Goal: Task Accomplishment & Management: Use online tool/utility

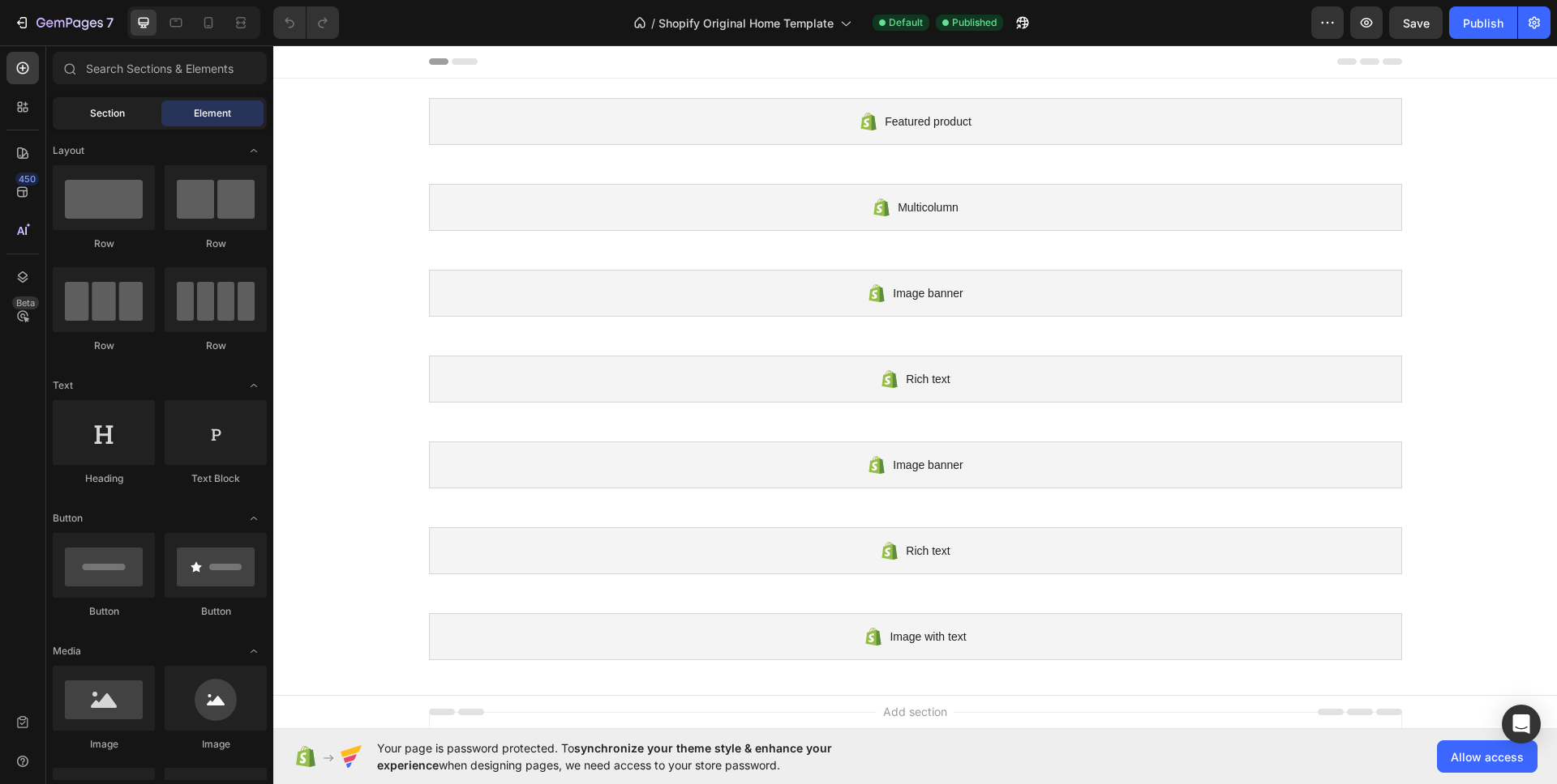
click at [88, 119] on div "Section" at bounding box center [107, 114] width 102 height 26
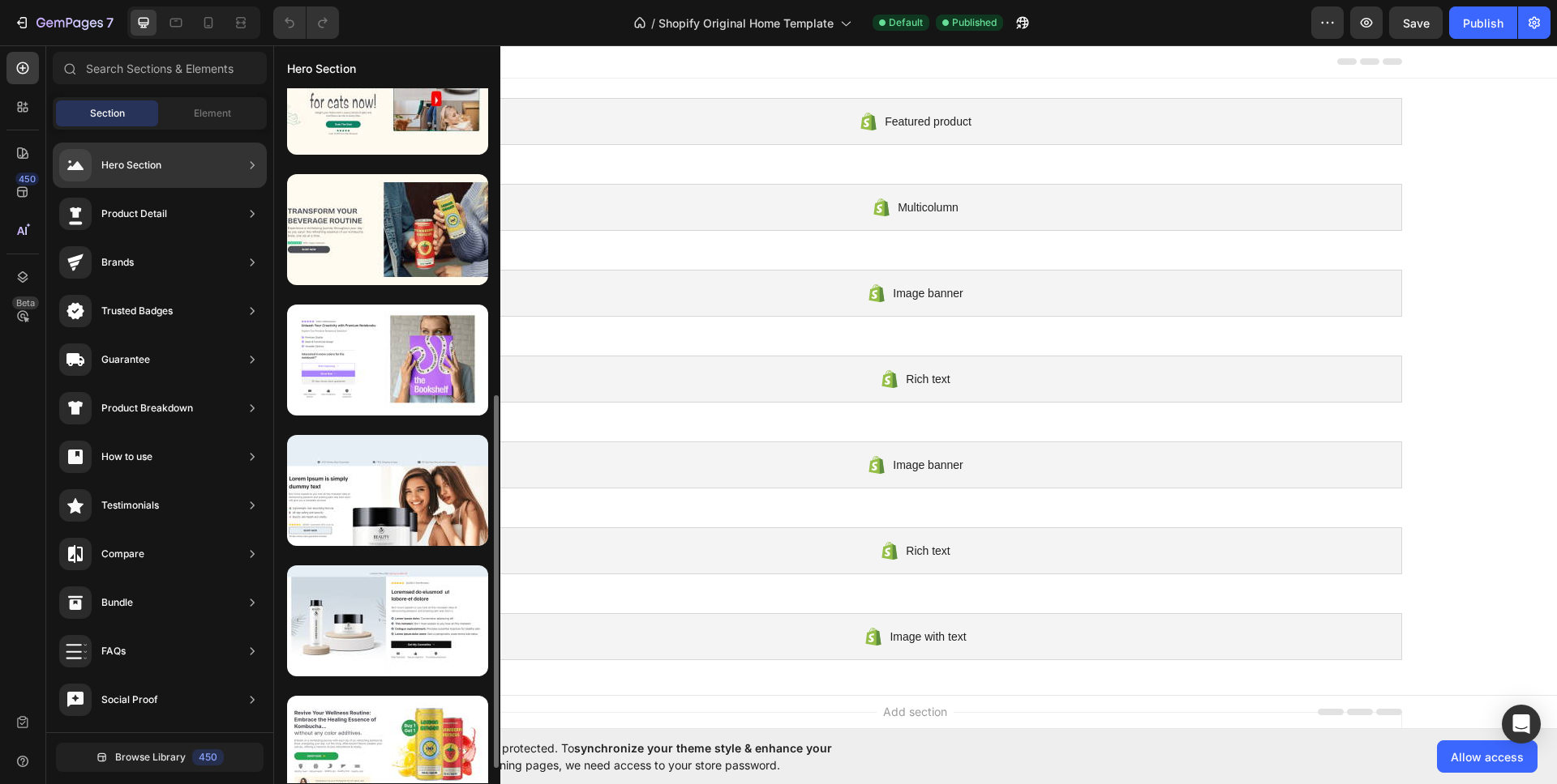
scroll to position [596, 0]
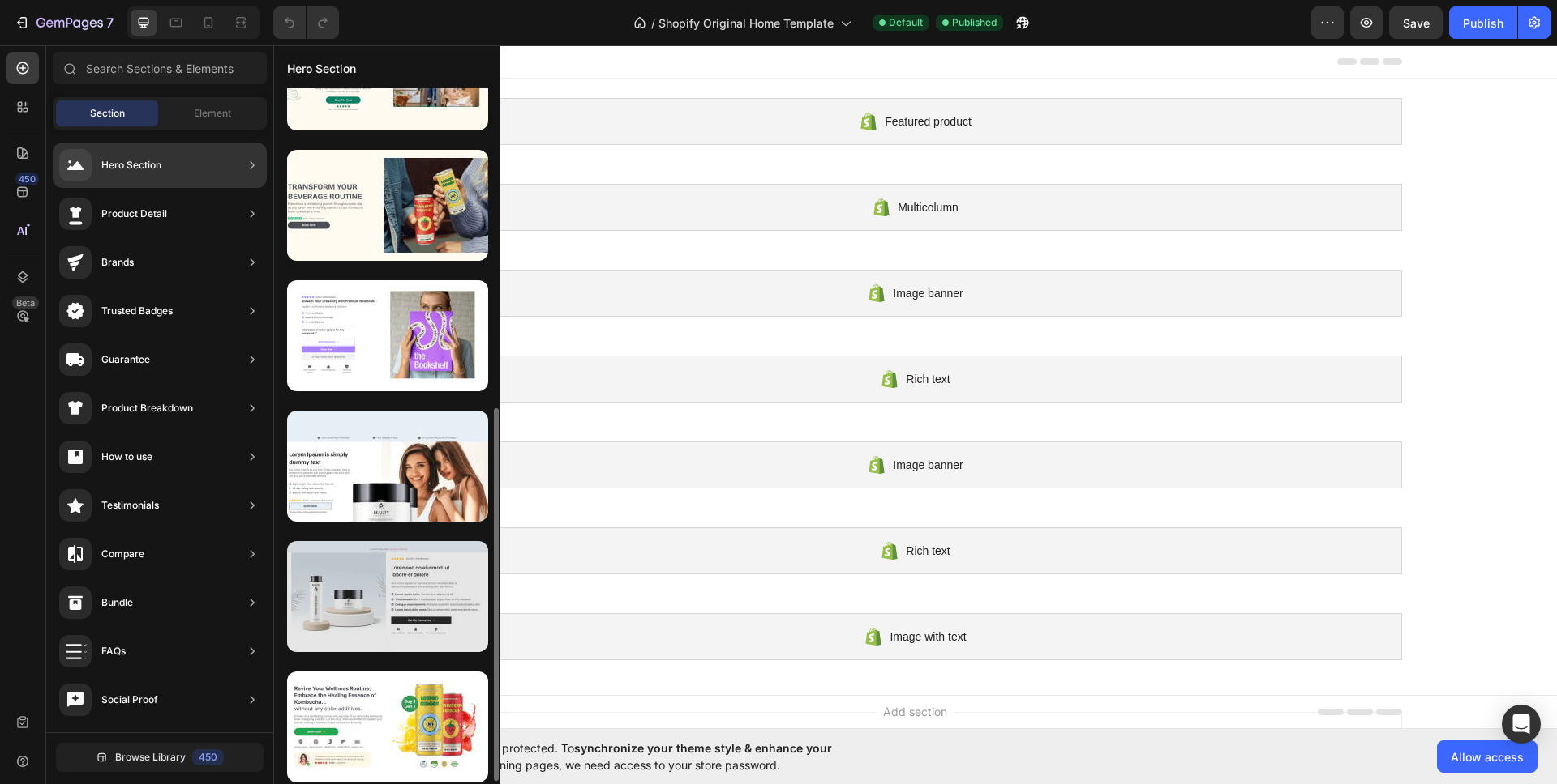
click at [385, 610] on div at bounding box center [388, 596] width 201 height 111
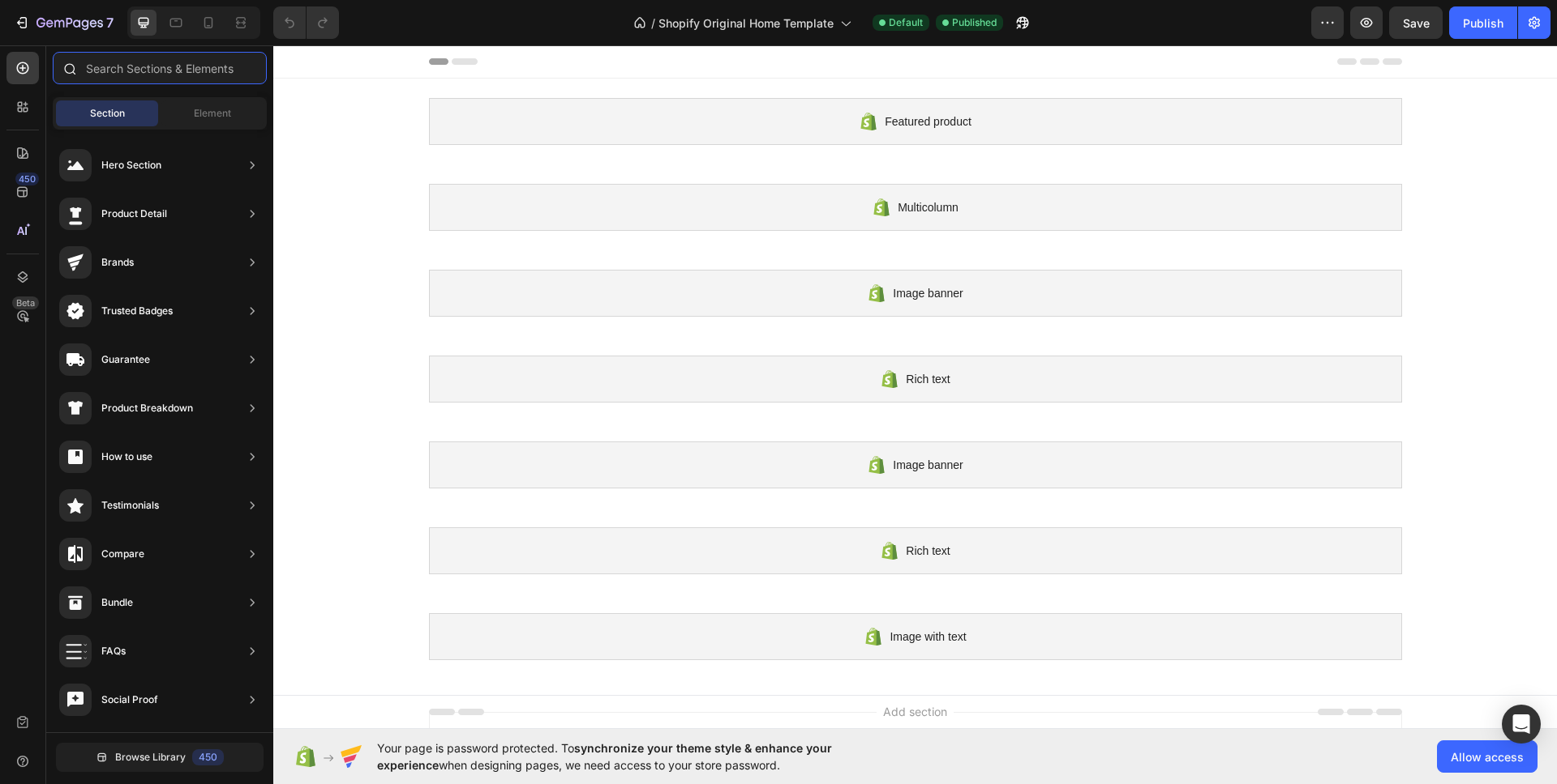
click at [204, 71] on input "text" at bounding box center [159, 68] width 214 height 33
click at [33, 194] on div "450" at bounding box center [23, 191] width 33 height 33
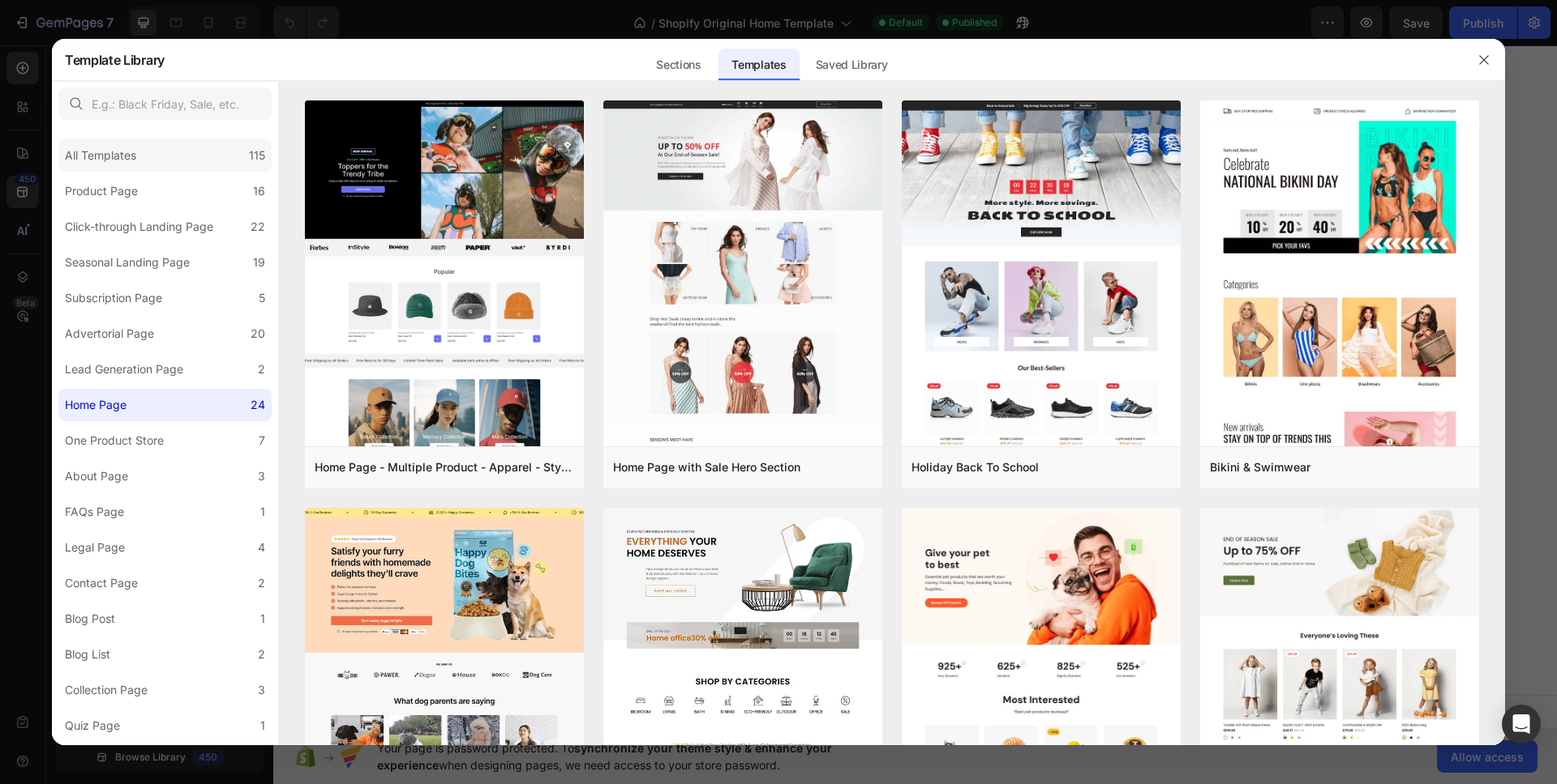
click at [147, 164] on div "All Templates 115" at bounding box center [165, 155] width 213 height 33
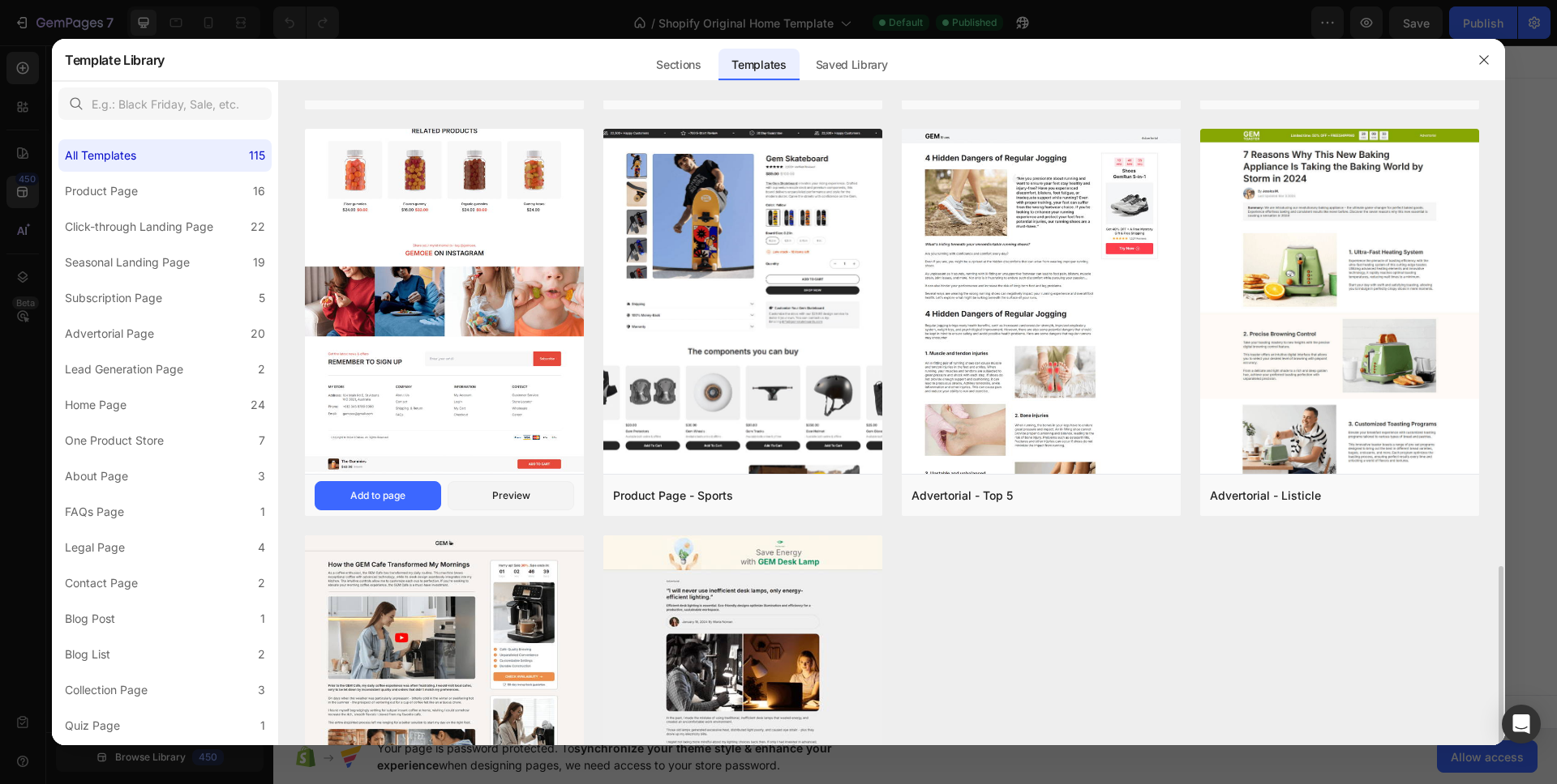
scroll to position [1261, 0]
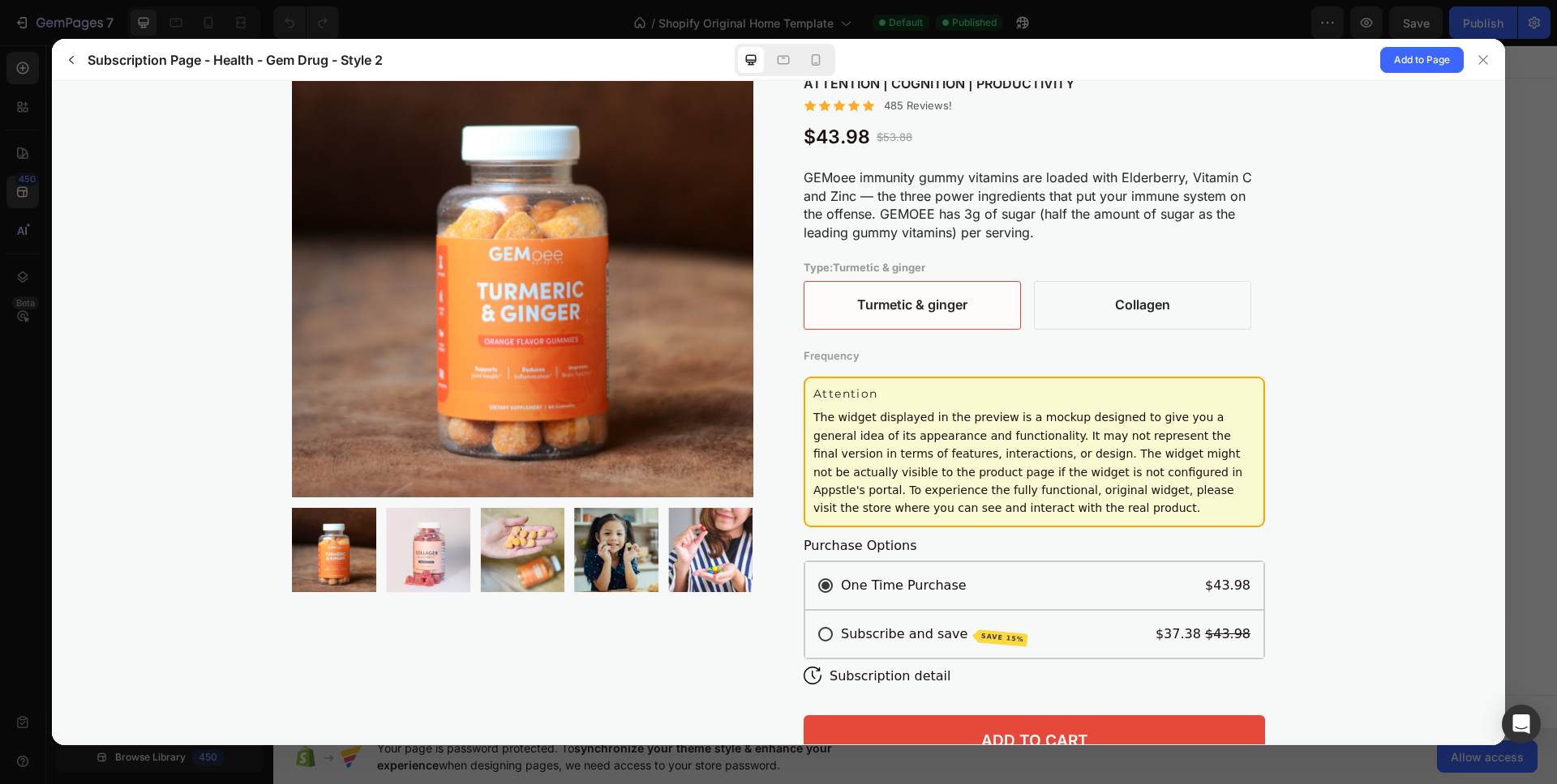
scroll to position [0, 0]
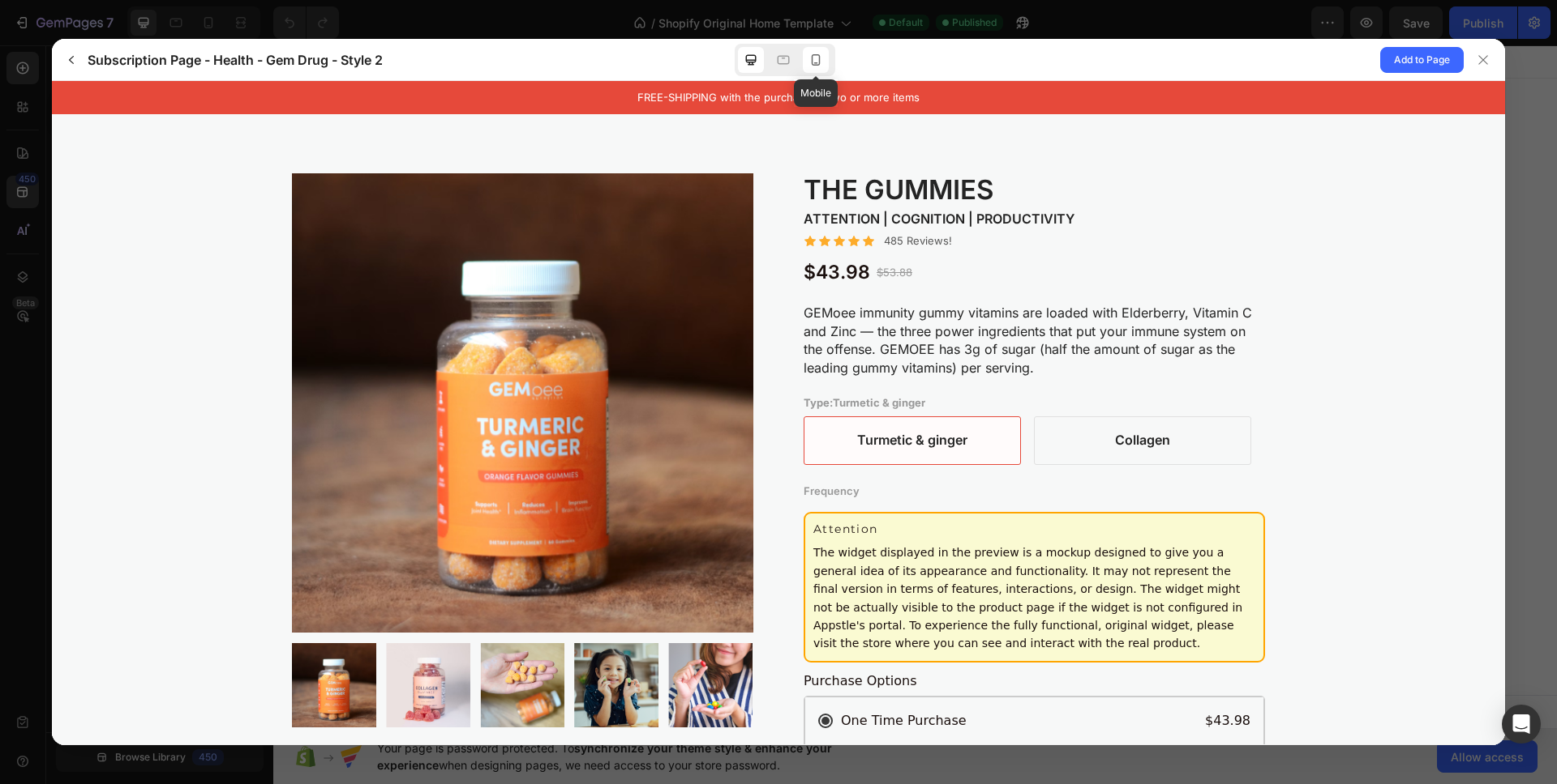
click at [807, 55] on icon at bounding box center [815, 60] width 16 height 16
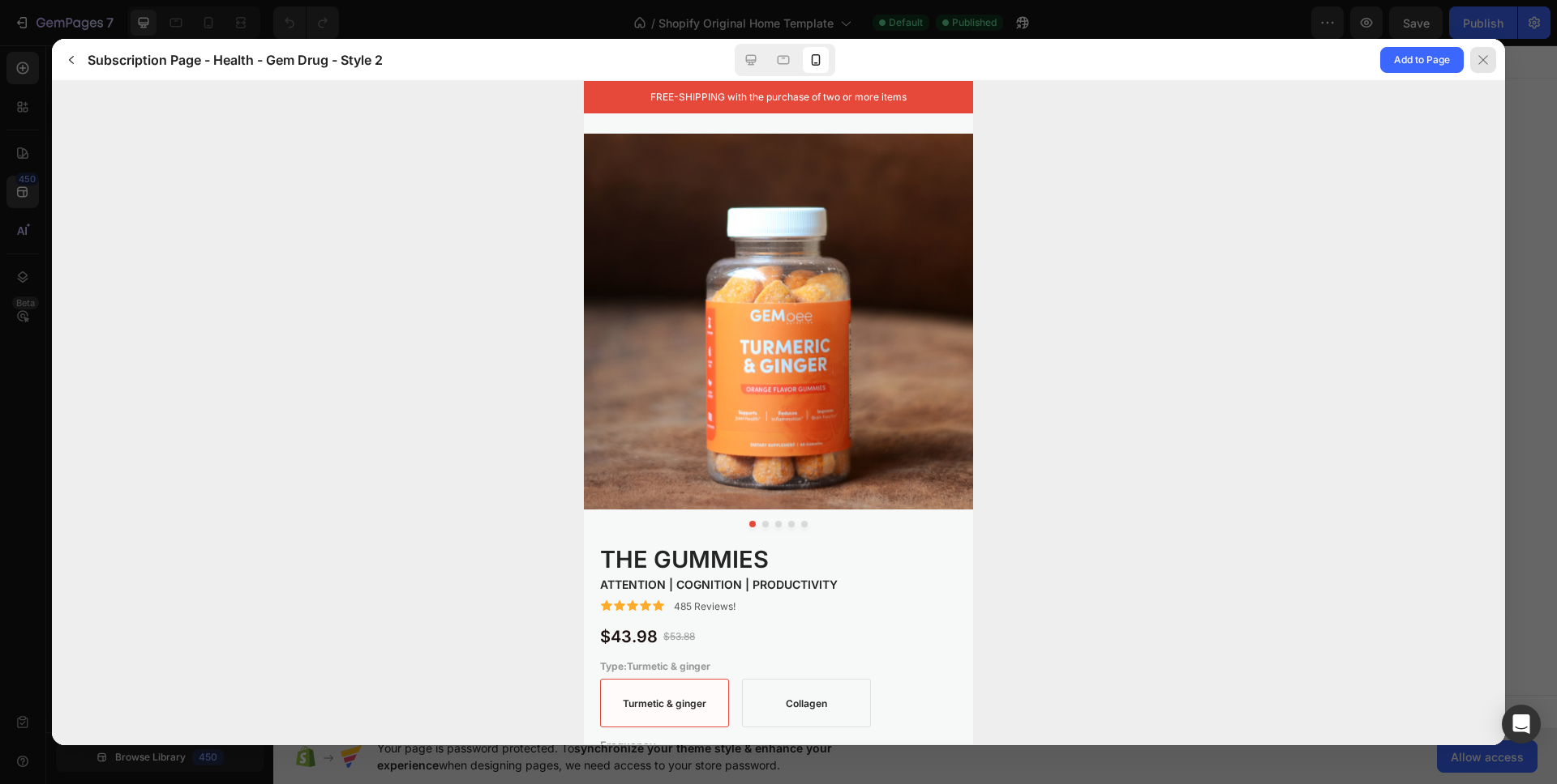
click at [1488, 54] on icon at bounding box center [1482, 60] width 13 height 13
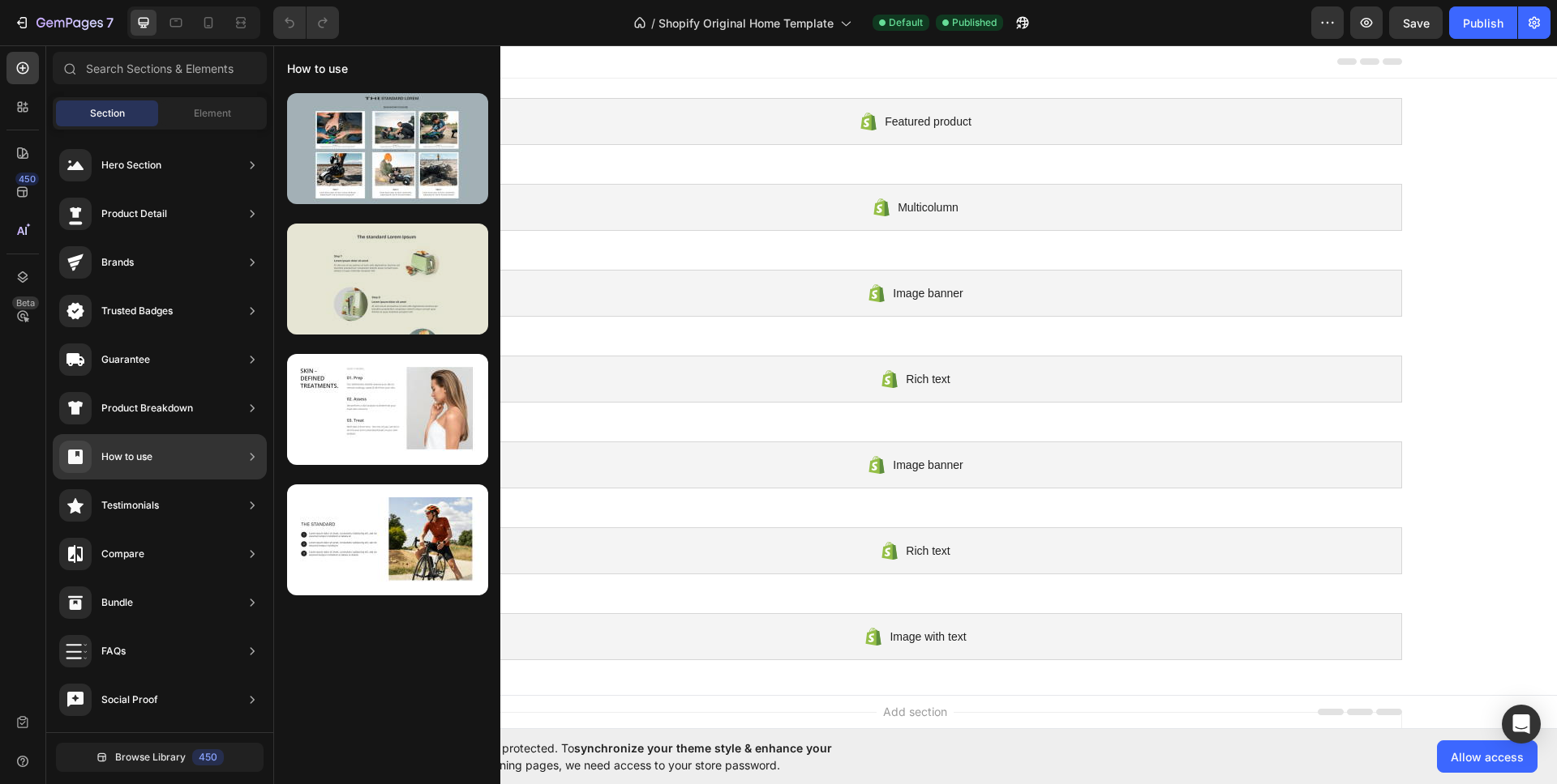
click at [369, 279] on div at bounding box center [388, 278] width 201 height 111
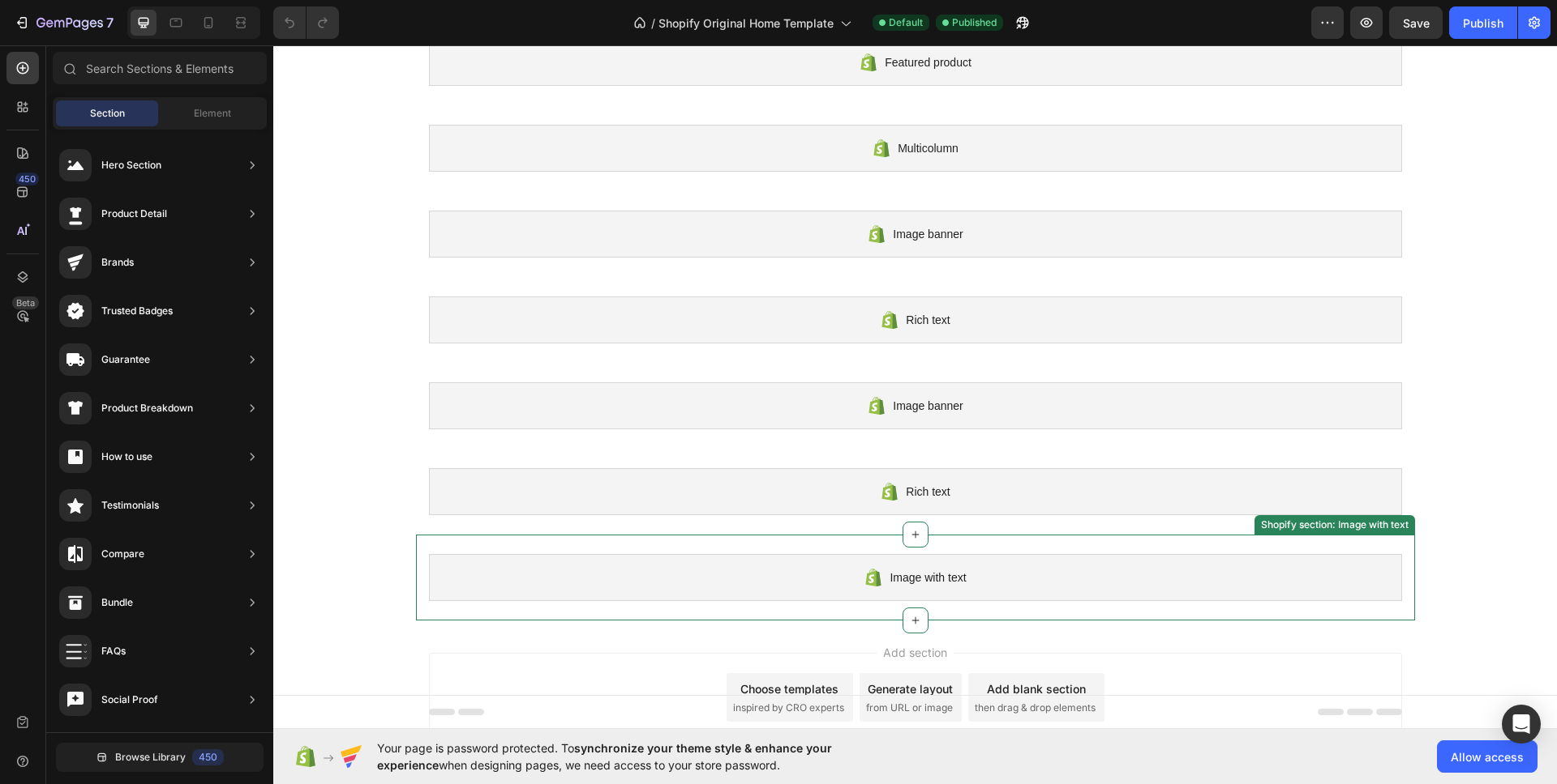
scroll to position [111, 0]
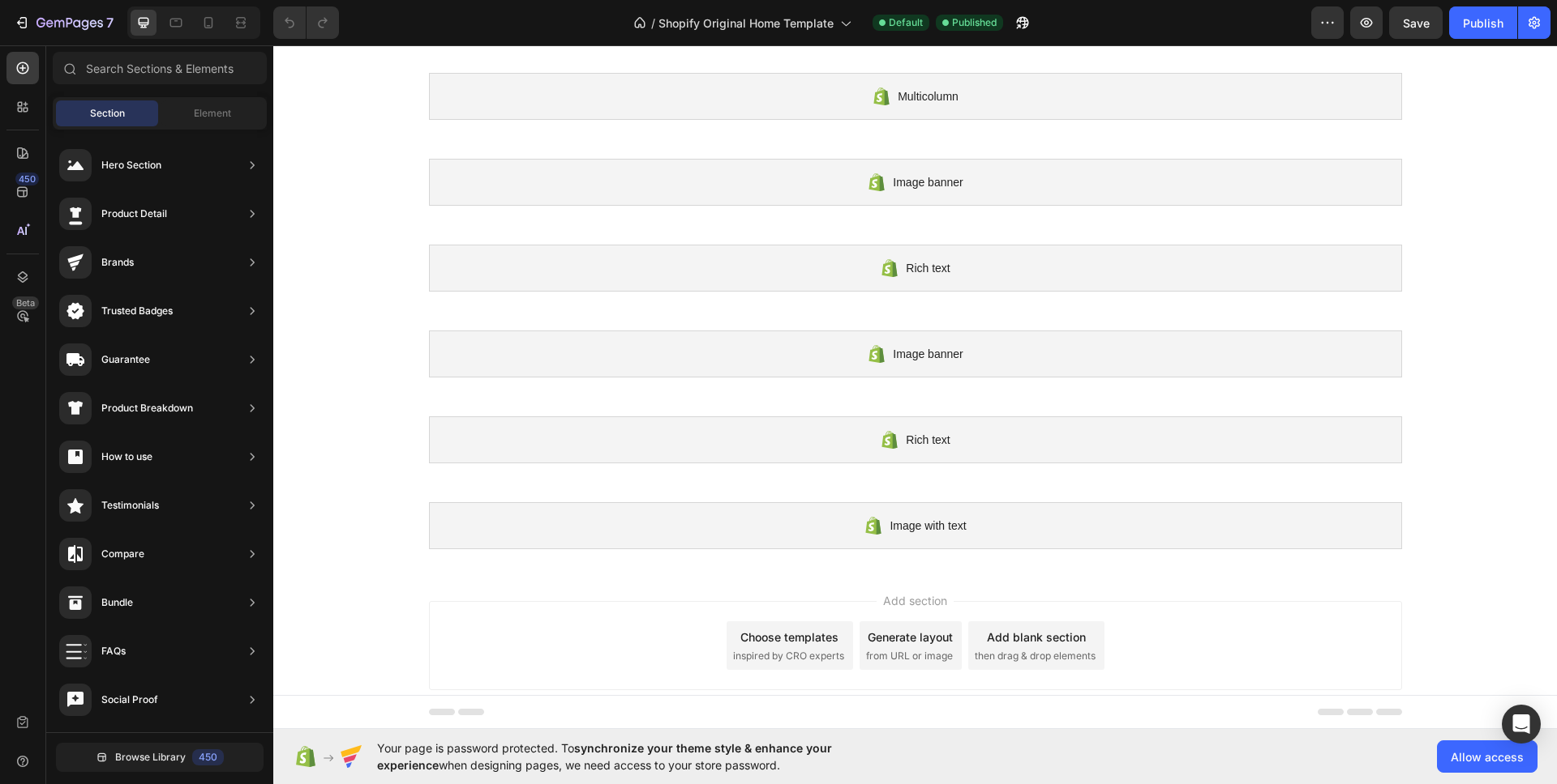
click at [814, 646] on div "Choose templates inspired by CRO experts" at bounding box center [789, 646] width 127 height 49
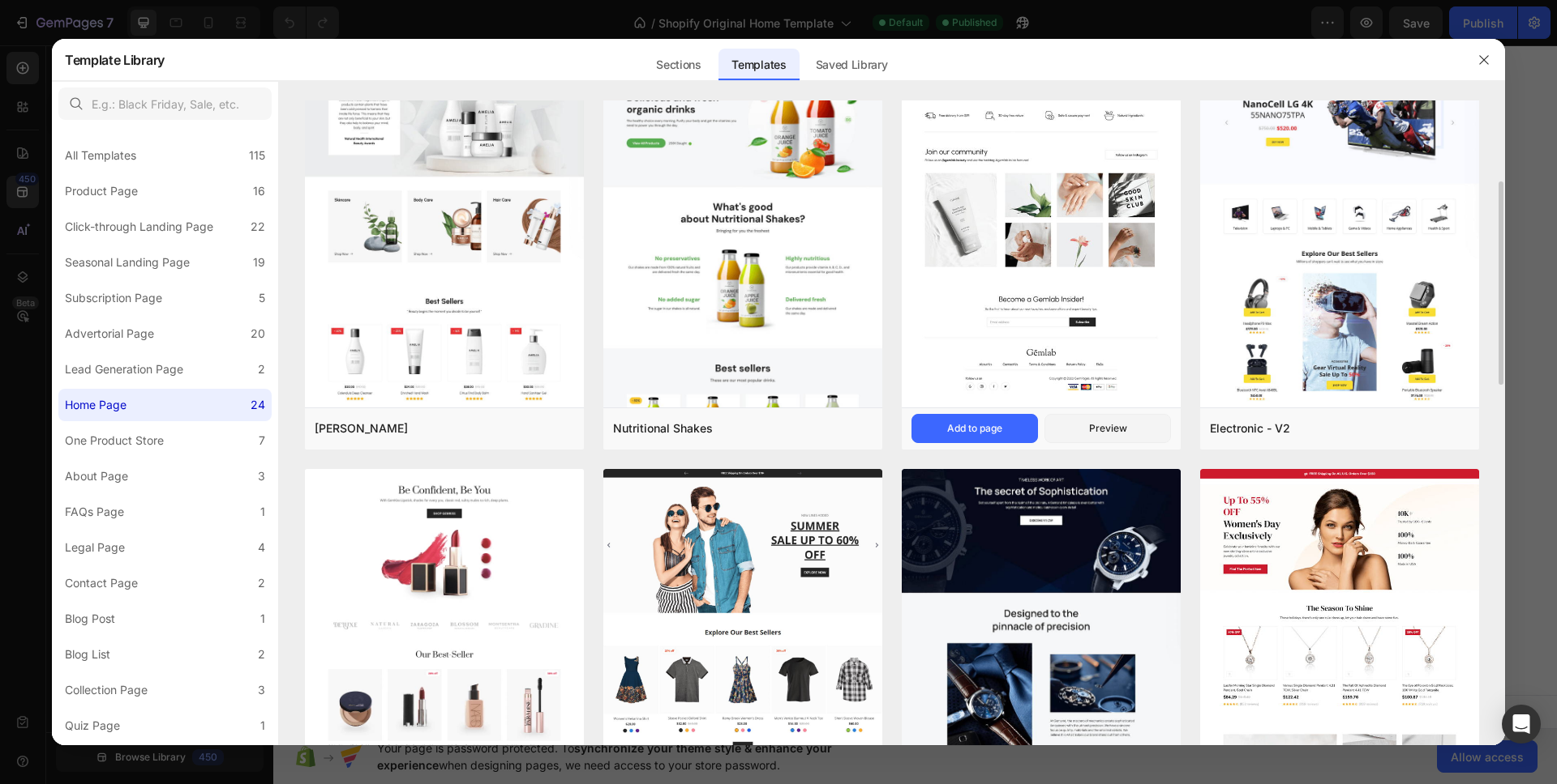
scroll to position [709, 0]
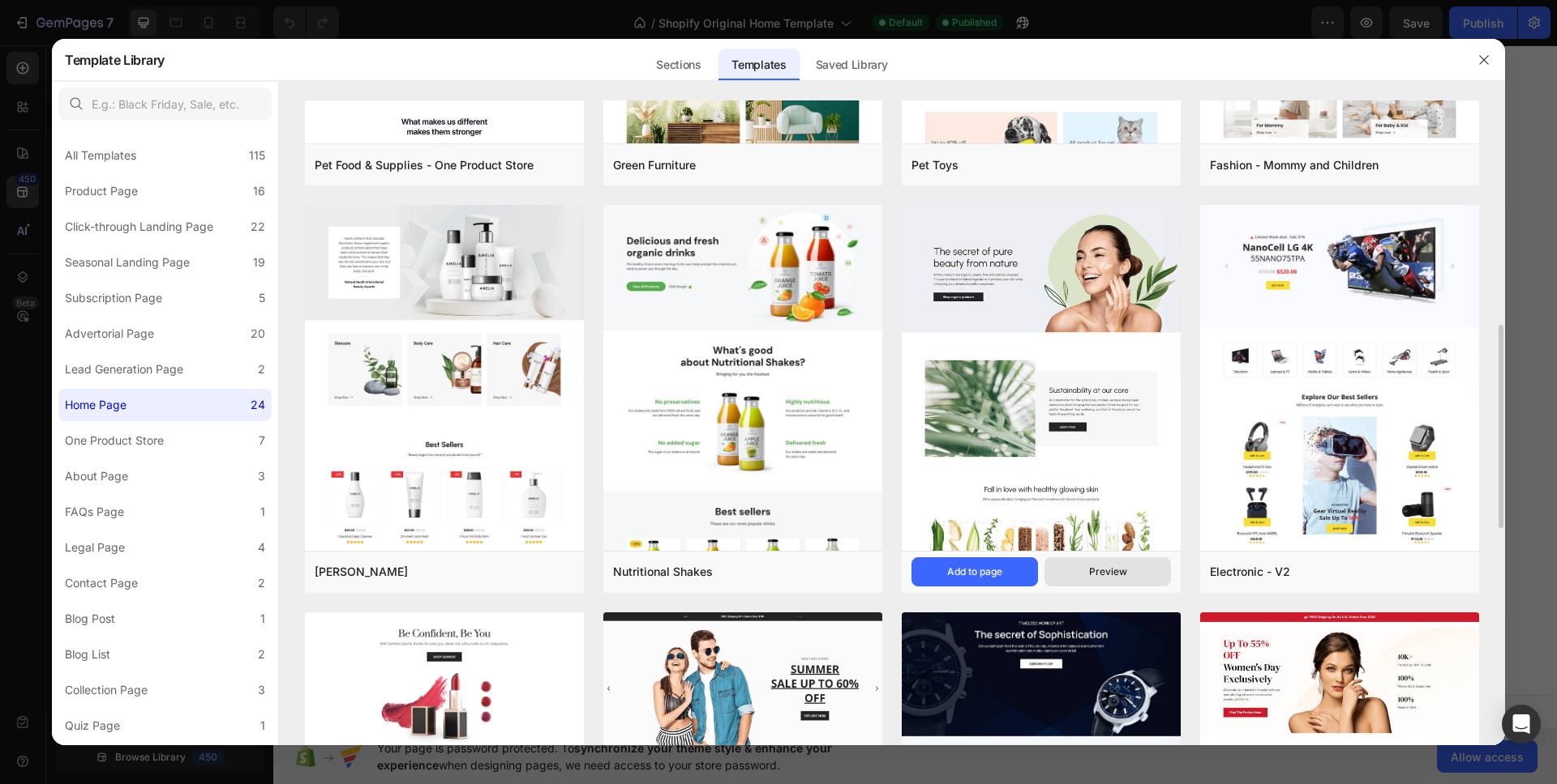
click at [1087, 570] on button "Preview" at bounding box center [1107, 572] width 127 height 29
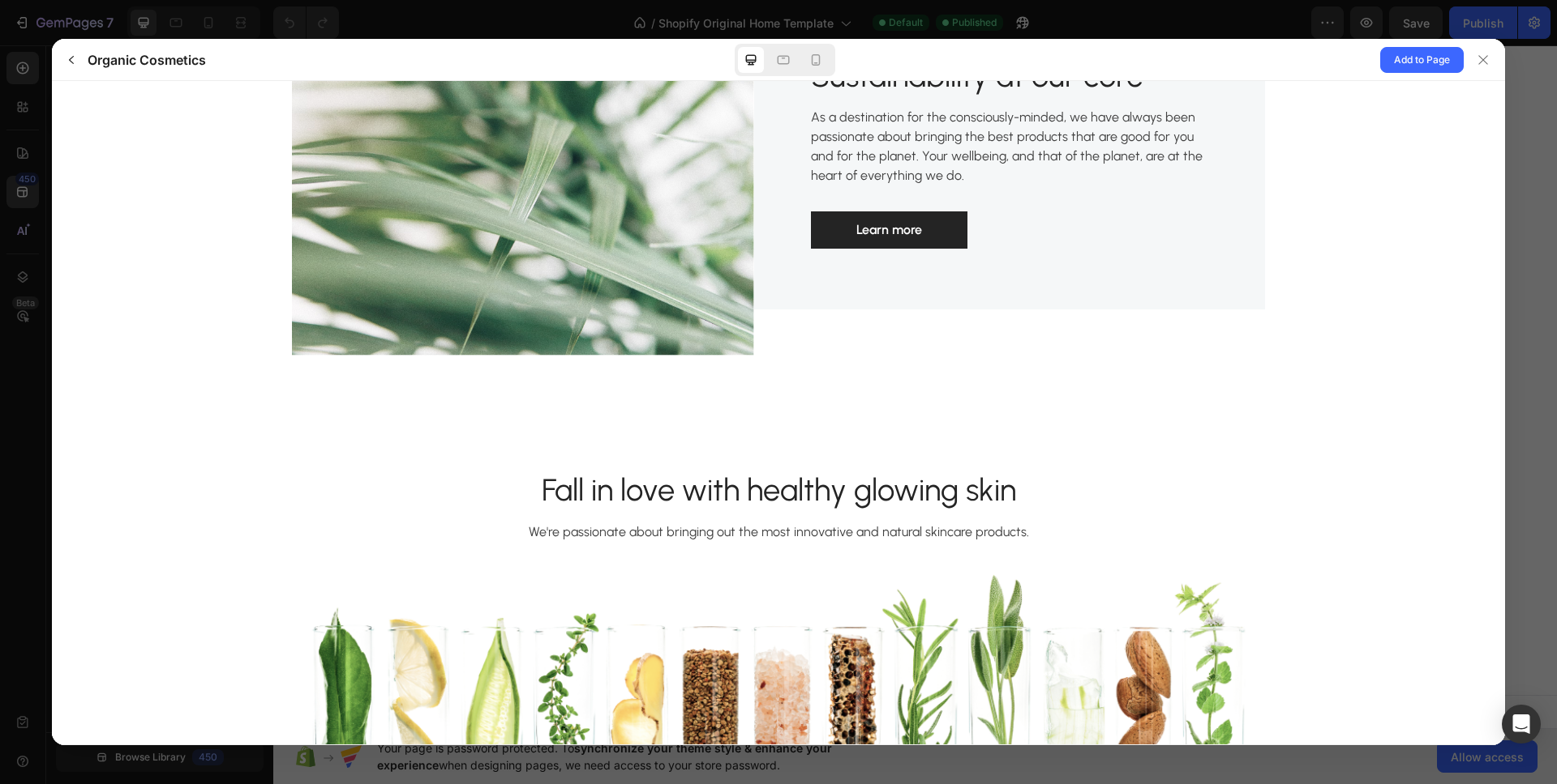
scroll to position [0, 0]
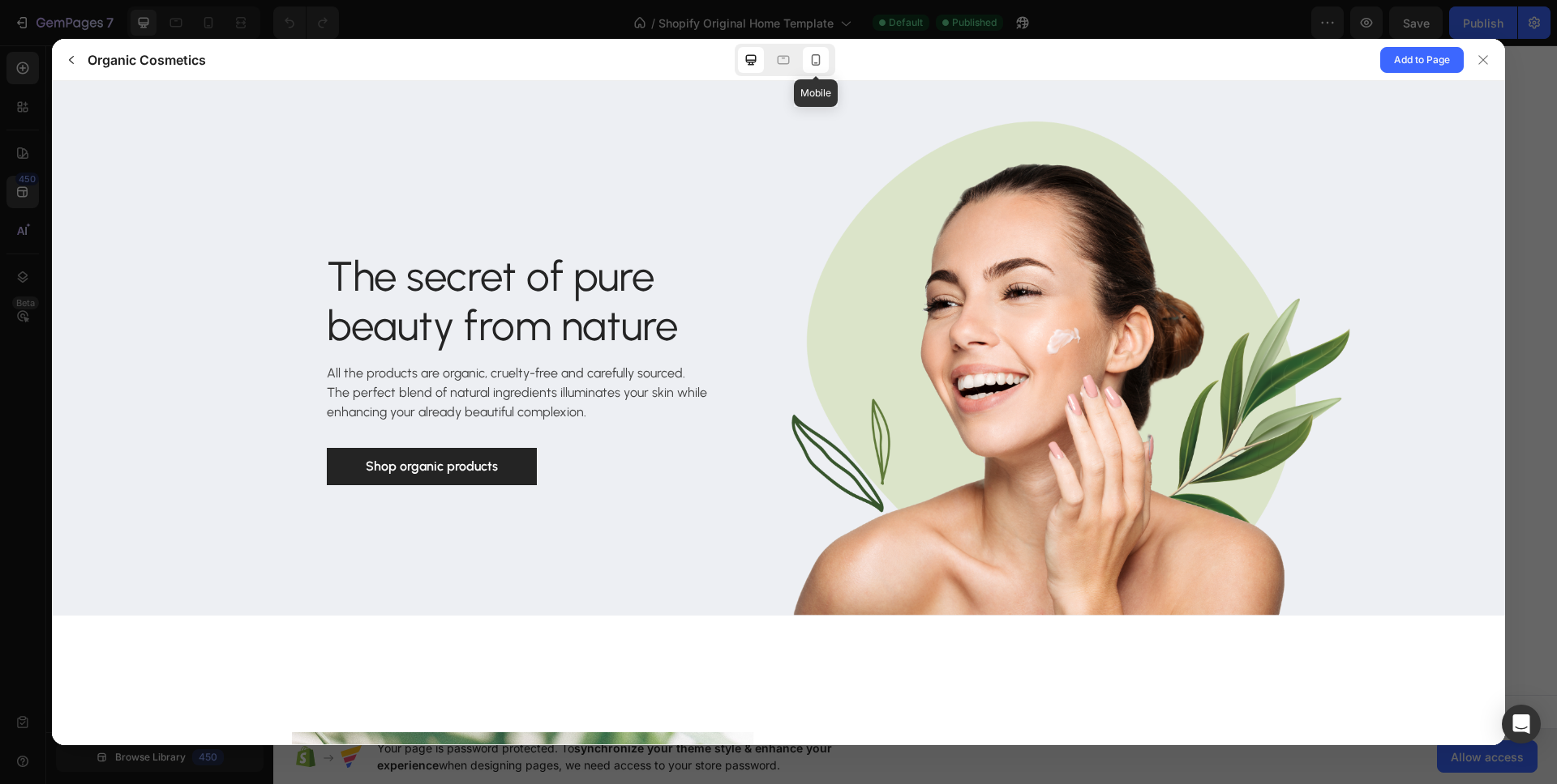
click at [825, 60] on div at bounding box center [815, 60] width 26 height 26
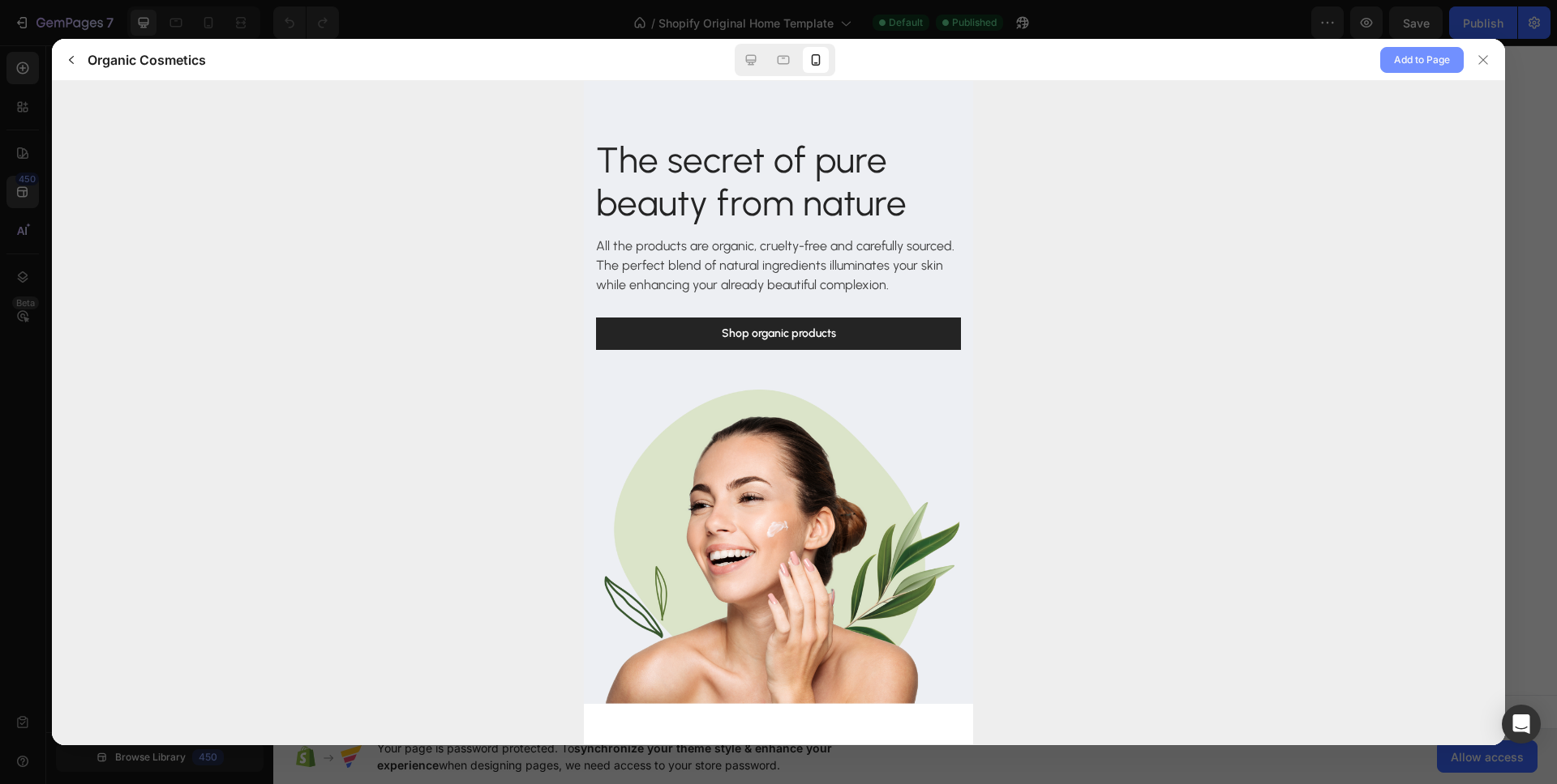
click at [1423, 58] on span "Add to Page" at bounding box center [1421, 60] width 56 height 20
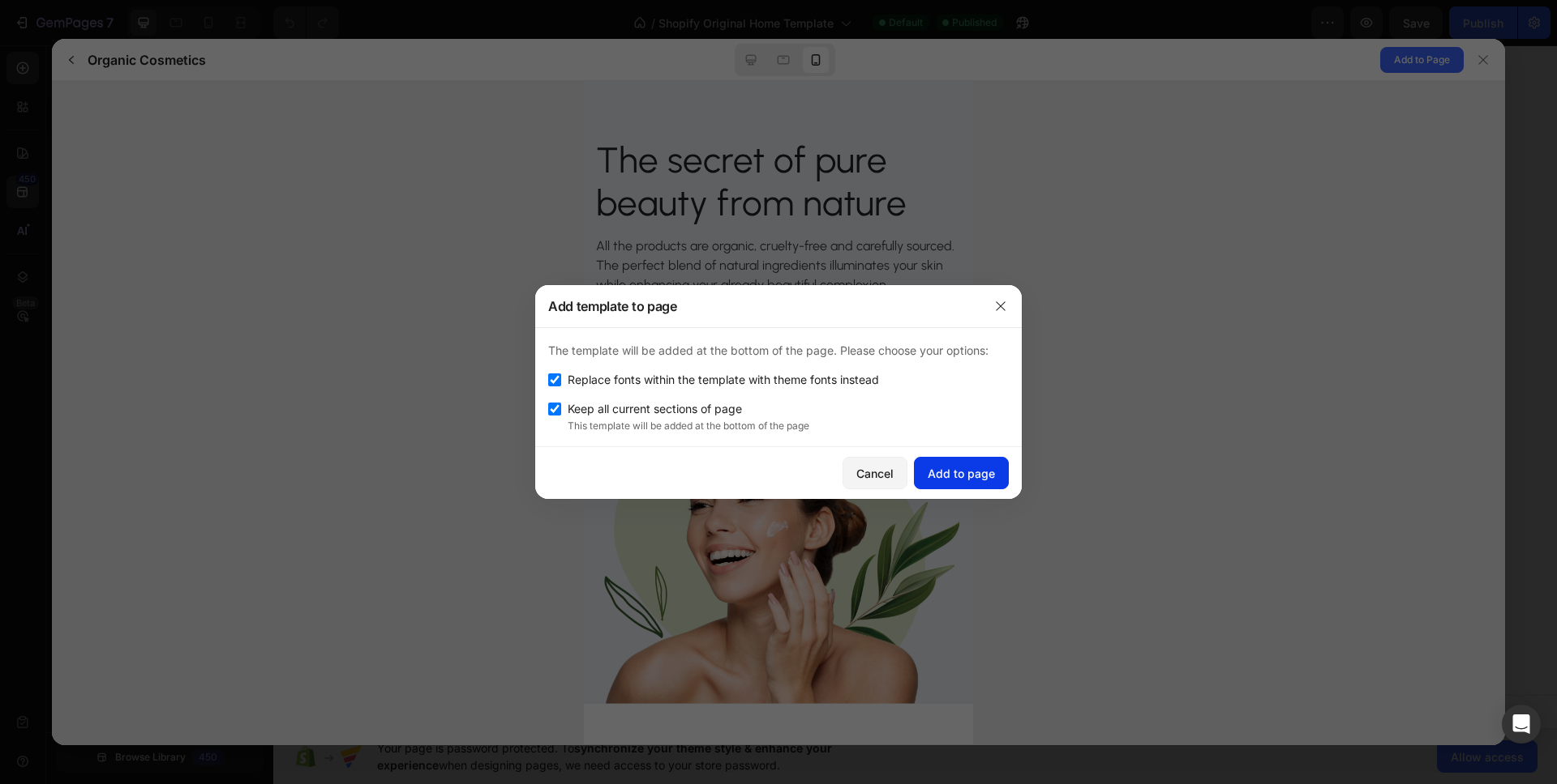
click at [975, 469] on div "Add to page" at bounding box center [961, 473] width 68 height 17
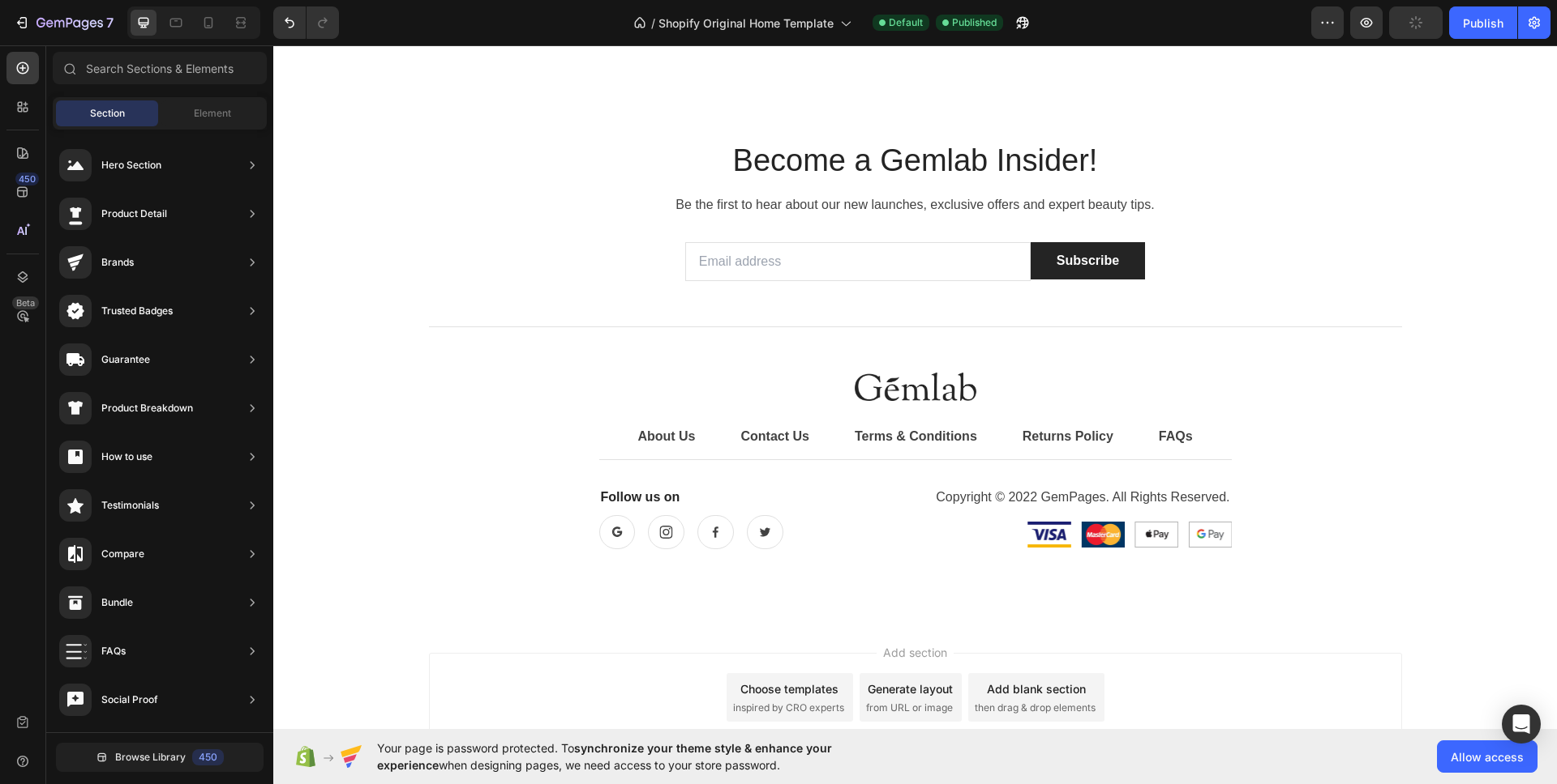
scroll to position [4967, 0]
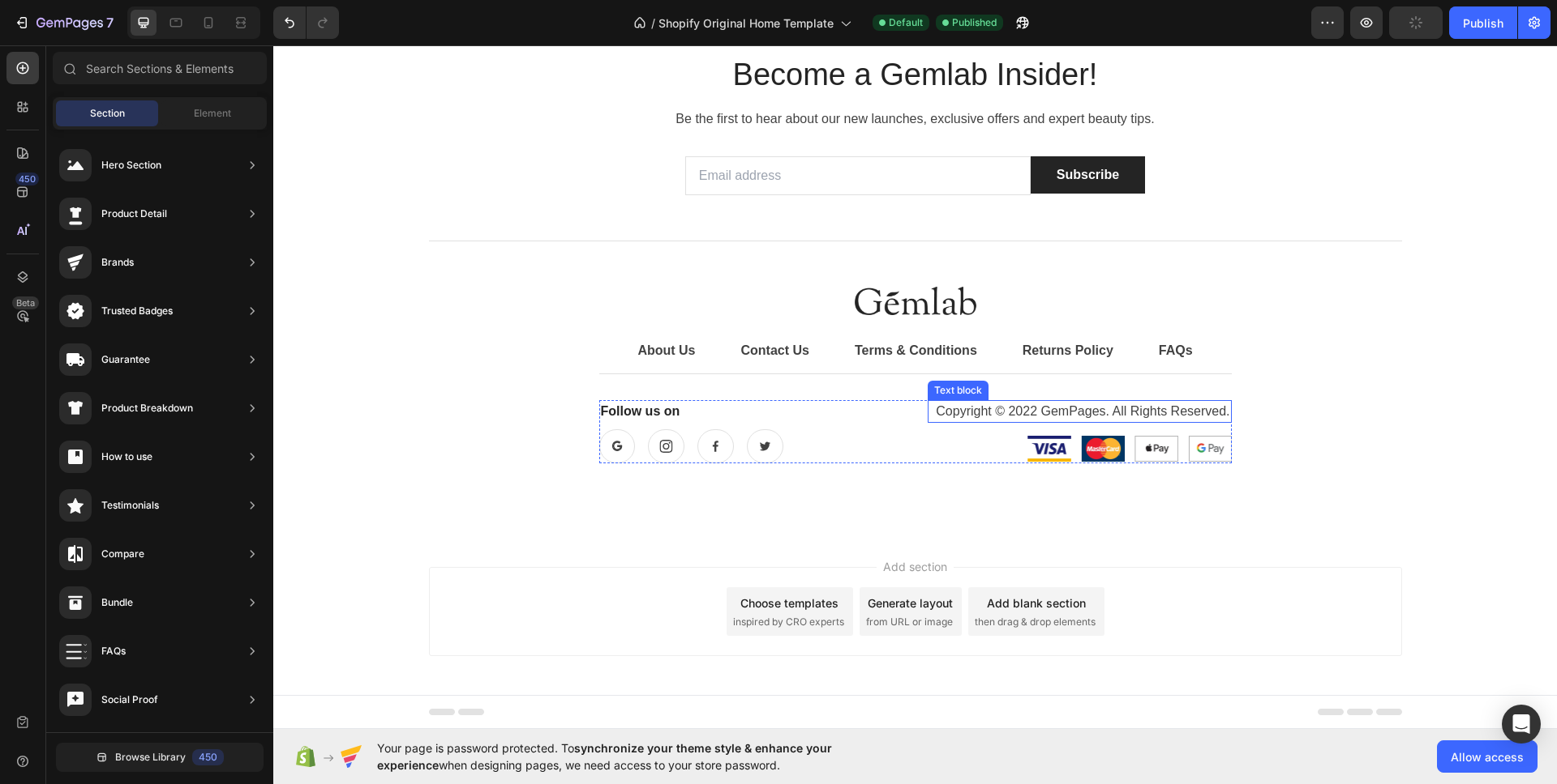
click at [1069, 409] on p "Copyright © 2022 GemPages. All Rights Reserved." at bounding box center [1080, 411] width 301 height 20
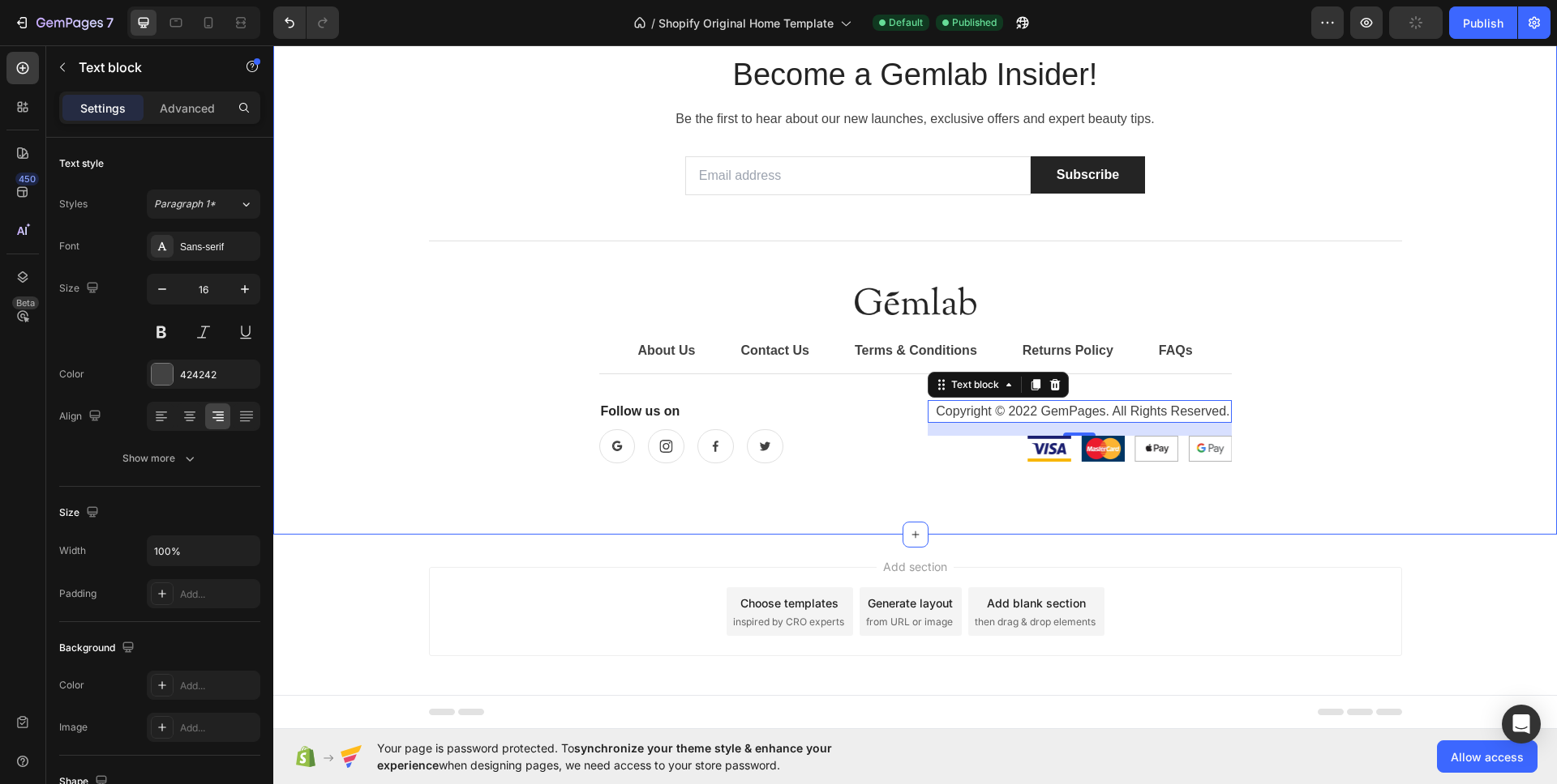
click at [1428, 413] on div "Become a Gemlab Insider! Heading Be the first to hear about our new launches, e…" at bounding box center [914, 266] width 1259 height 461
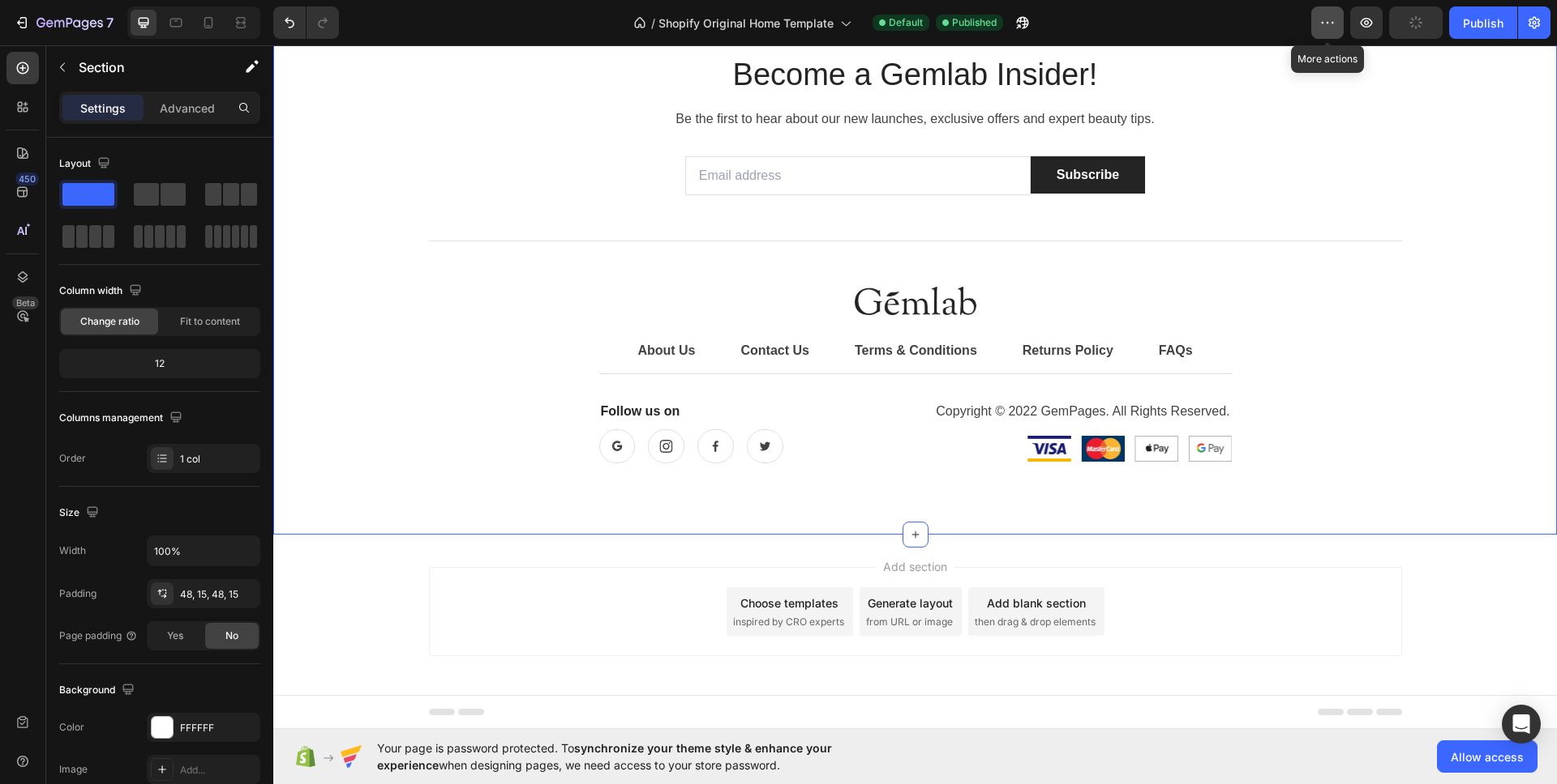
click at [1329, 20] on icon "button" at bounding box center [1327, 23] width 16 height 16
click at [1546, 21] on button "button" at bounding box center [1534, 23] width 33 height 33
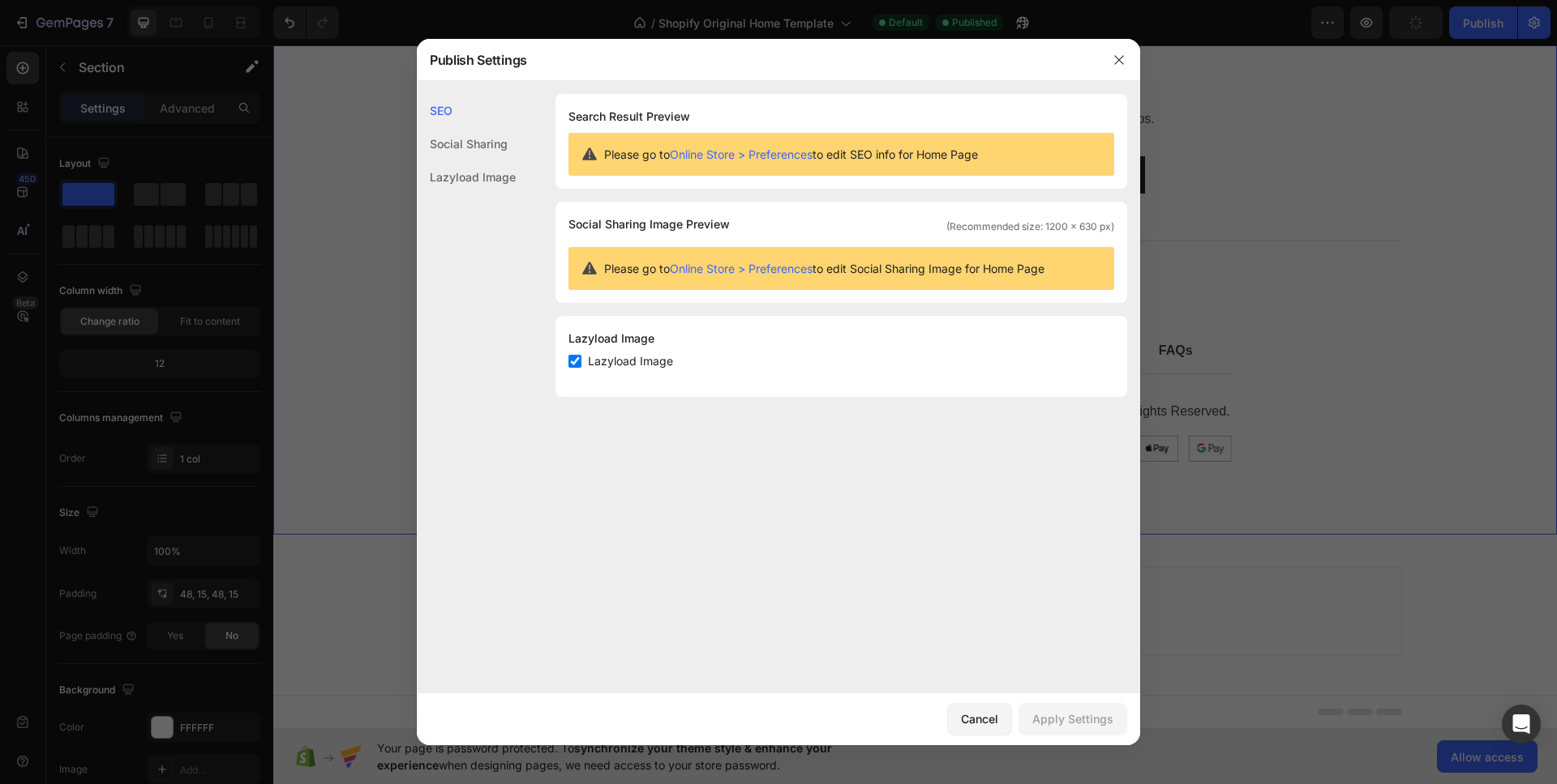
click at [719, 154] on link "Online Store > Preferences" at bounding box center [741, 154] width 143 height 14
click at [977, 731] on button "Cancel" at bounding box center [979, 719] width 65 height 33
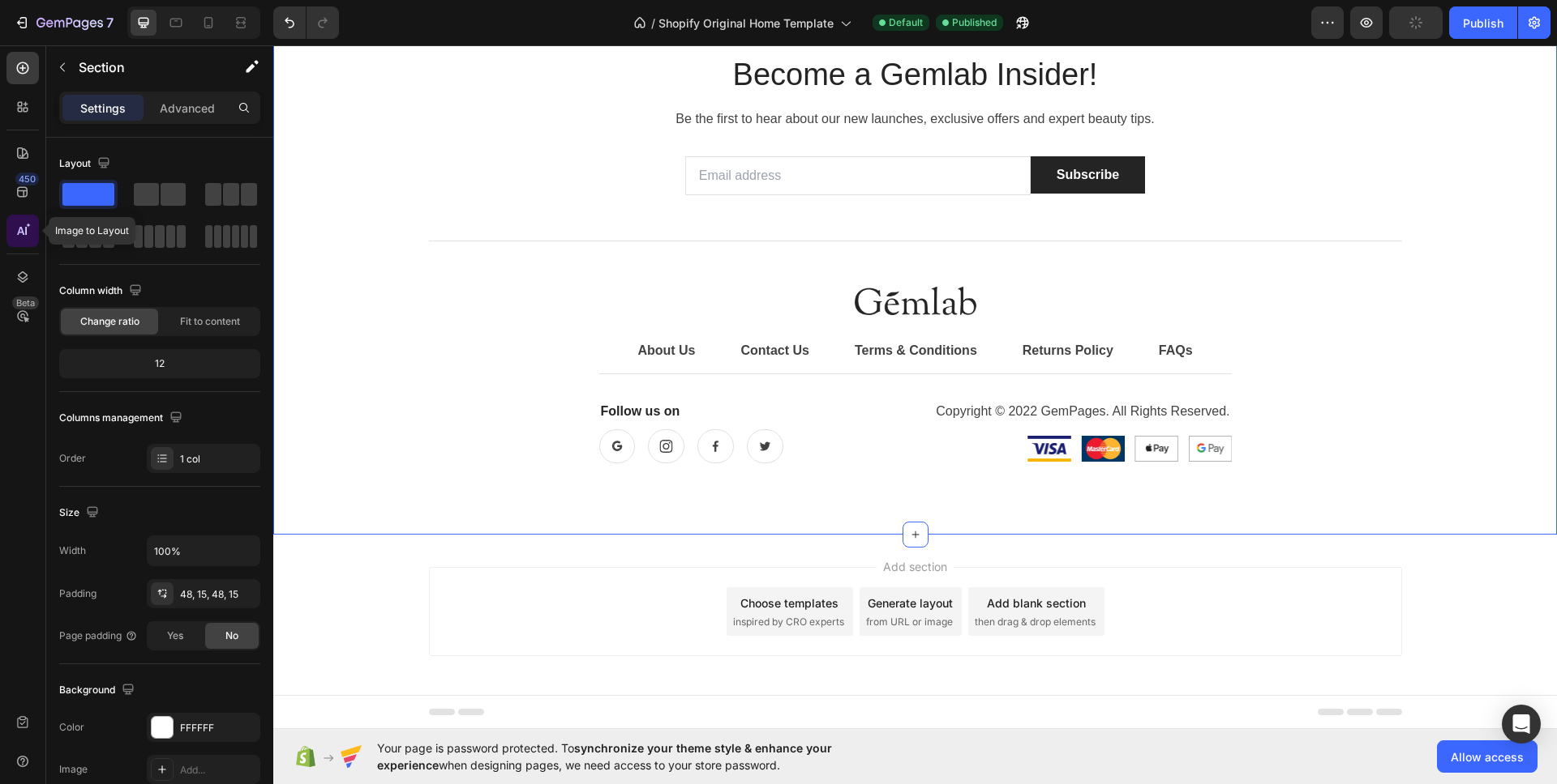
click at [16, 236] on icon at bounding box center [23, 231] width 16 height 16
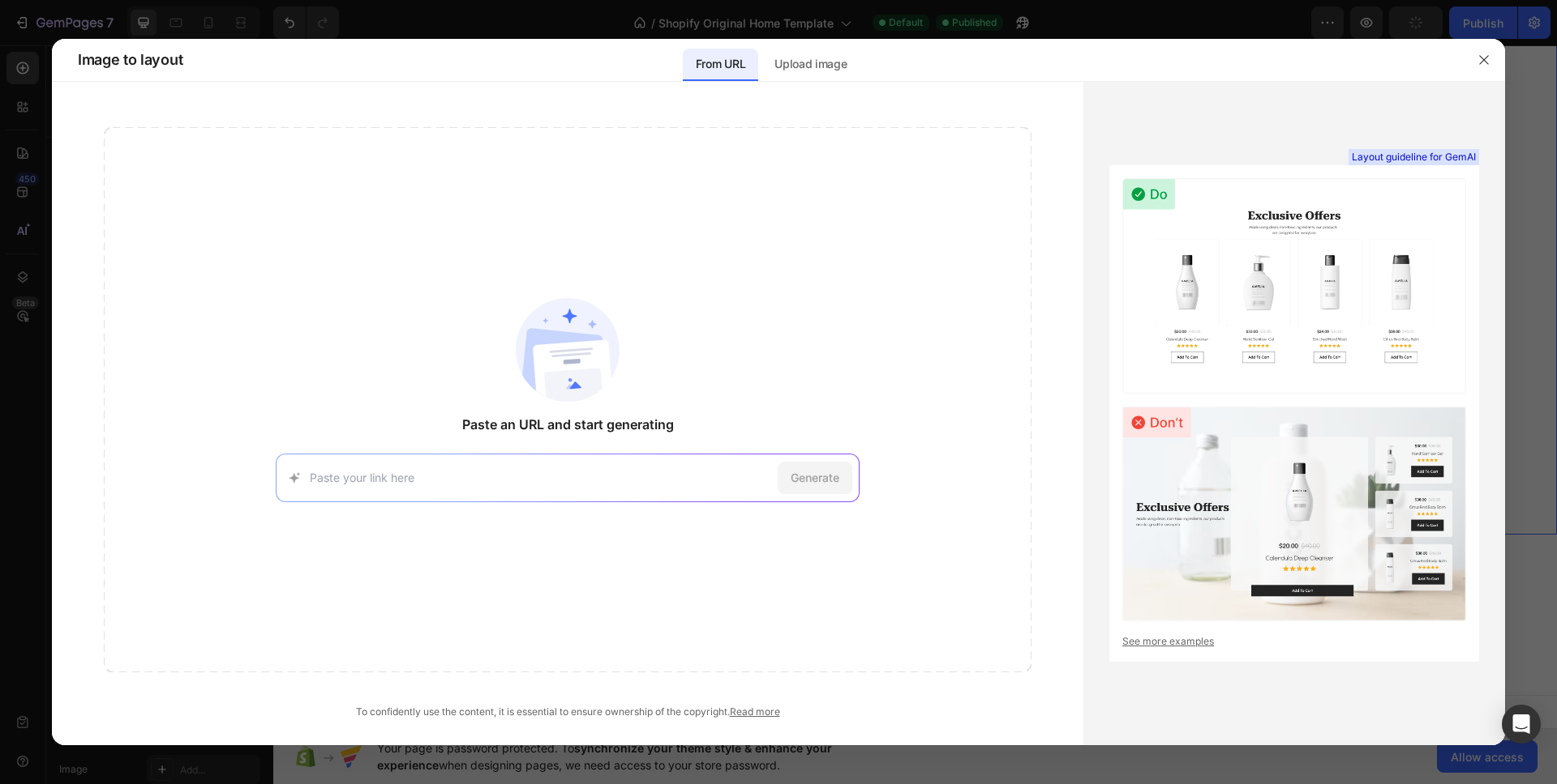
click at [551, 484] on input at bounding box center [540, 477] width 462 height 17
paste input "[URL][DOMAIN_NAME]"
type input "[URL][DOMAIN_NAME]"
click at [805, 467] on div "Generate" at bounding box center [814, 478] width 75 height 33
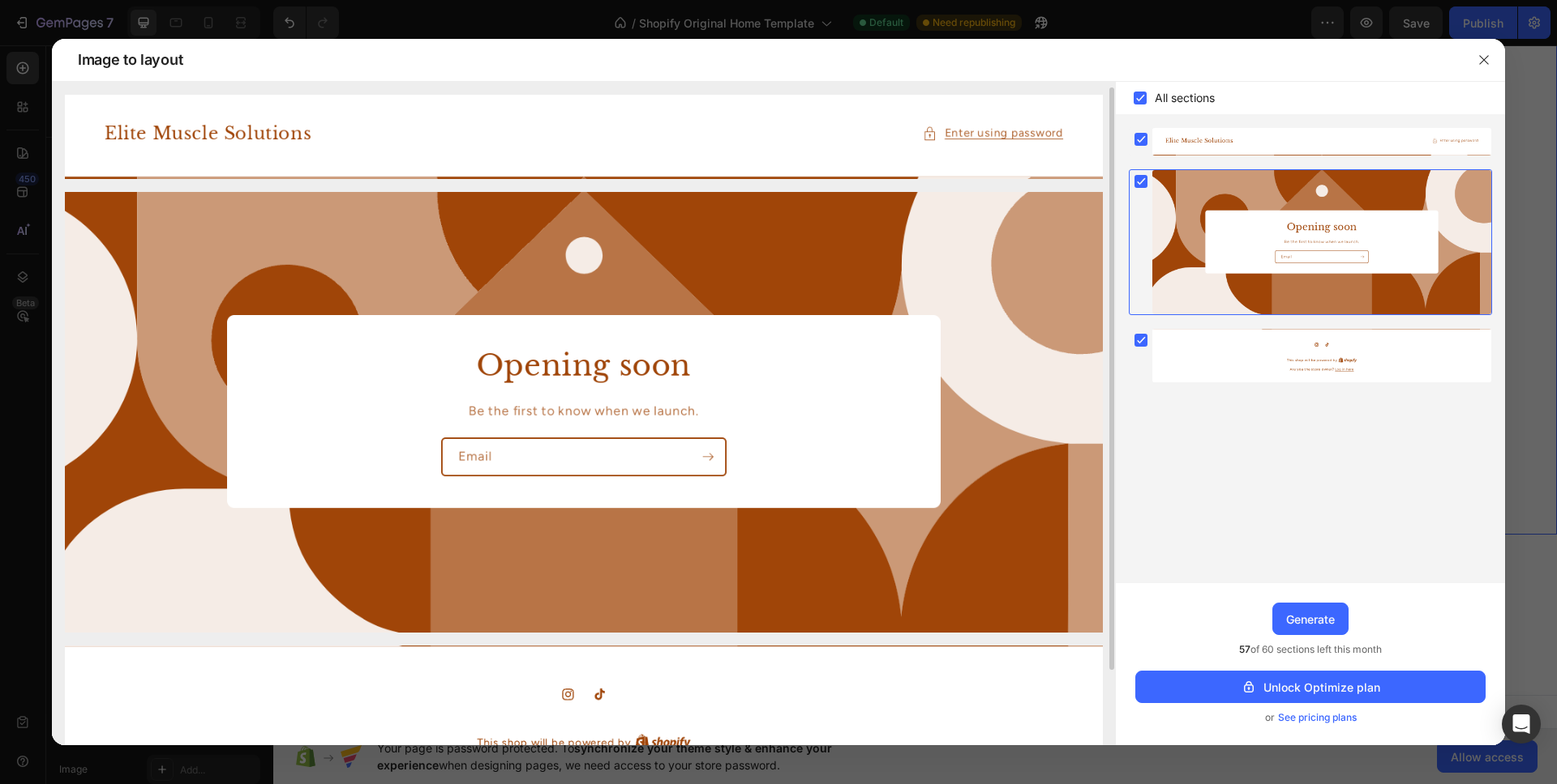
scroll to position [92, 0]
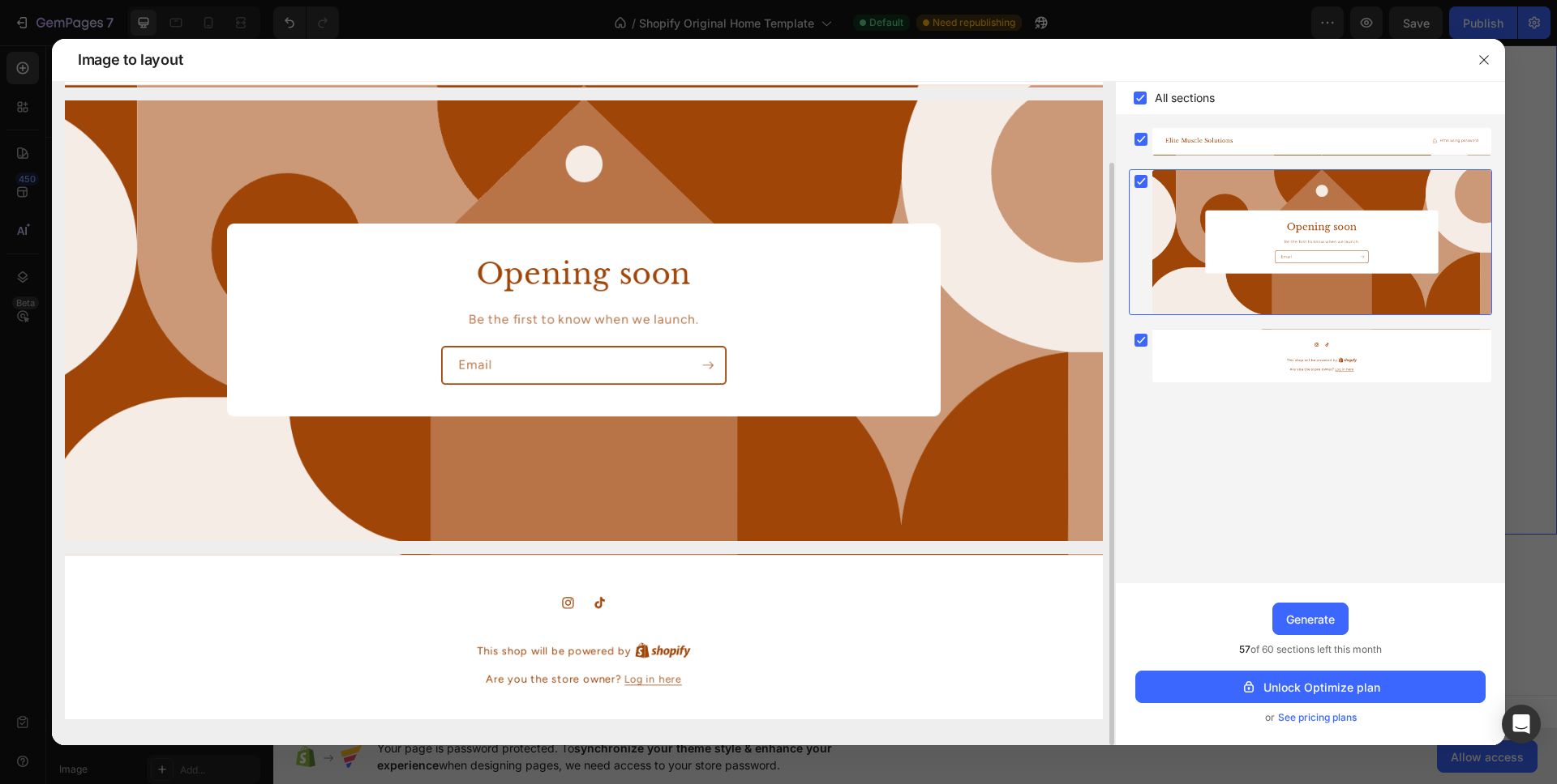
click at [654, 686] on img at bounding box center [583, 637] width 1038 height 165
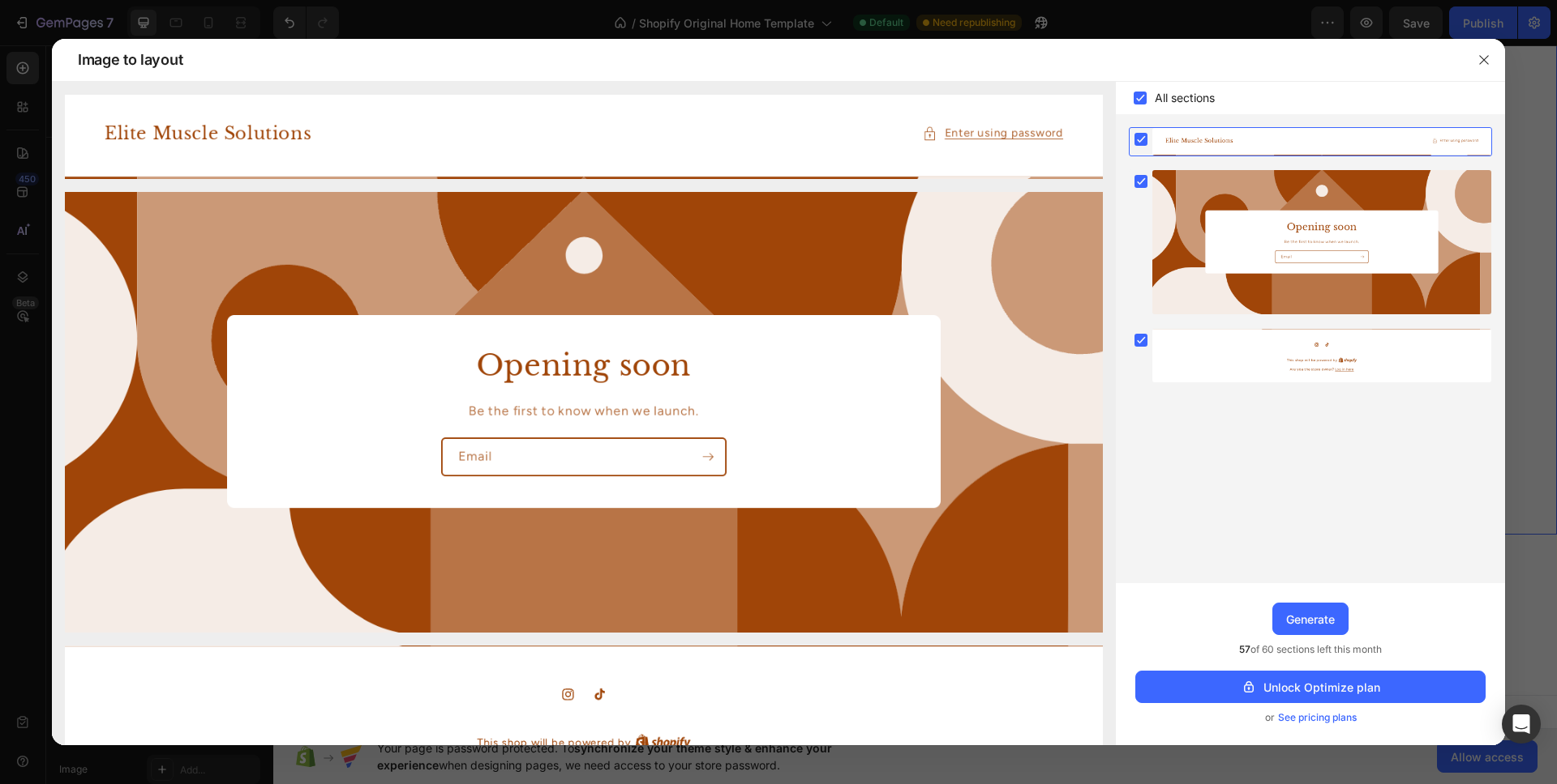
click at [1144, 141] on rect at bounding box center [1140, 138] width 13 height 13
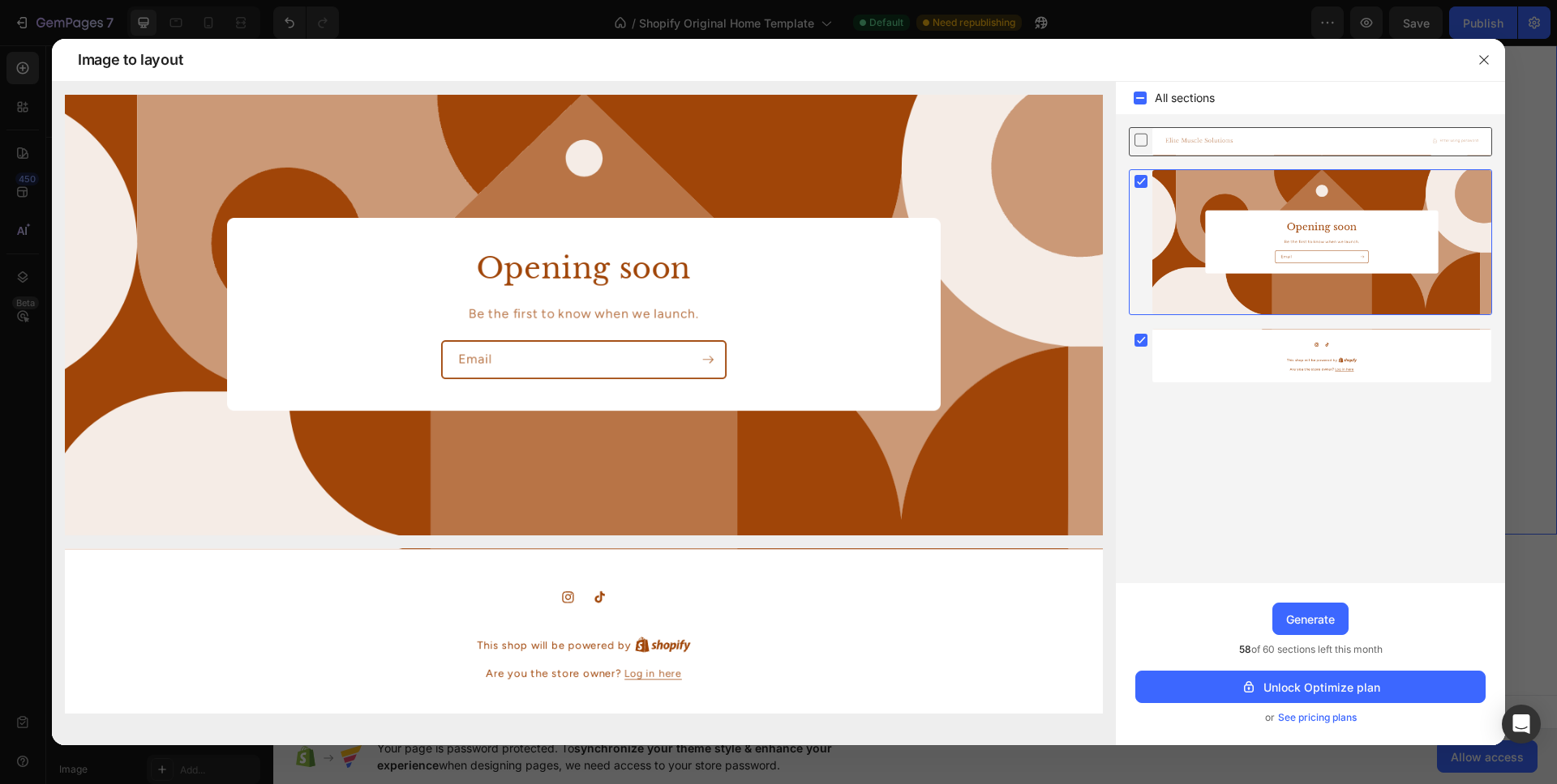
click at [1132, 136] on icon at bounding box center [1140, 139] width 16 height 17
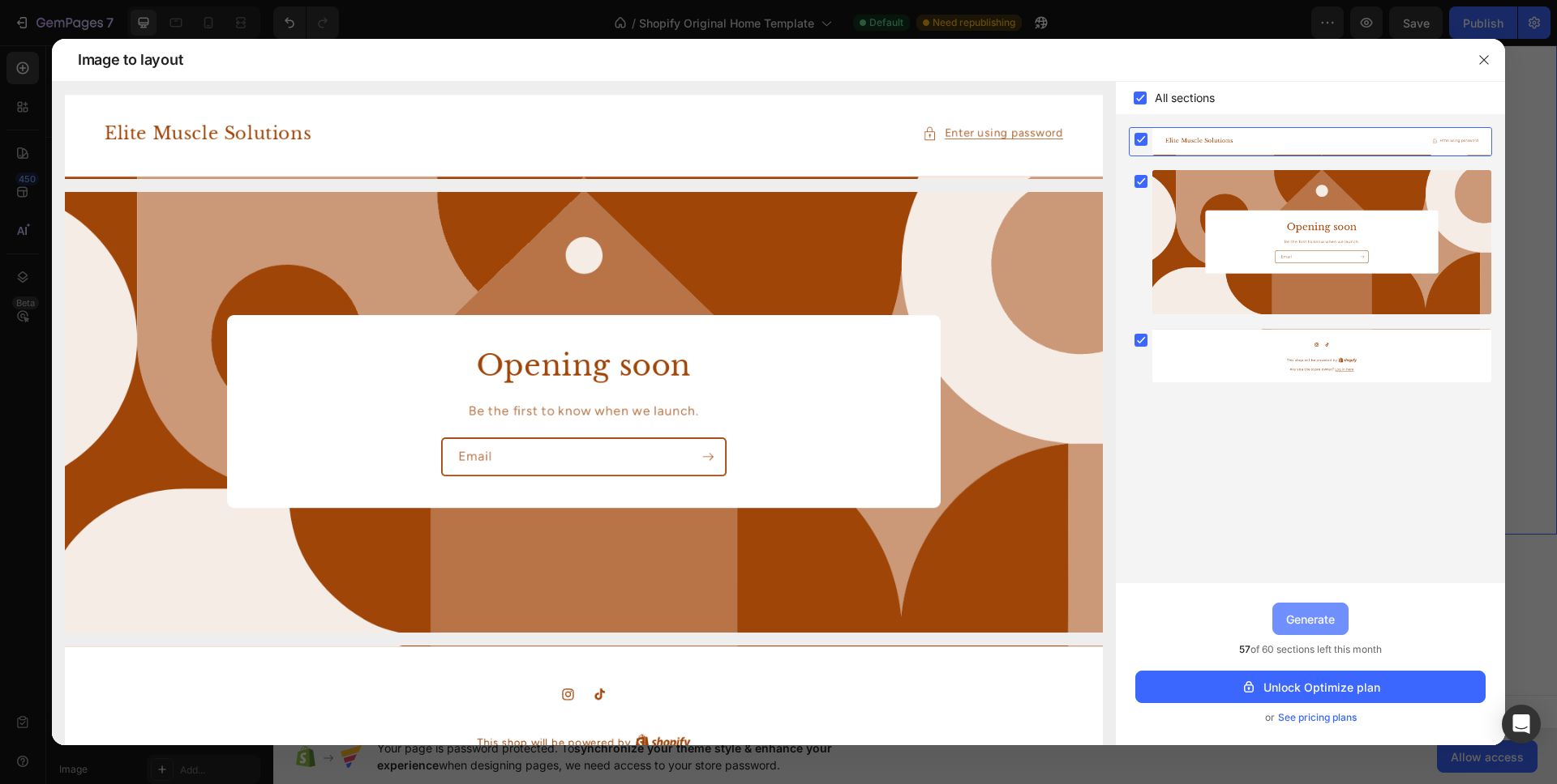
click at [1306, 623] on div "Generate" at bounding box center [1310, 619] width 49 height 17
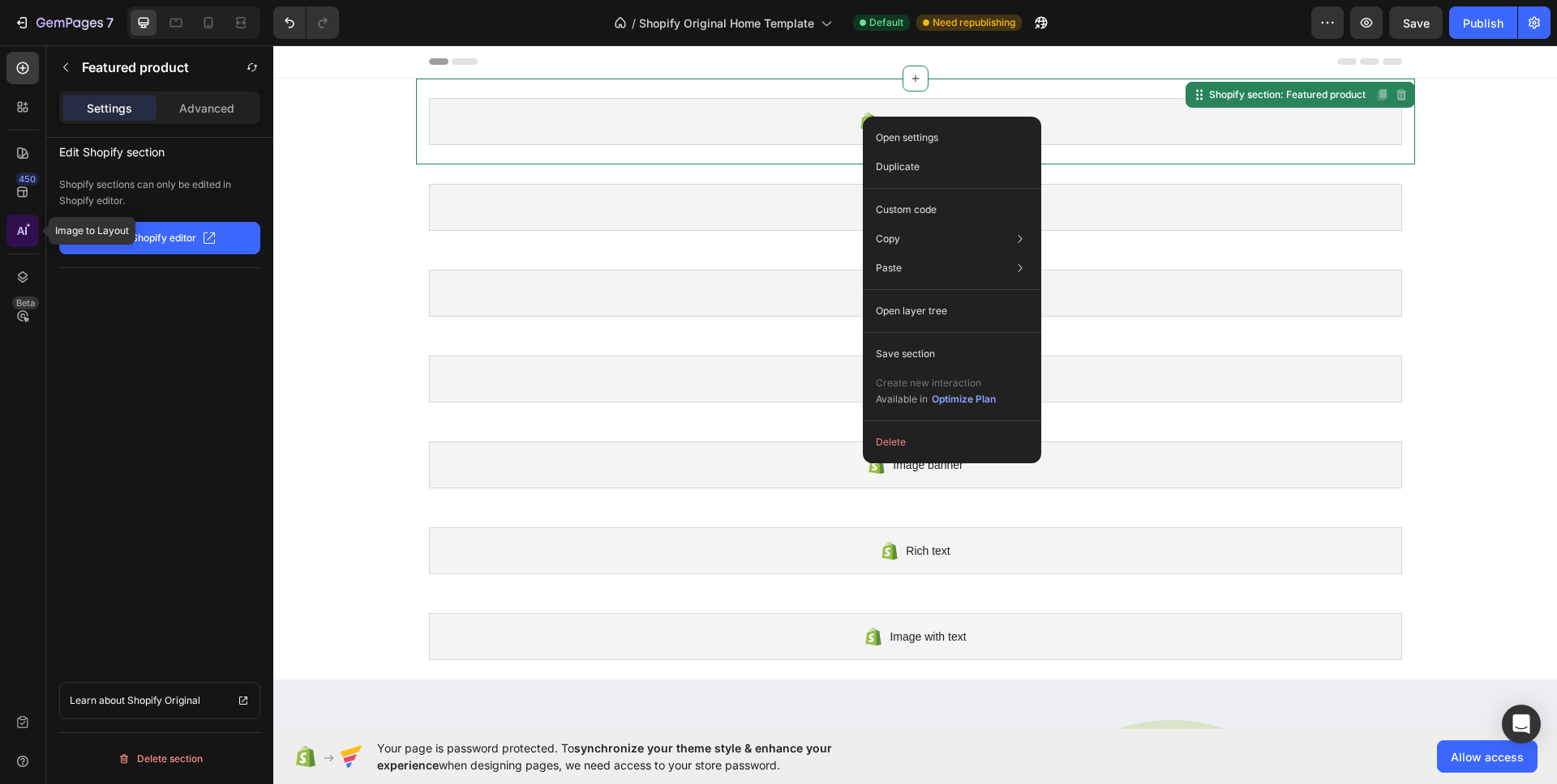
click at [24, 232] on icon at bounding box center [23, 231] width 16 height 16
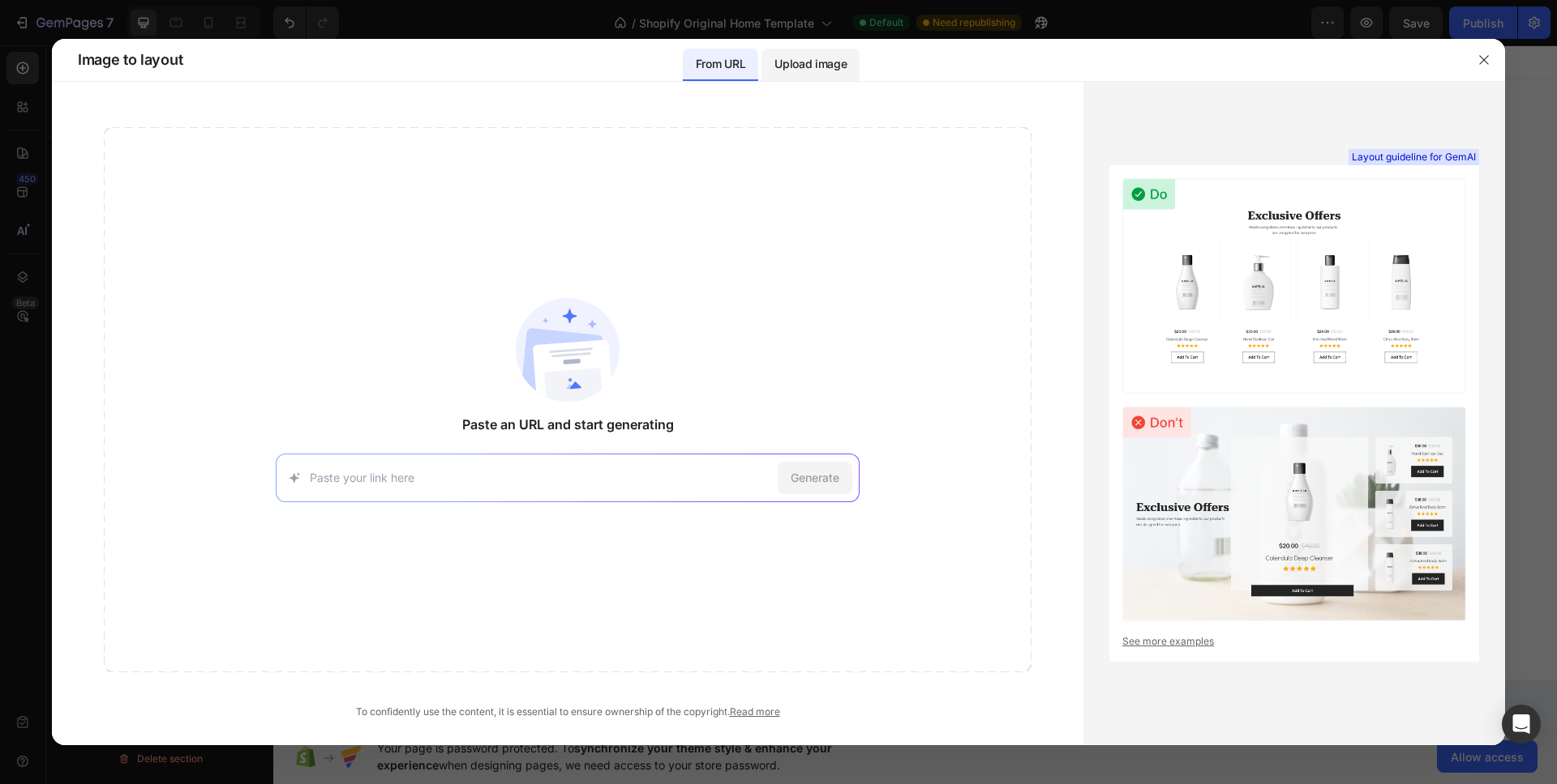
click at [818, 65] on p "Upload image" at bounding box center [810, 64] width 72 height 20
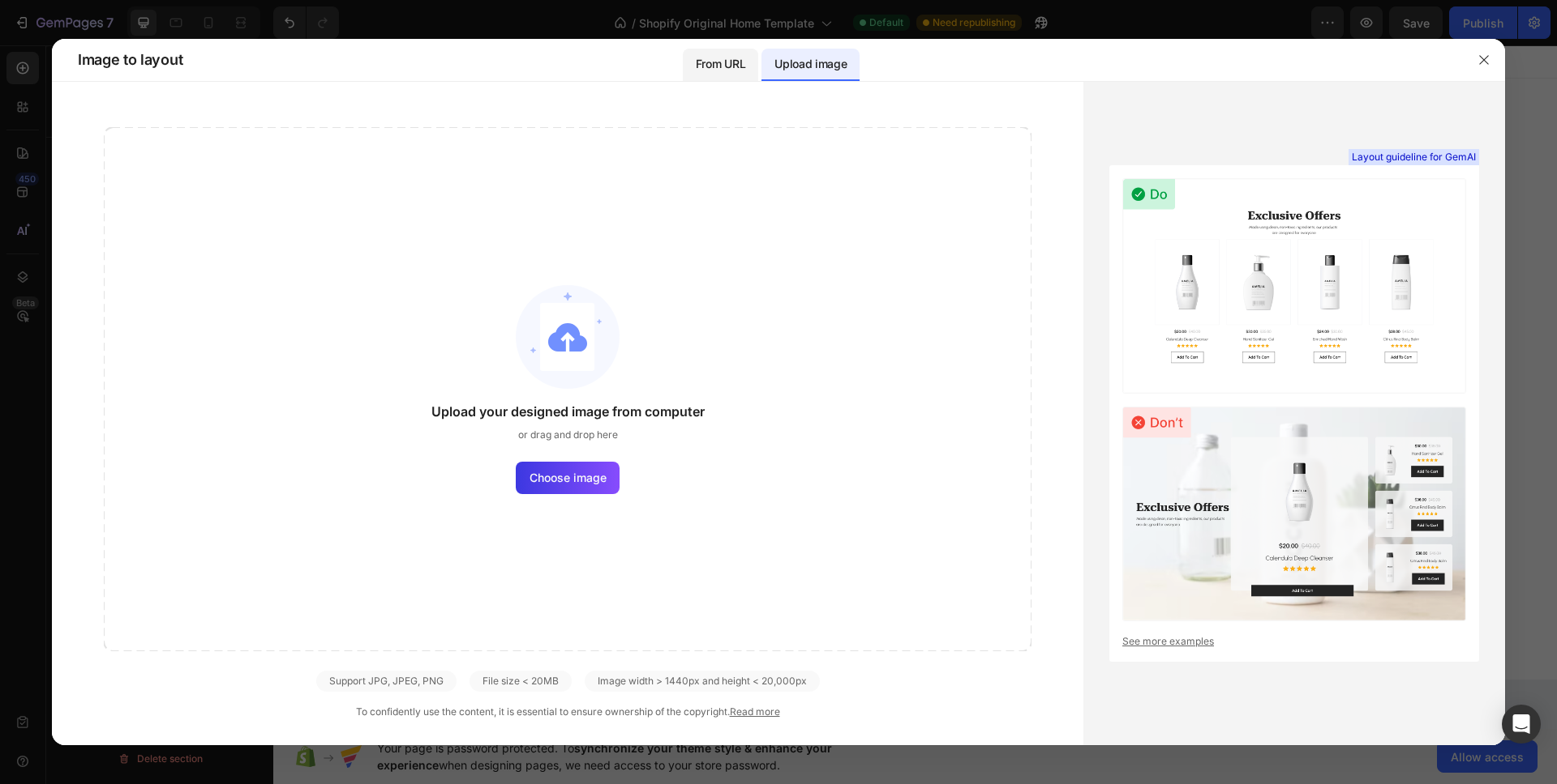
click at [700, 70] on p "From URL" at bounding box center [721, 64] width 50 height 20
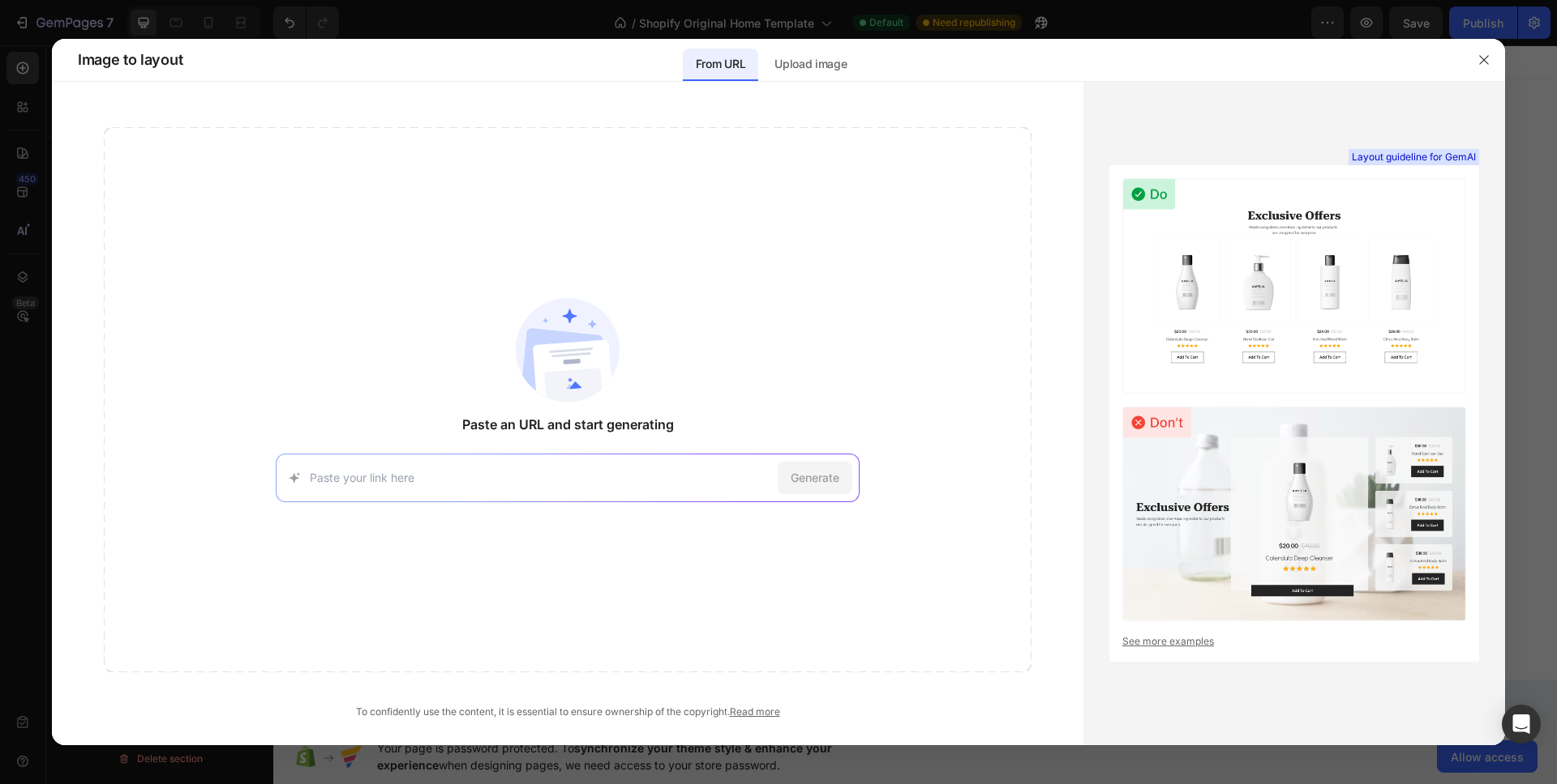
click at [1179, 642] on link "See more examples" at bounding box center [1294, 642] width 344 height 15
drag, startPoint x: 1478, startPoint y: 54, endPoint x: 1205, endPoint y: 9, distance: 276.7
click at [1478, 54] on icon "button" at bounding box center [1483, 60] width 13 height 13
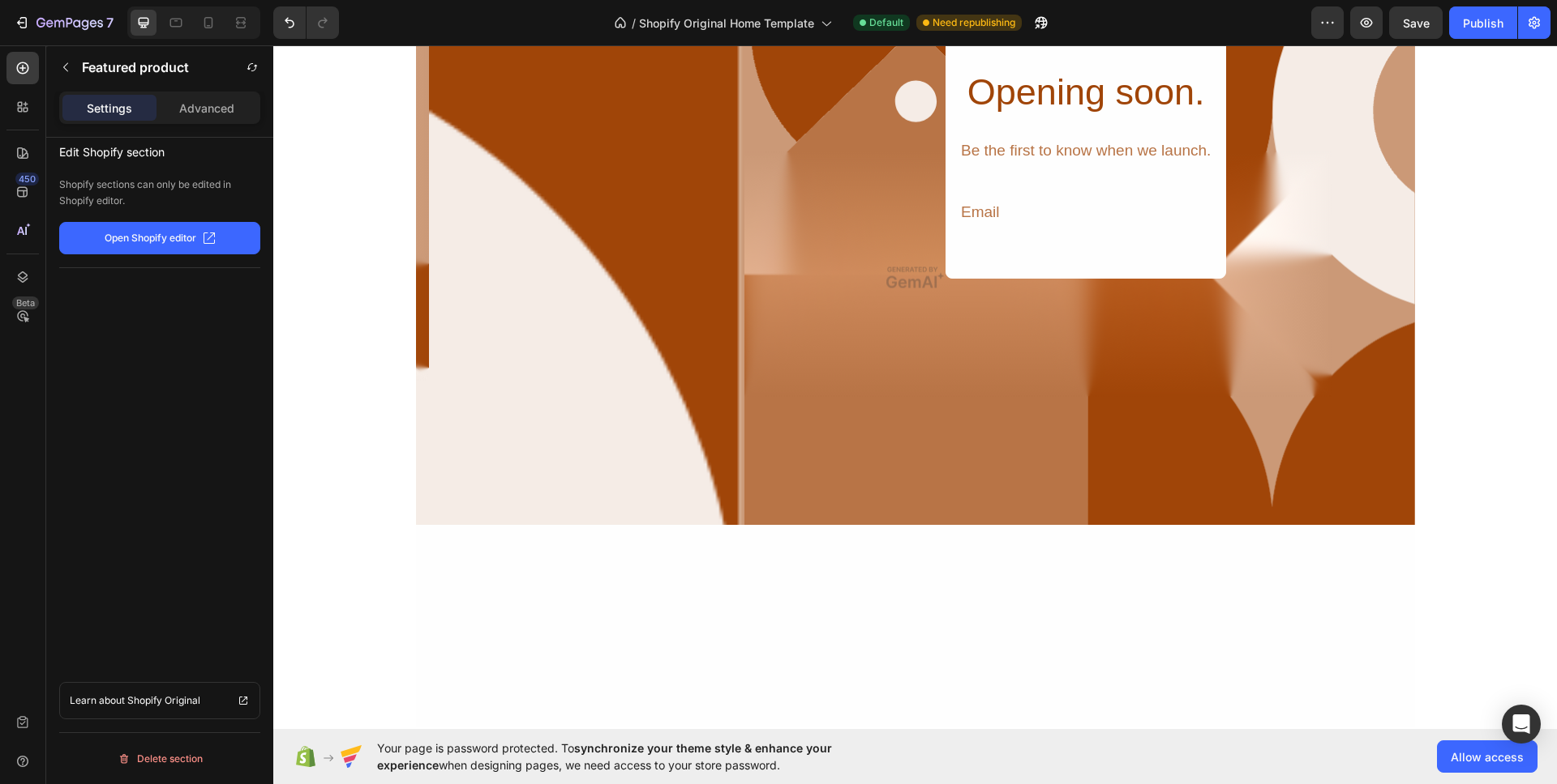
scroll to position [5956, 0]
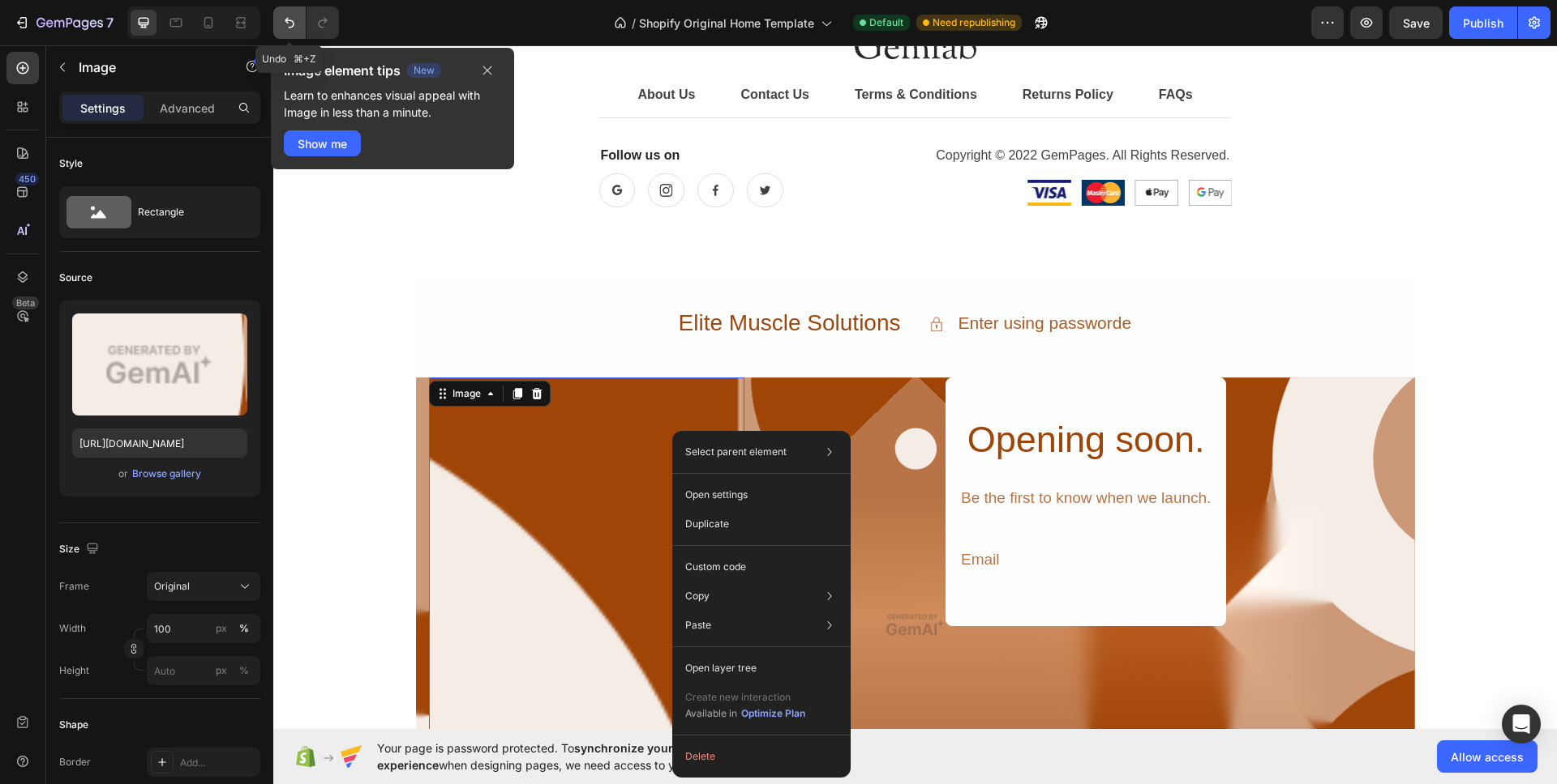
click at [289, 33] on button "Undo/Redo" at bounding box center [289, 23] width 33 height 33
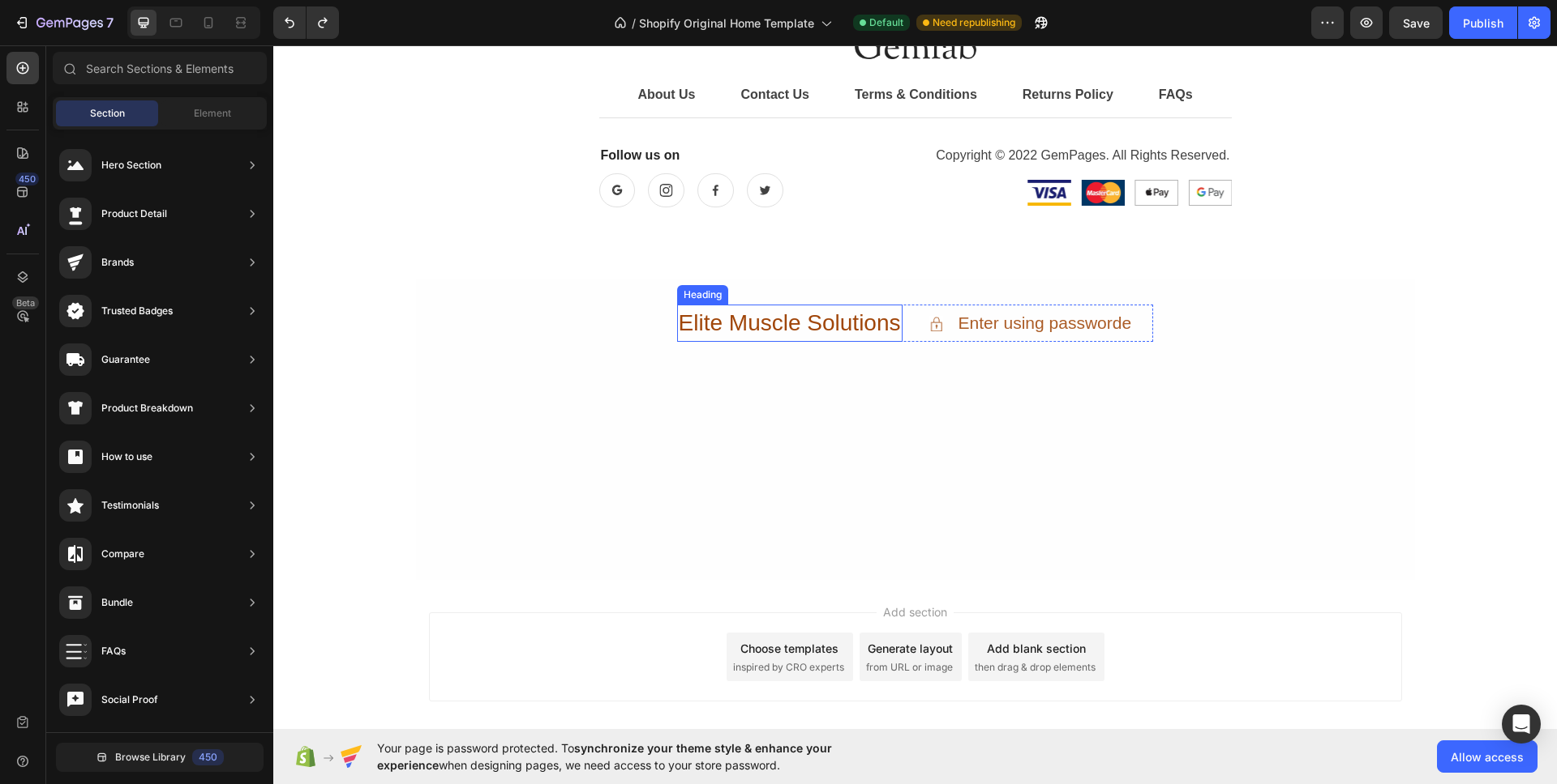
click at [723, 324] on h2 "Elite Muscle Solutions" at bounding box center [789, 323] width 225 height 37
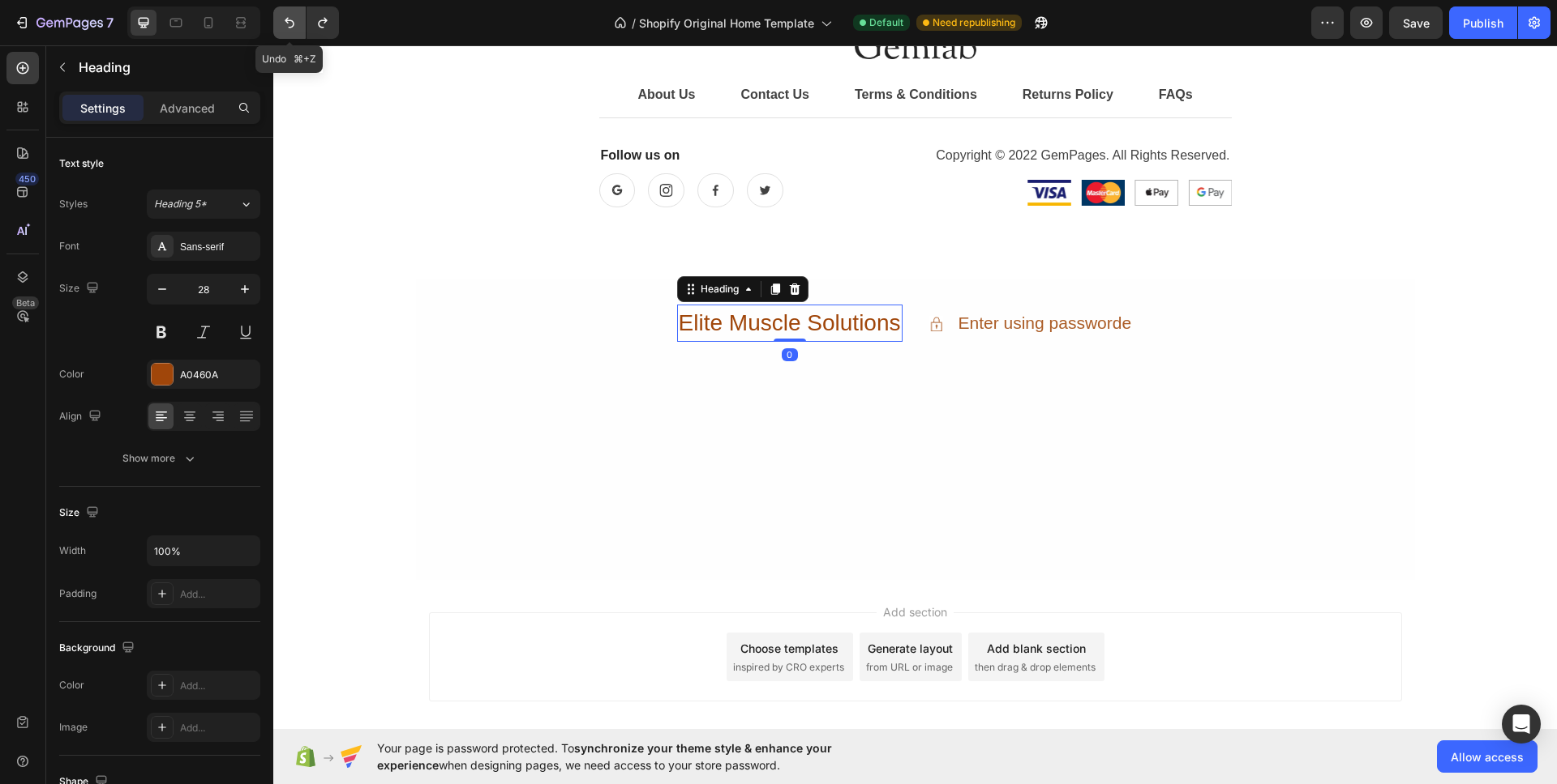
click at [285, 28] on icon "Undo/Redo" at bounding box center [289, 23] width 16 height 16
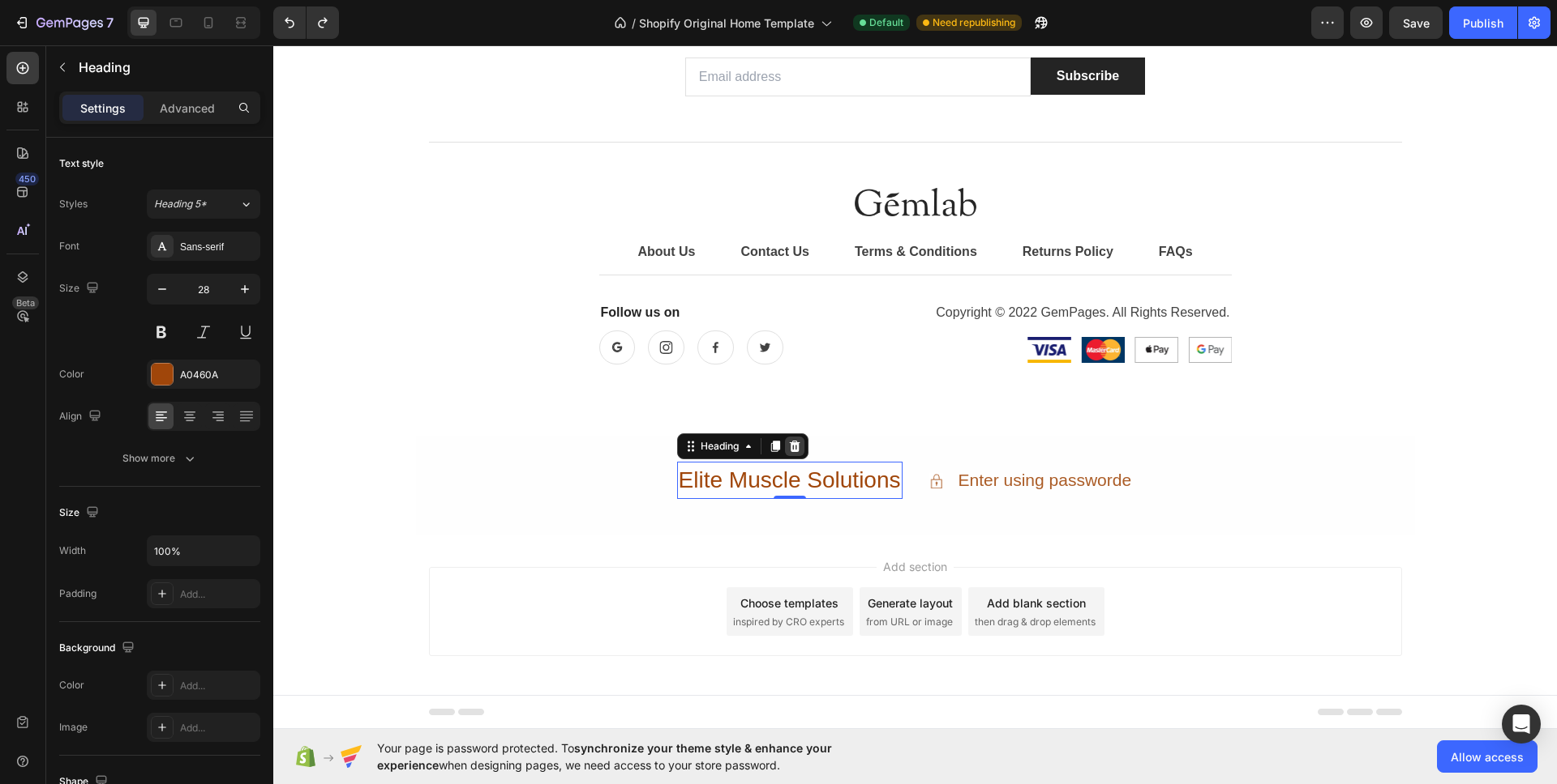
click at [788, 440] on icon at bounding box center [794, 446] width 13 height 13
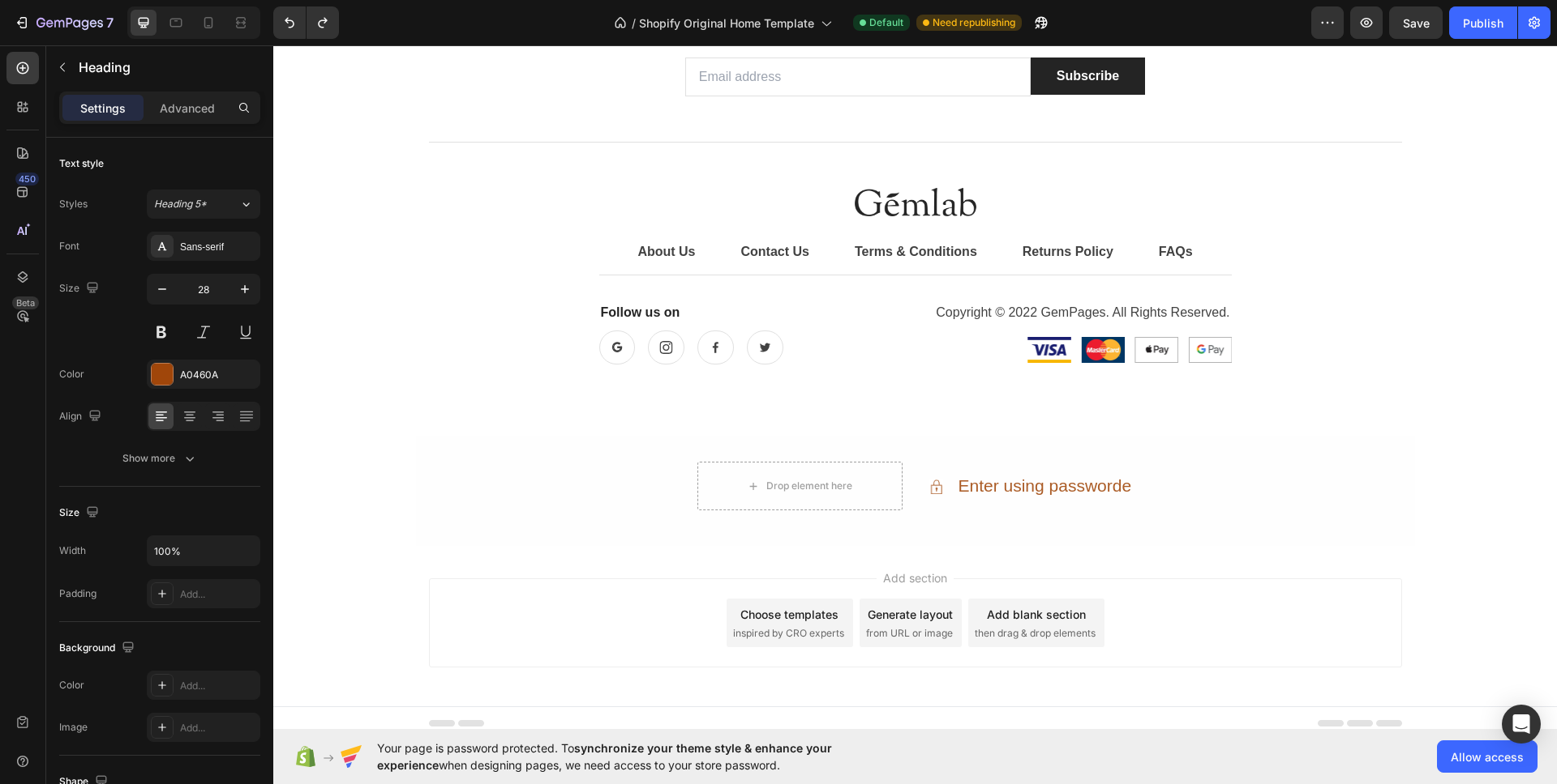
scroll to position [5811, 0]
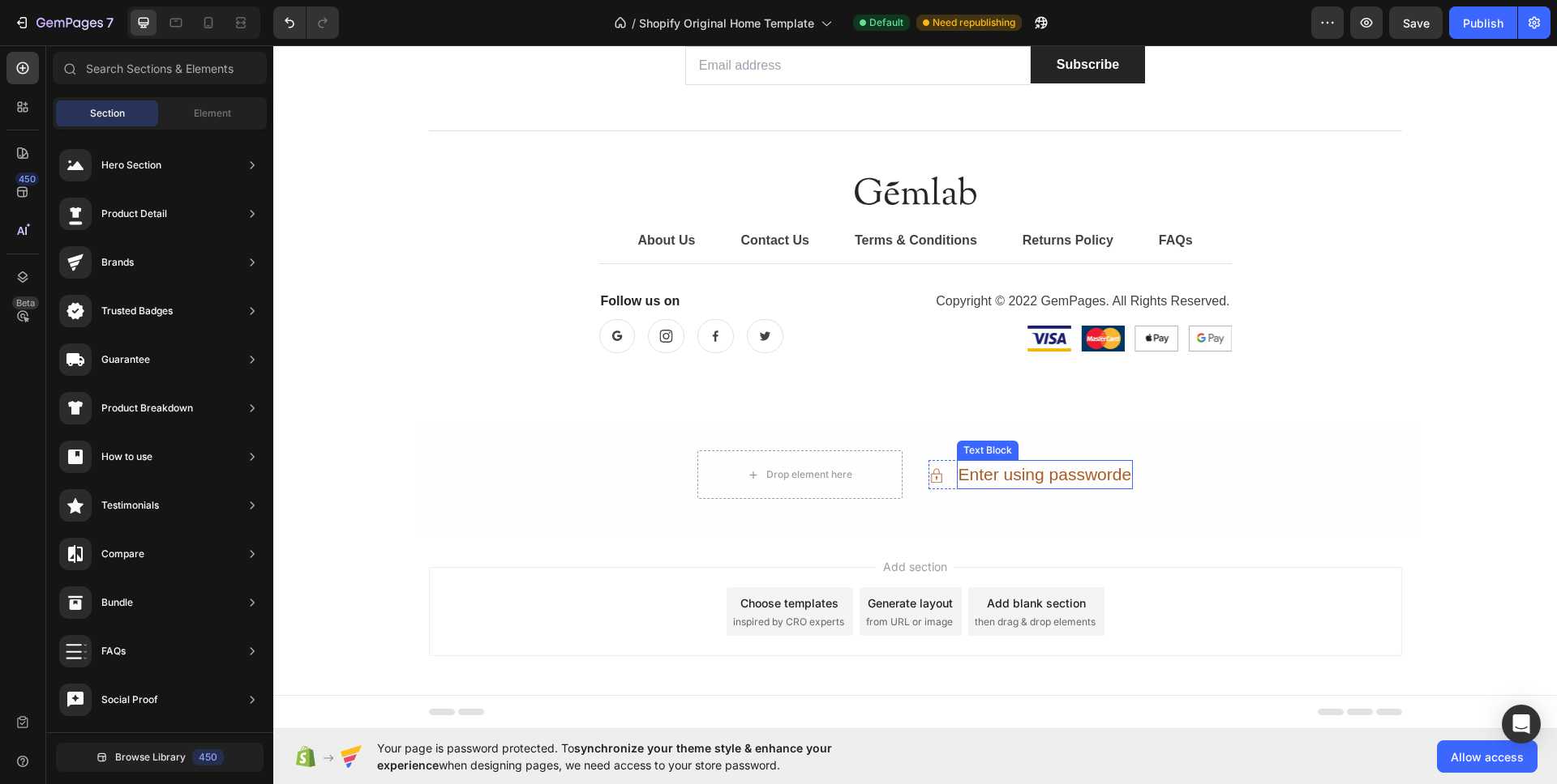
click at [1038, 479] on div "Enter using passworde" at bounding box center [1045, 474] width 176 height 29
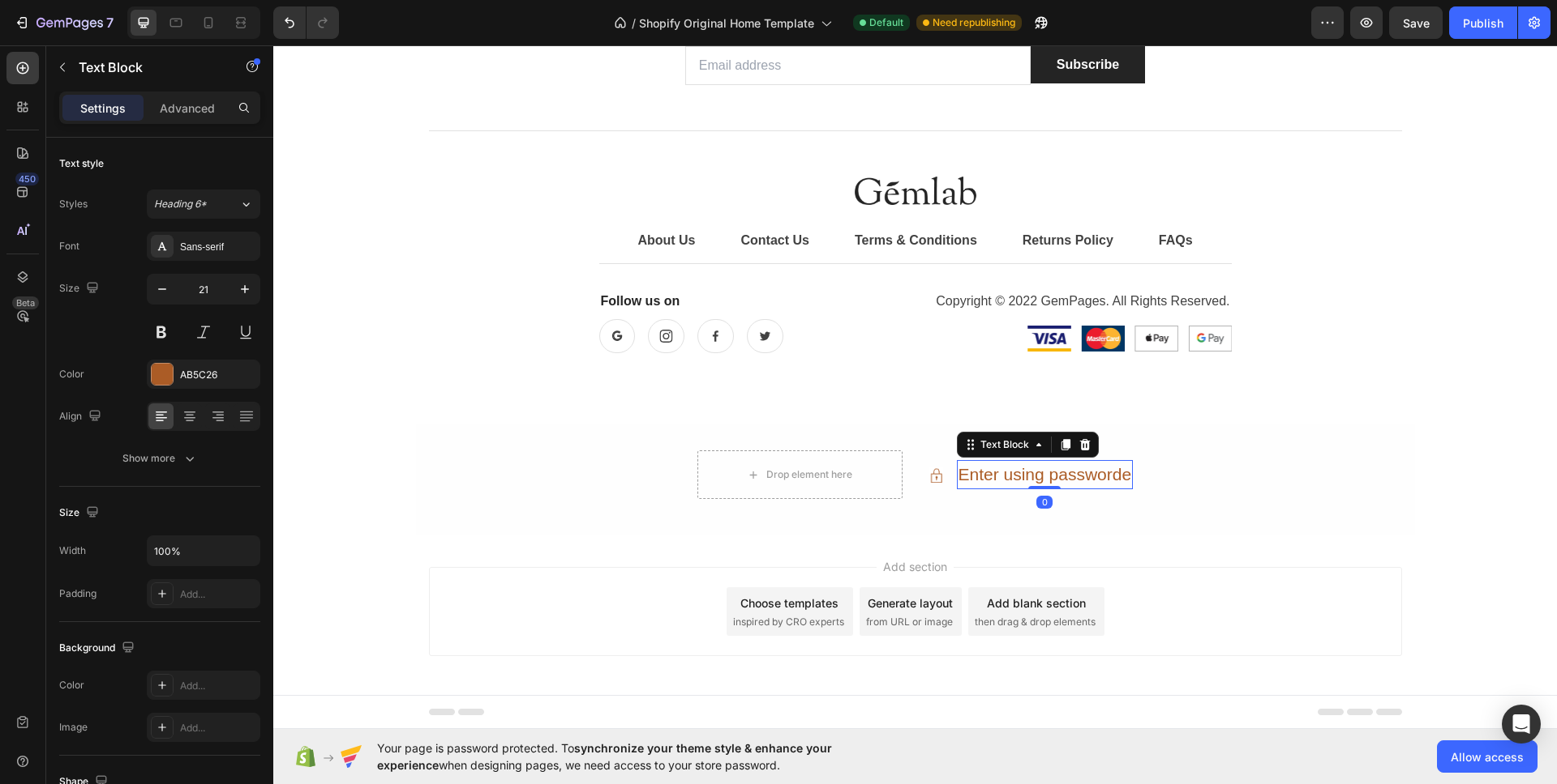
click at [1084, 447] on div at bounding box center [1085, 445] width 20 height 20
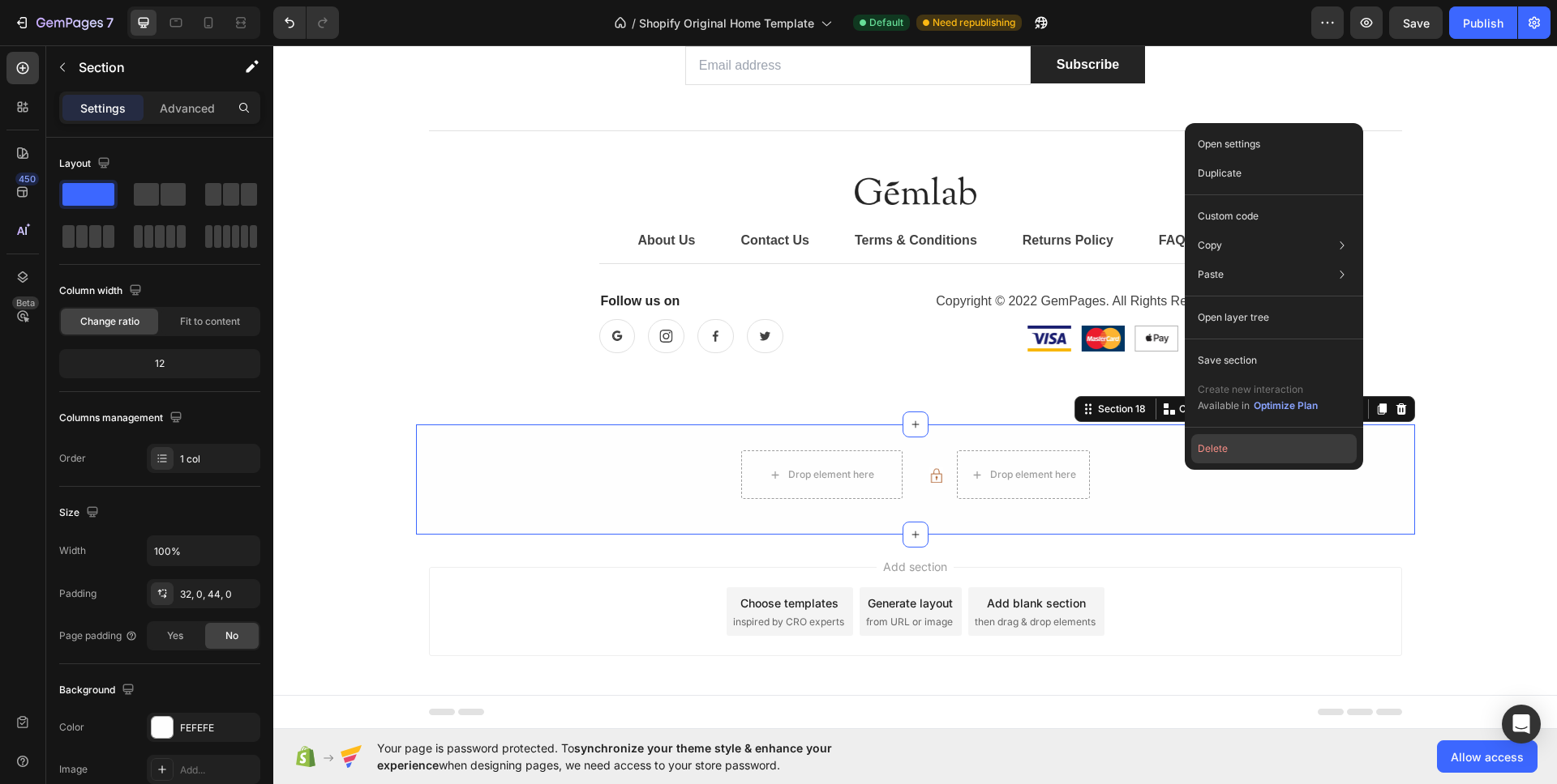
click at [1217, 445] on button "Delete" at bounding box center [1274, 448] width 165 height 29
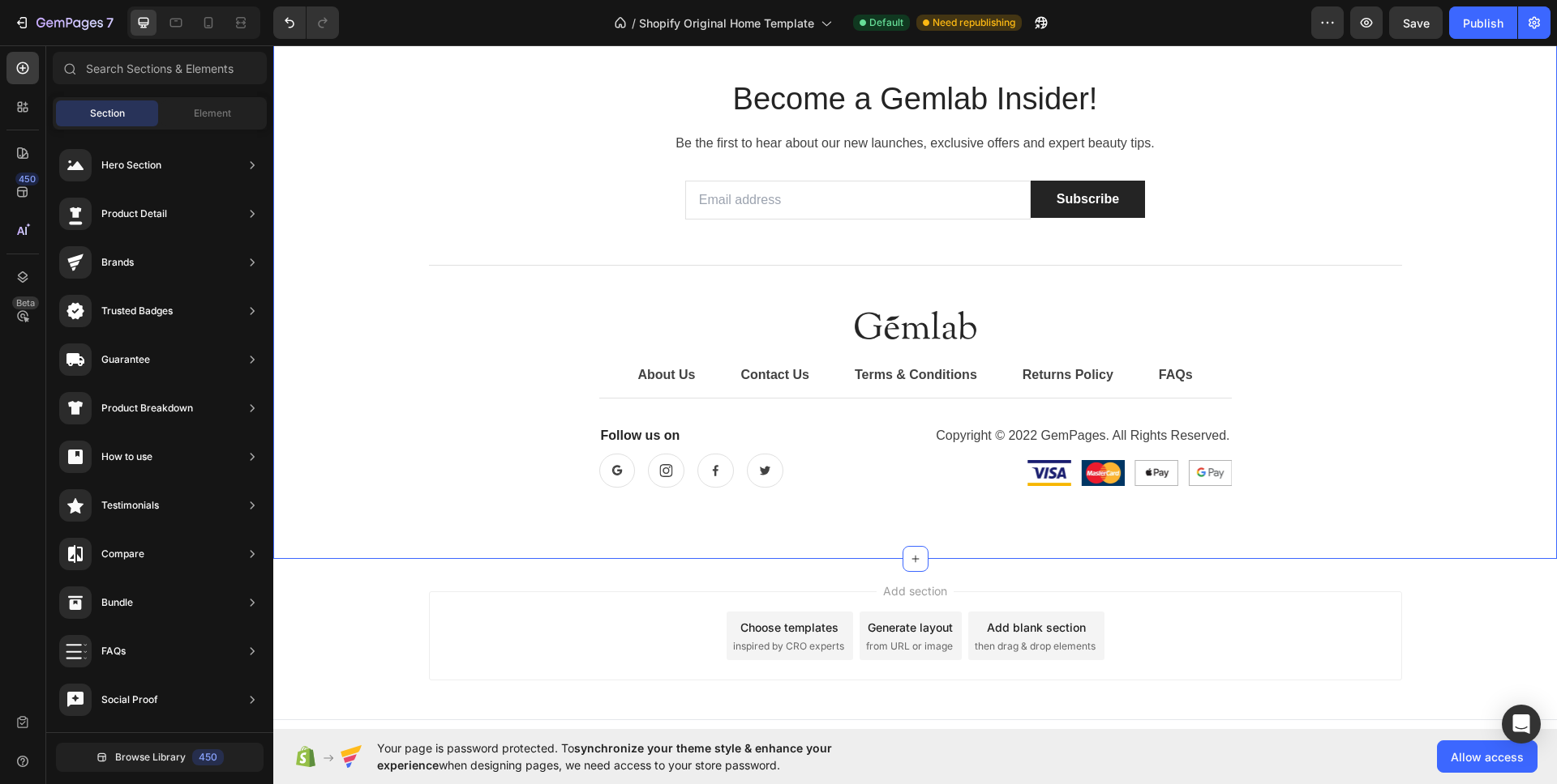
scroll to position [5452, 0]
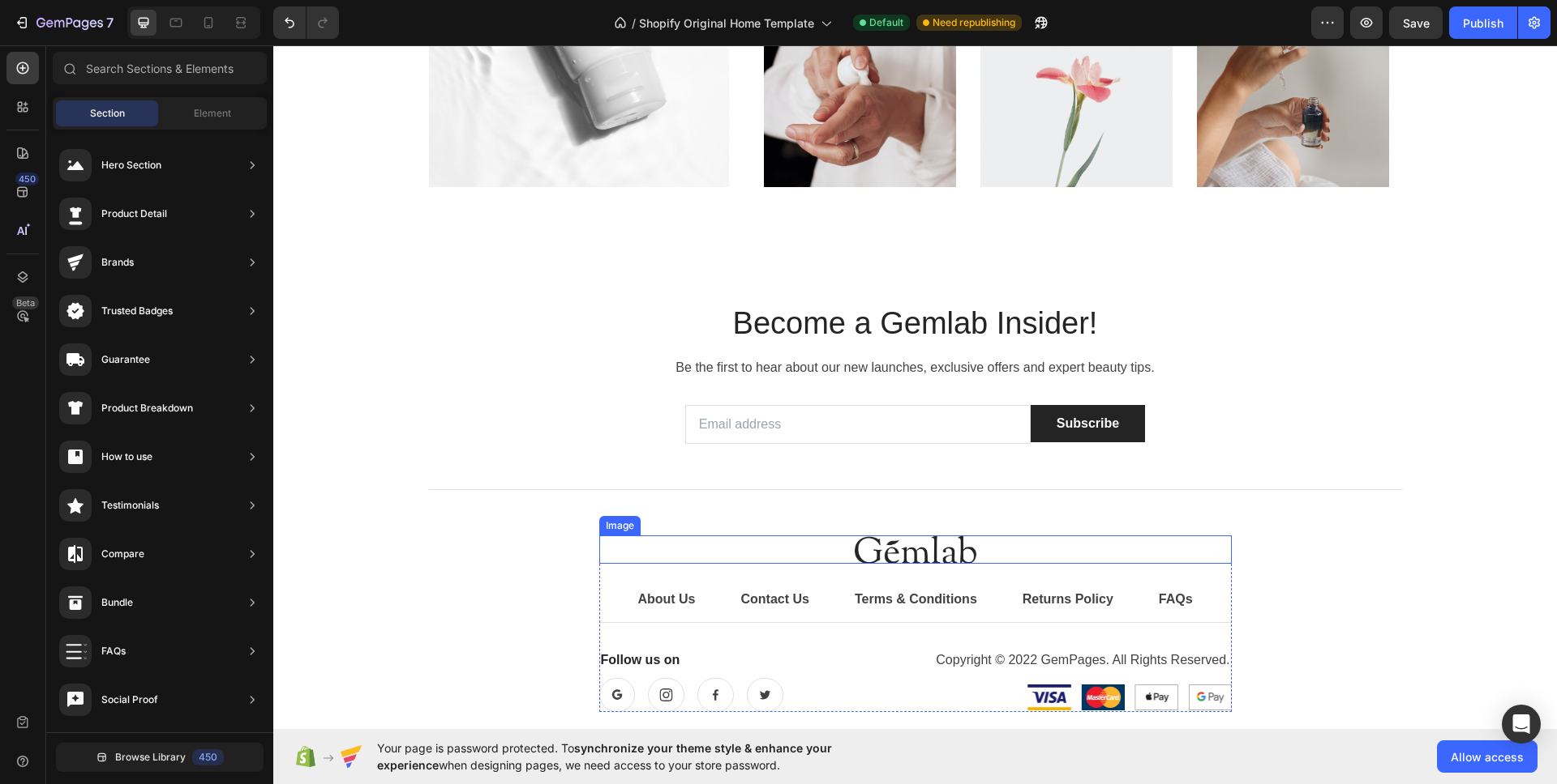
click at [953, 554] on img at bounding box center [915, 550] width 122 height 28
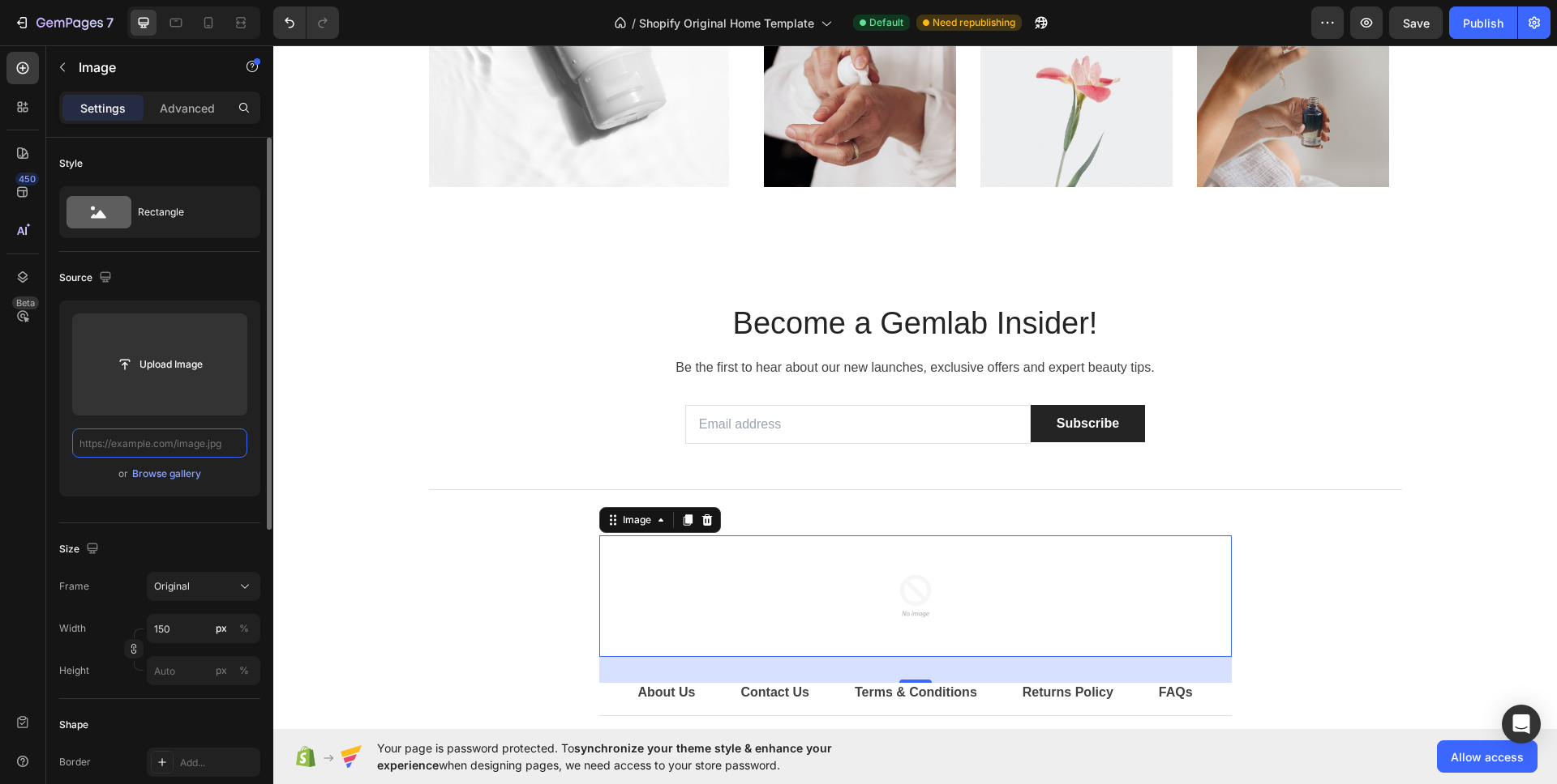
scroll to position [0, 0]
click at [178, 453] on input "text" at bounding box center [159, 442] width 175 height 29
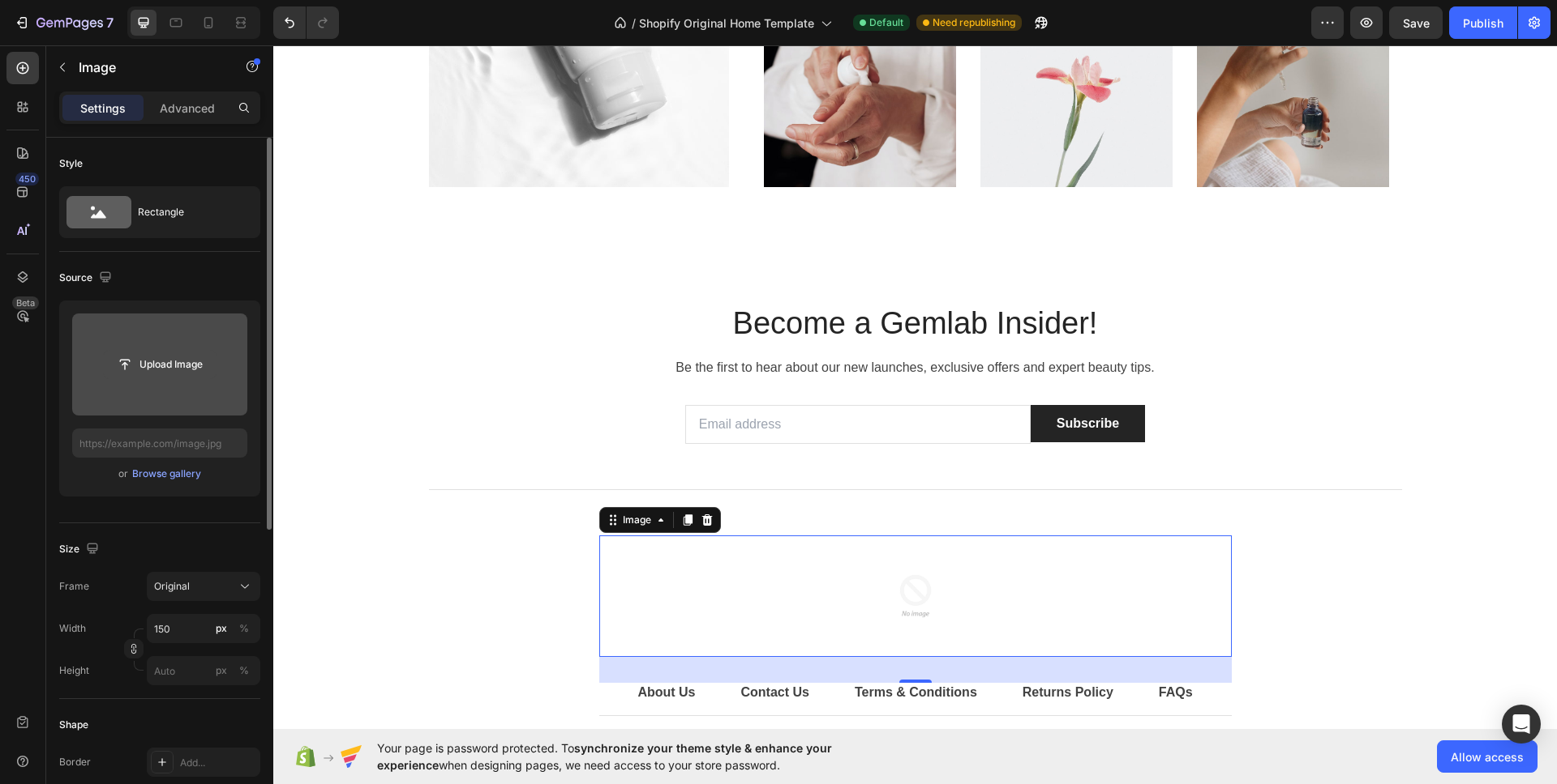
click at [165, 378] on input "file" at bounding box center [159, 365] width 112 height 28
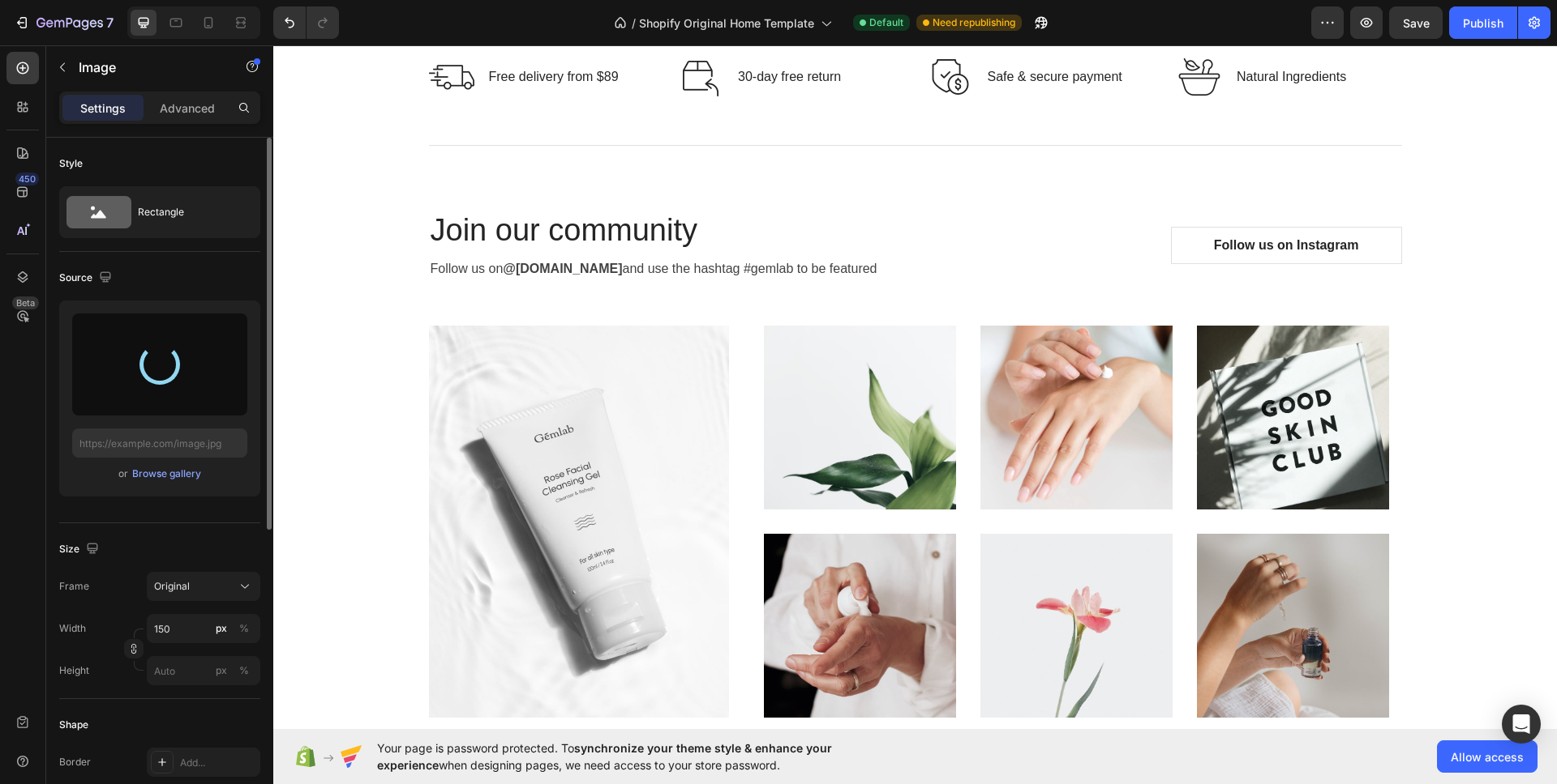
type input "[URL][DOMAIN_NAME]"
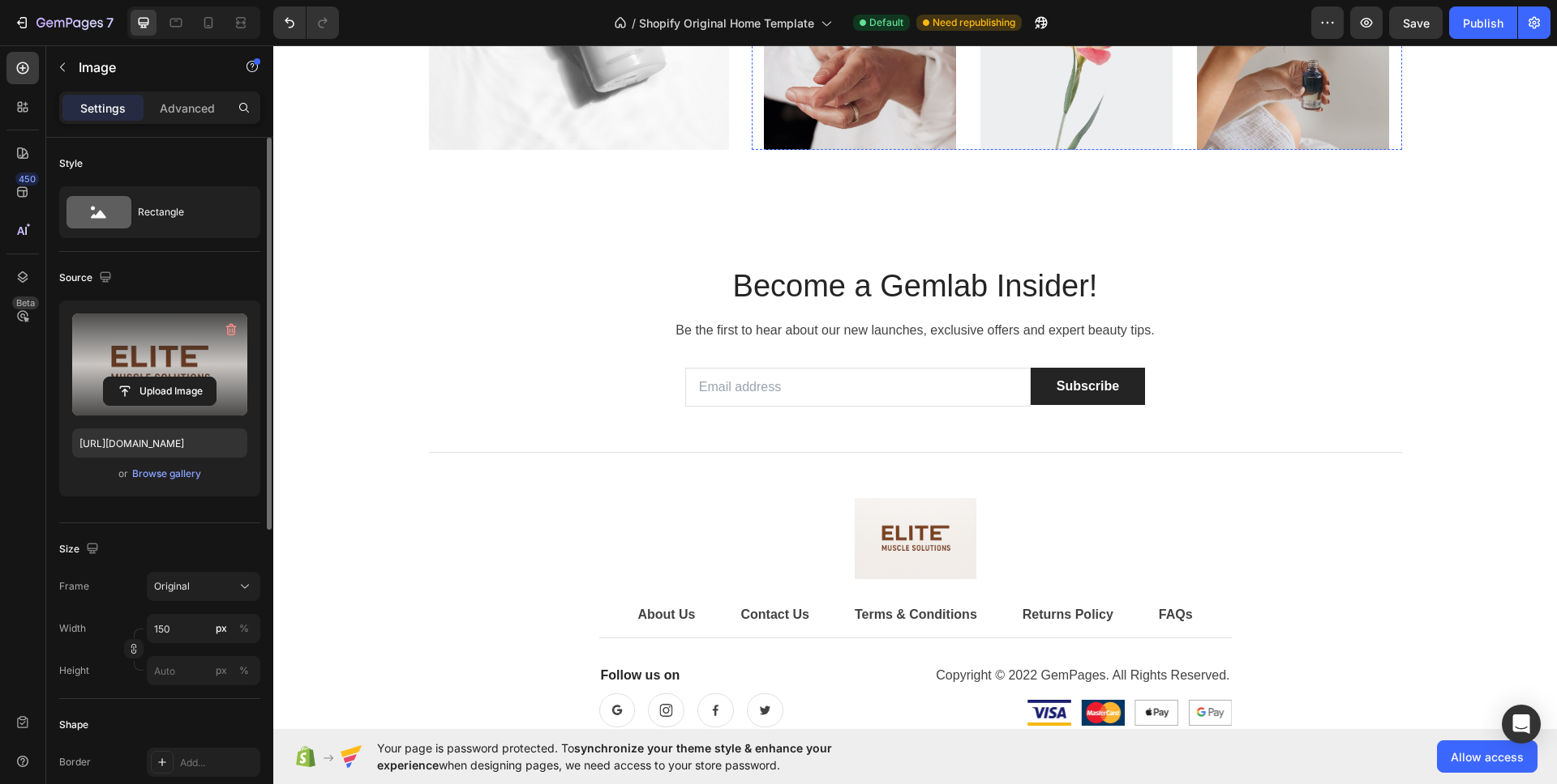
scroll to position [5614, 0]
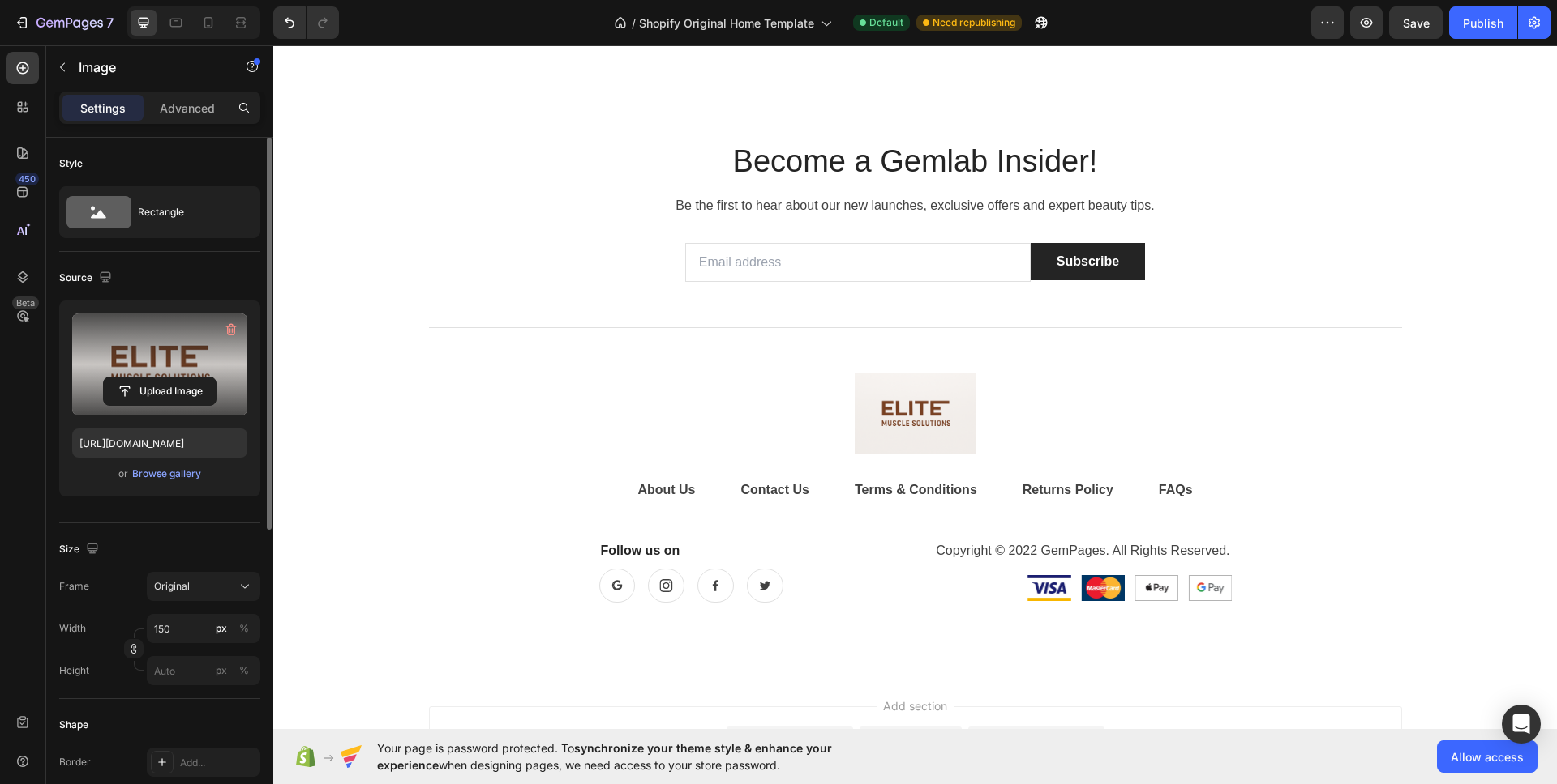
click at [860, 421] on img at bounding box center [915, 413] width 122 height 81
click at [914, 415] on img at bounding box center [915, 413] width 122 height 81
click at [225, 379] on div "Upload Image" at bounding box center [159, 391] width 175 height 29
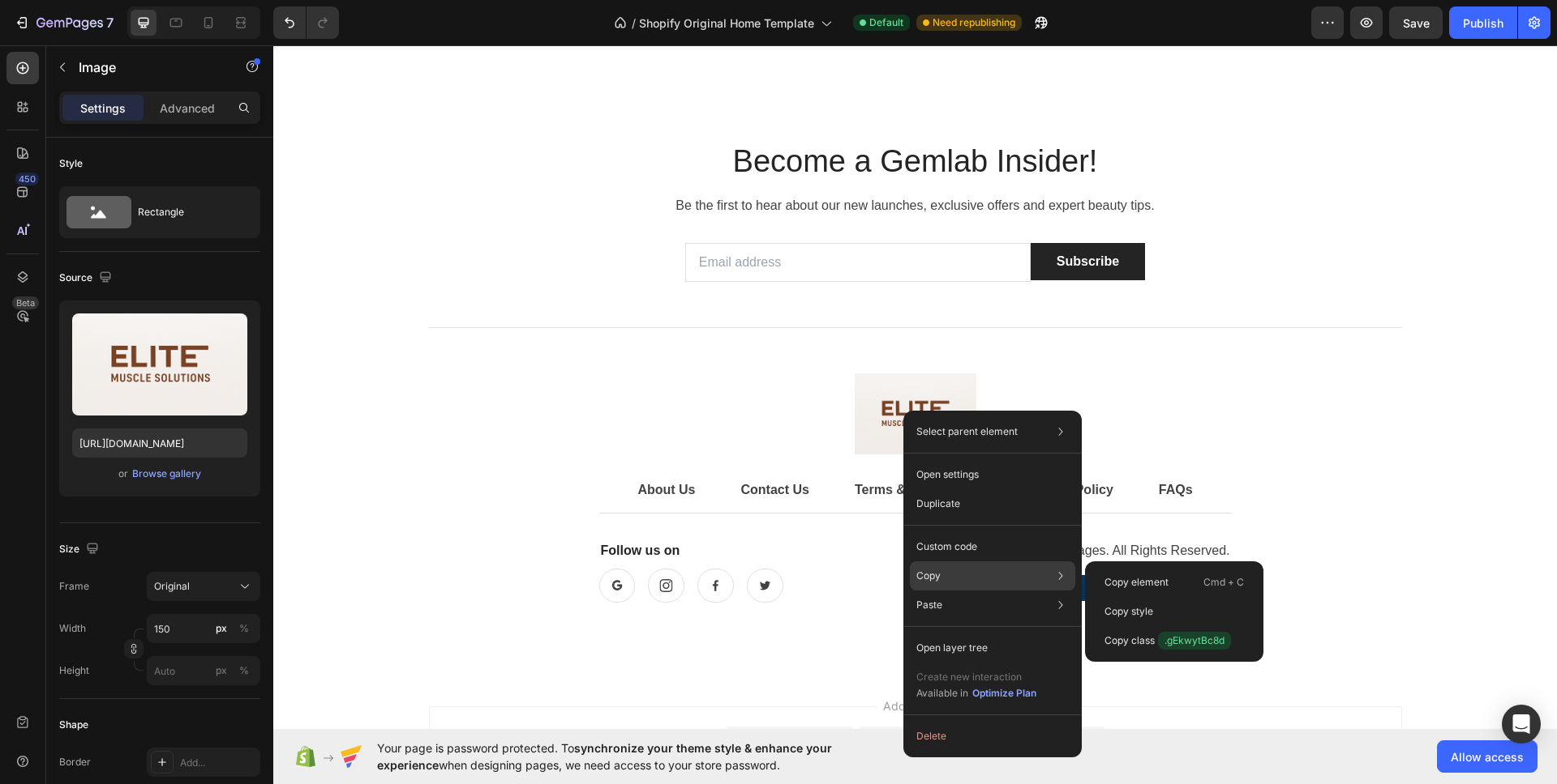
click at [966, 588] on div "Copy Copy element Cmd + C Copy style Copy class .gEkwytBc8d" at bounding box center [993, 576] width 165 height 29
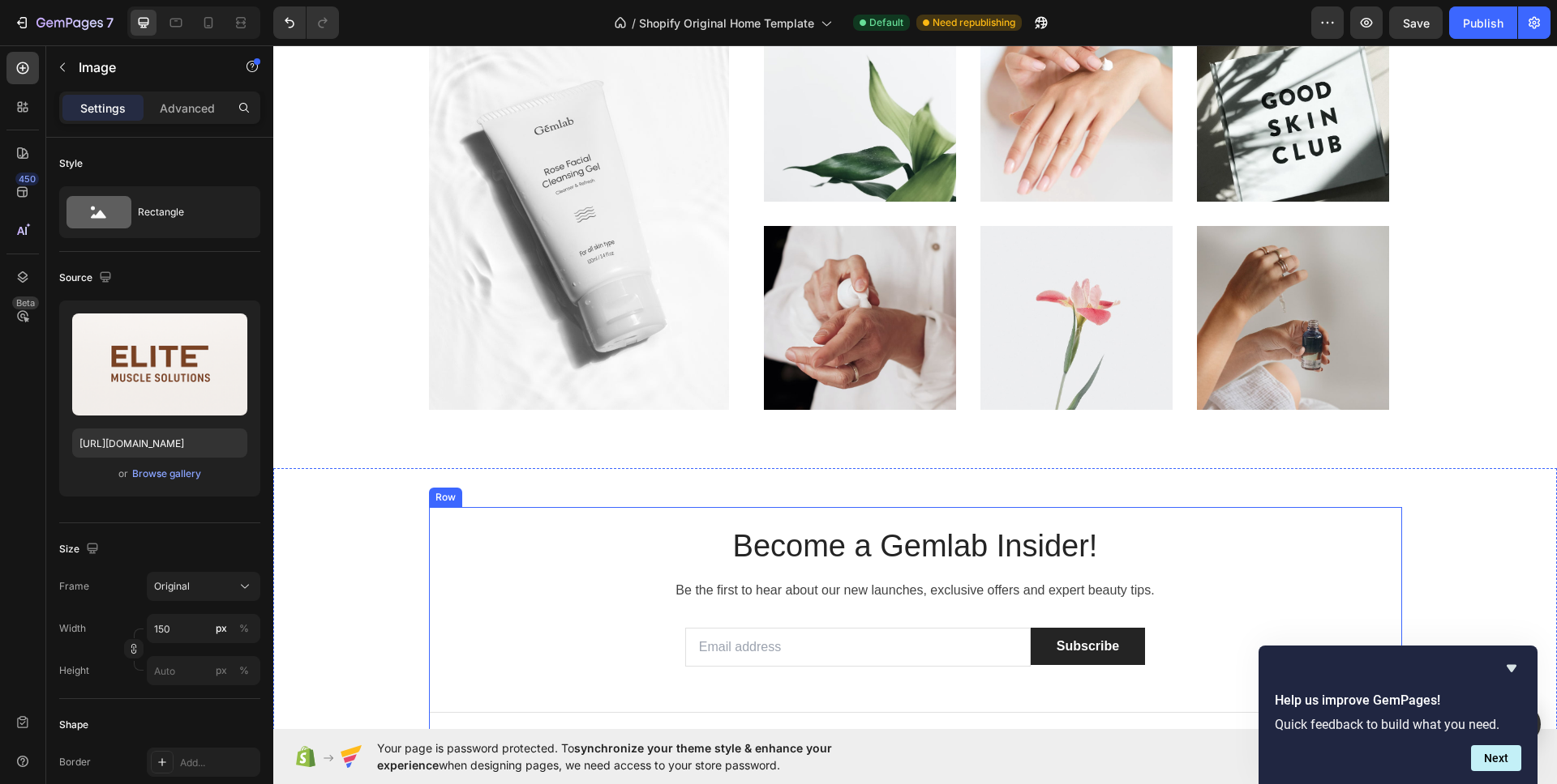
scroll to position [5132, 0]
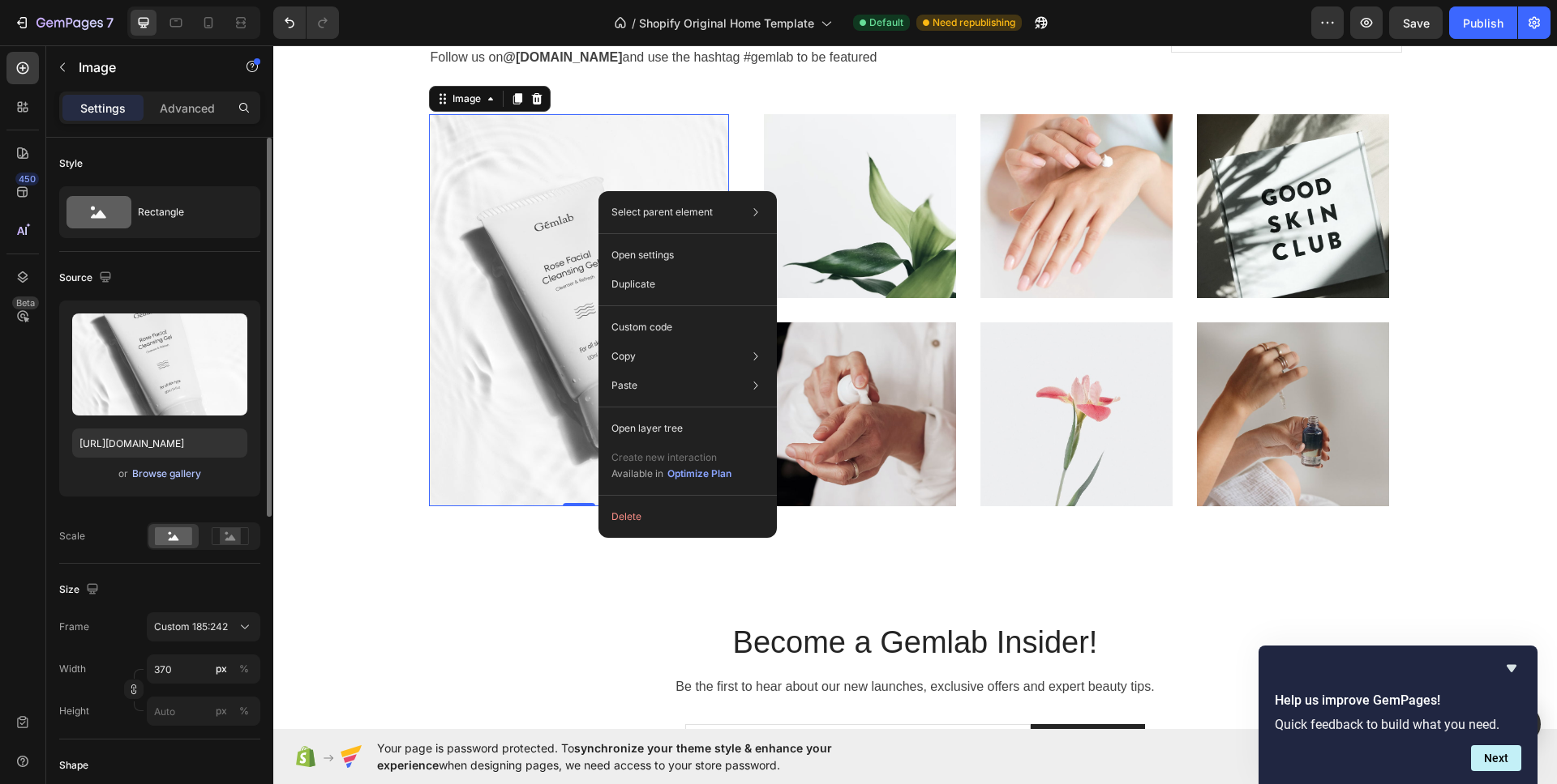
click at [169, 475] on div "Browse gallery" at bounding box center [166, 473] width 69 height 15
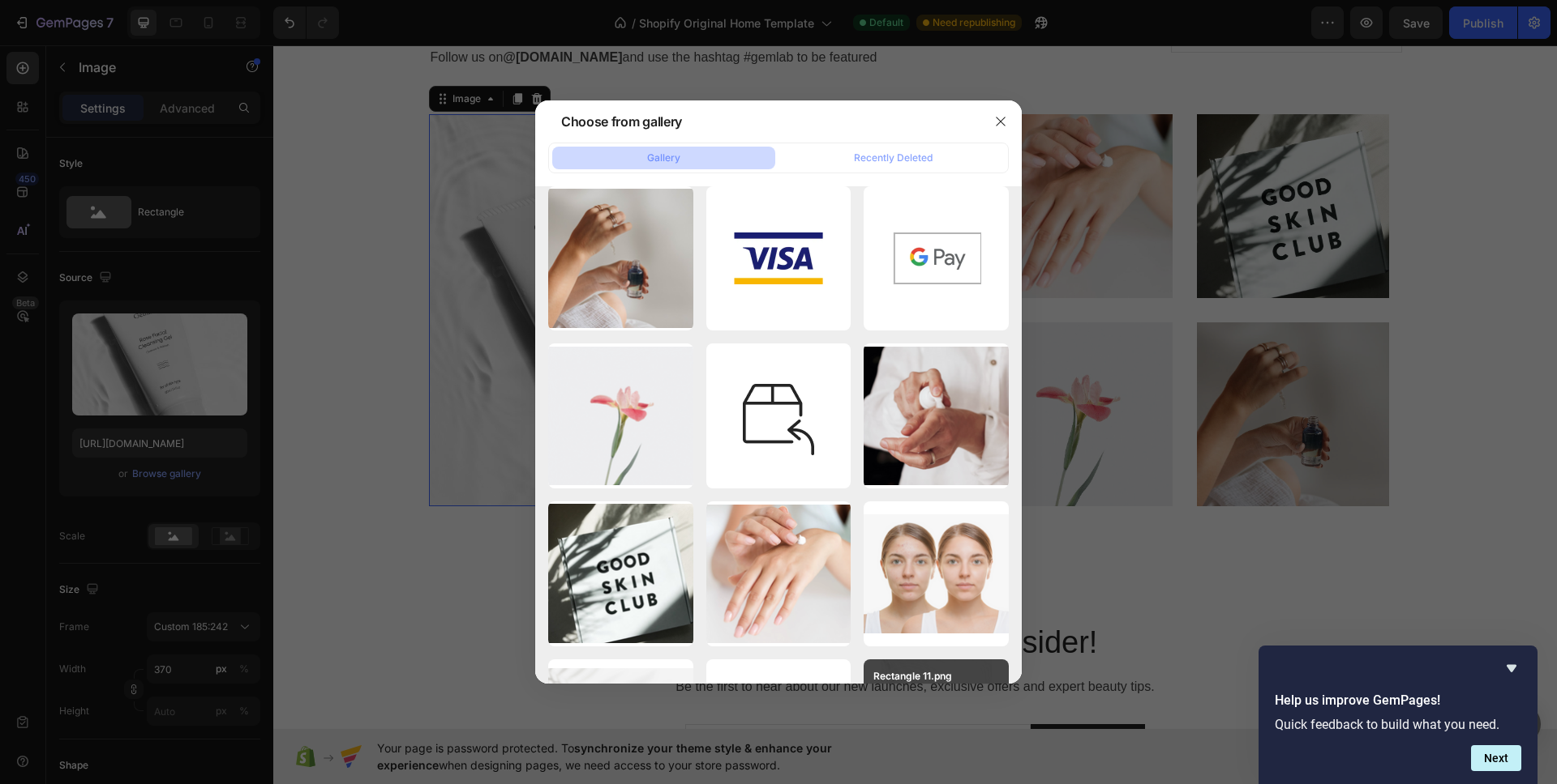
scroll to position [0, 0]
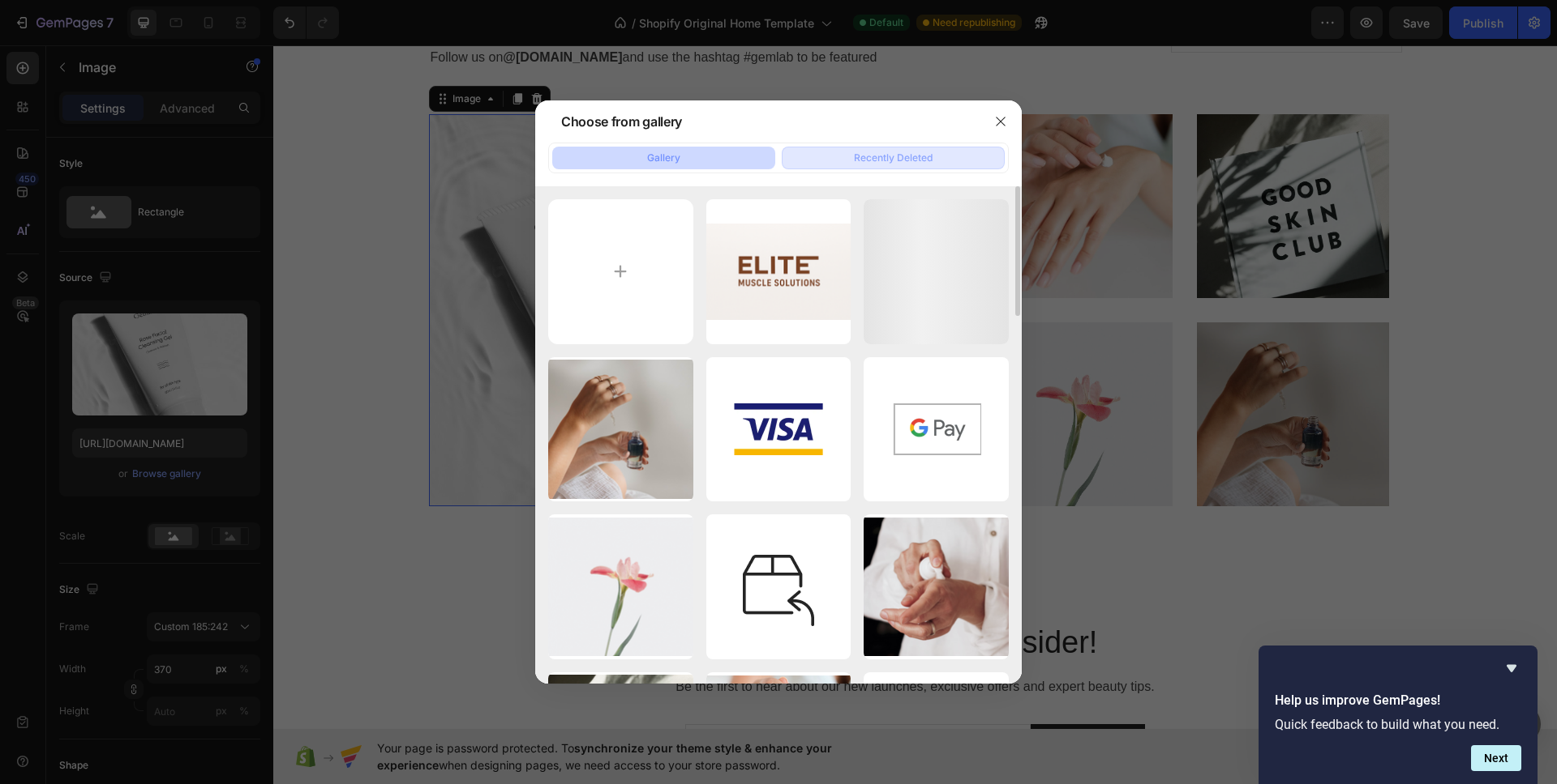
click at [884, 157] on div "Recently Deleted" at bounding box center [892, 157] width 79 height 15
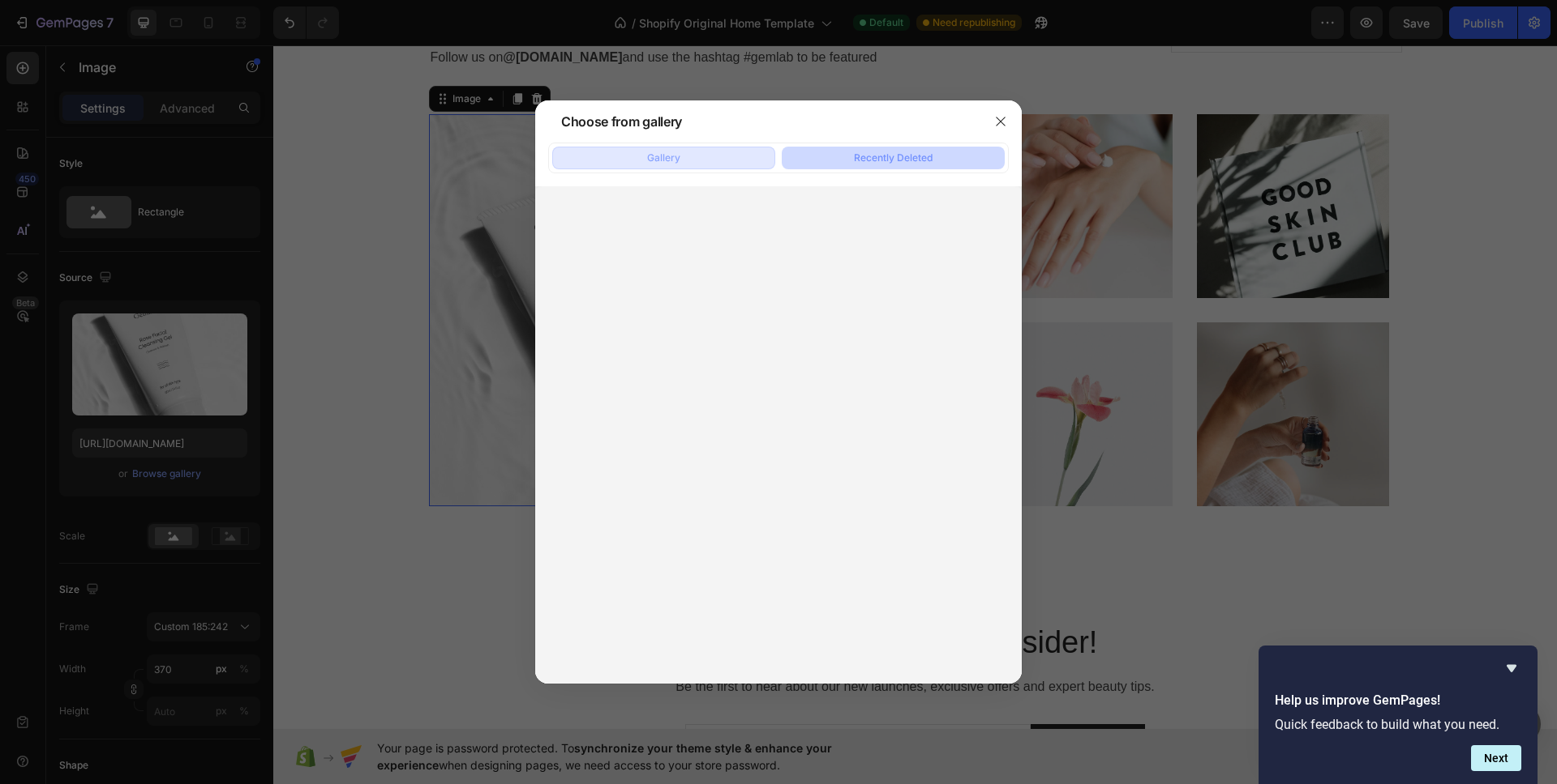
click at [694, 163] on button "Gallery" at bounding box center [664, 157] width 223 height 23
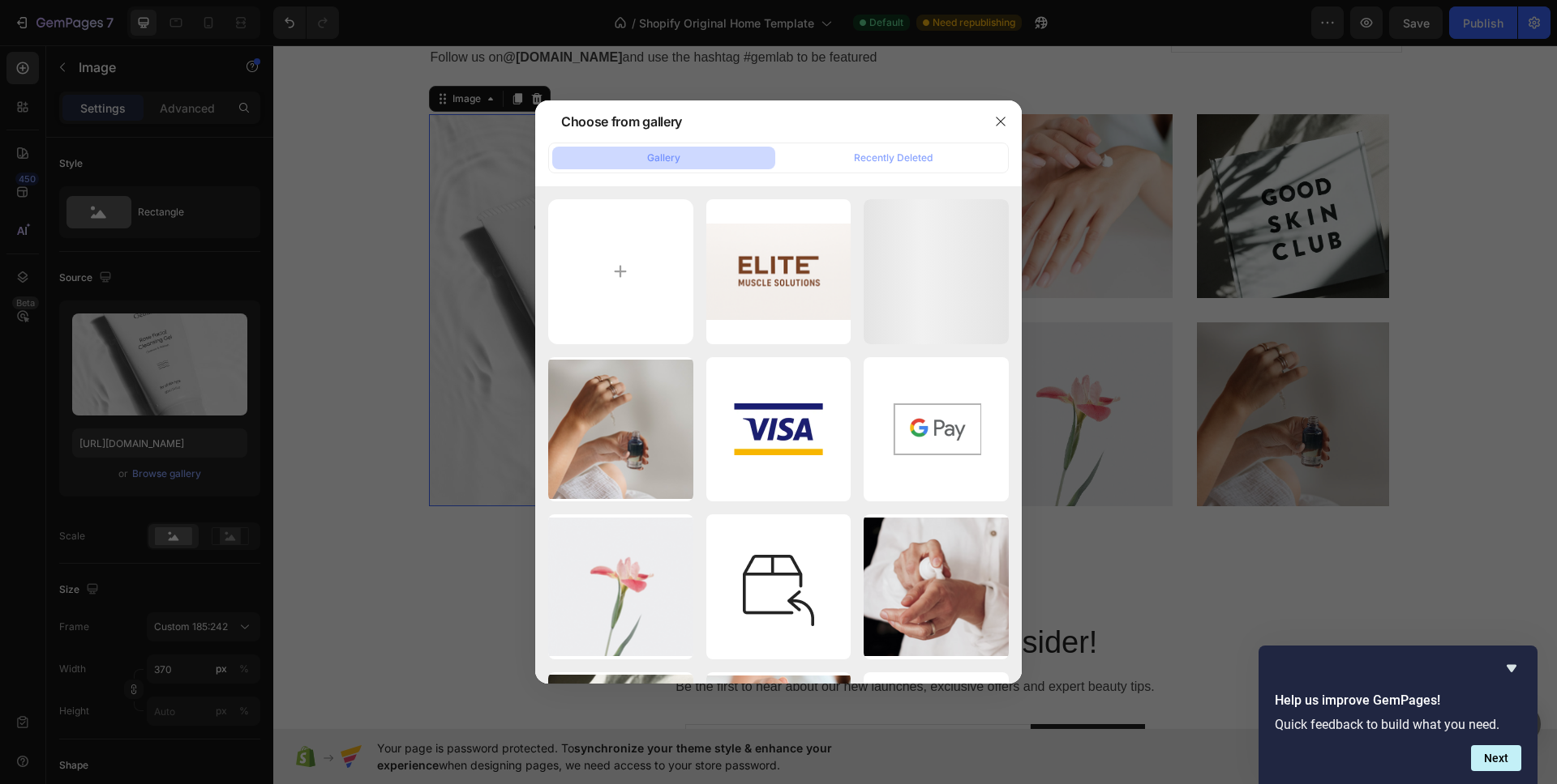
click at [1014, 124] on div at bounding box center [1000, 122] width 42 height 42
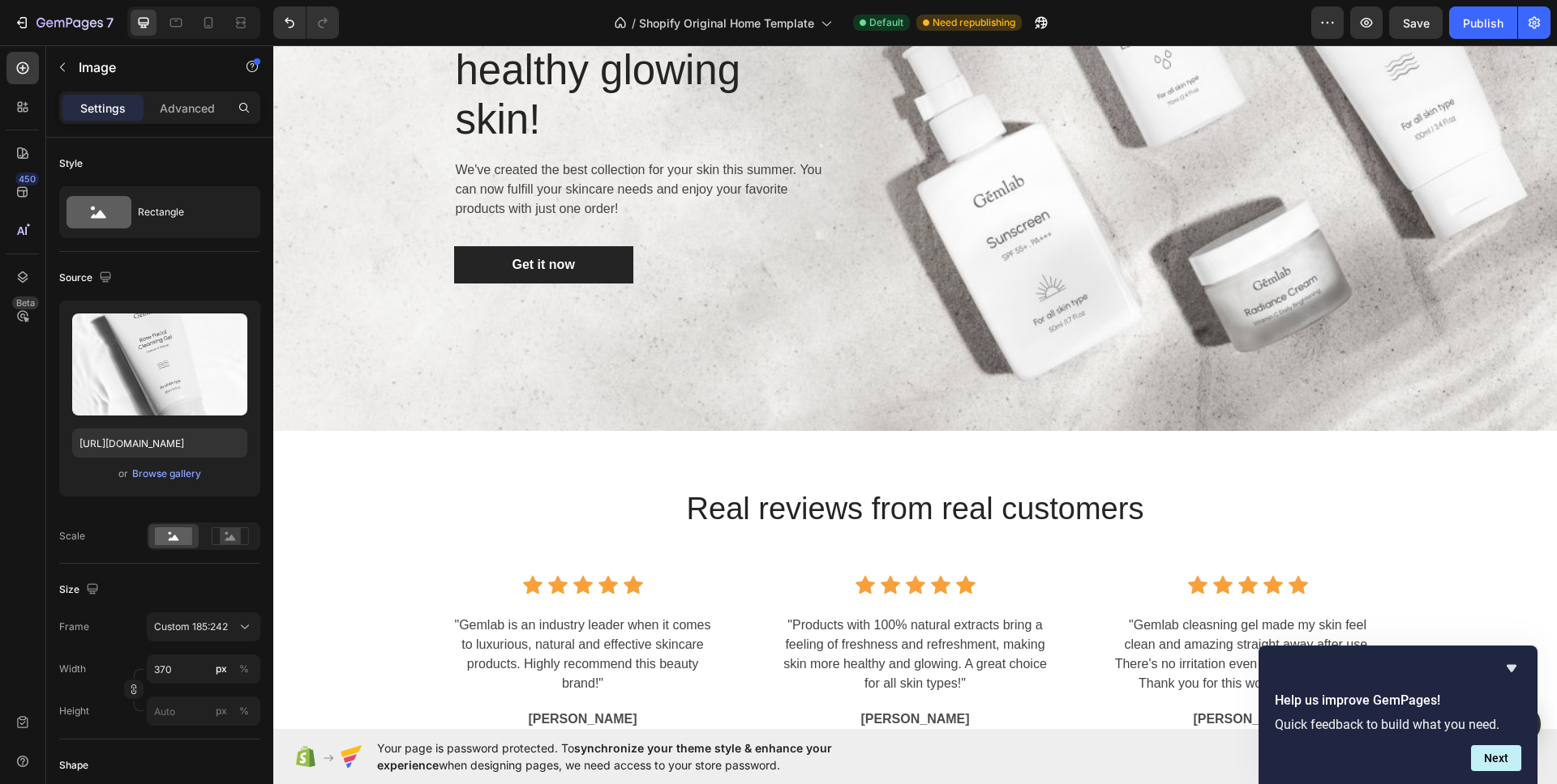
scroll to position [3833, 0]
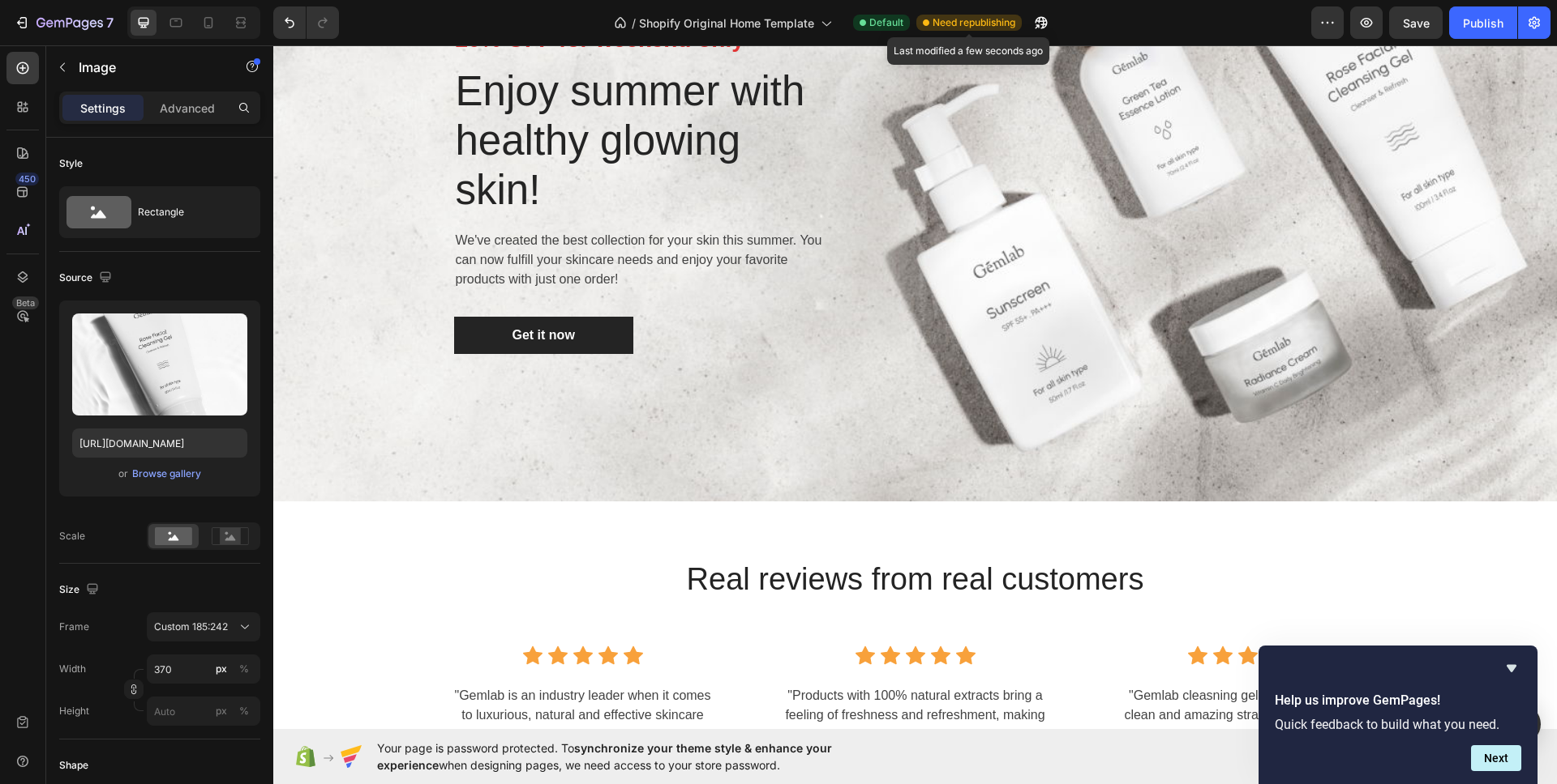
click at [961, 22] on span "Need republishing" at bounding box center [973, 22] width 83 height 15
click at [1047, 22] on icon "button" at bounding box center [1042, 23] width 12 height 12
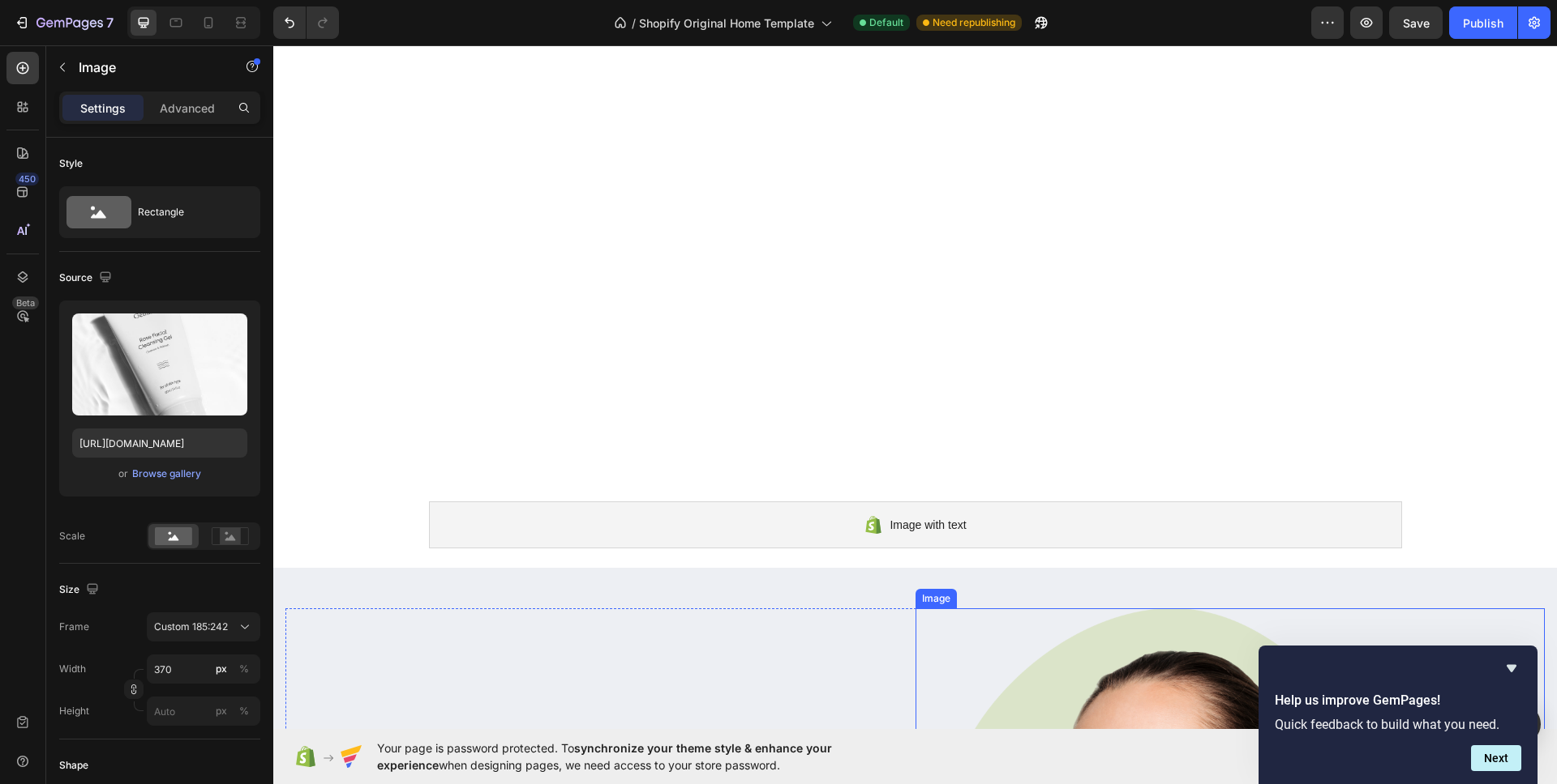
scroll to position [562, 0]
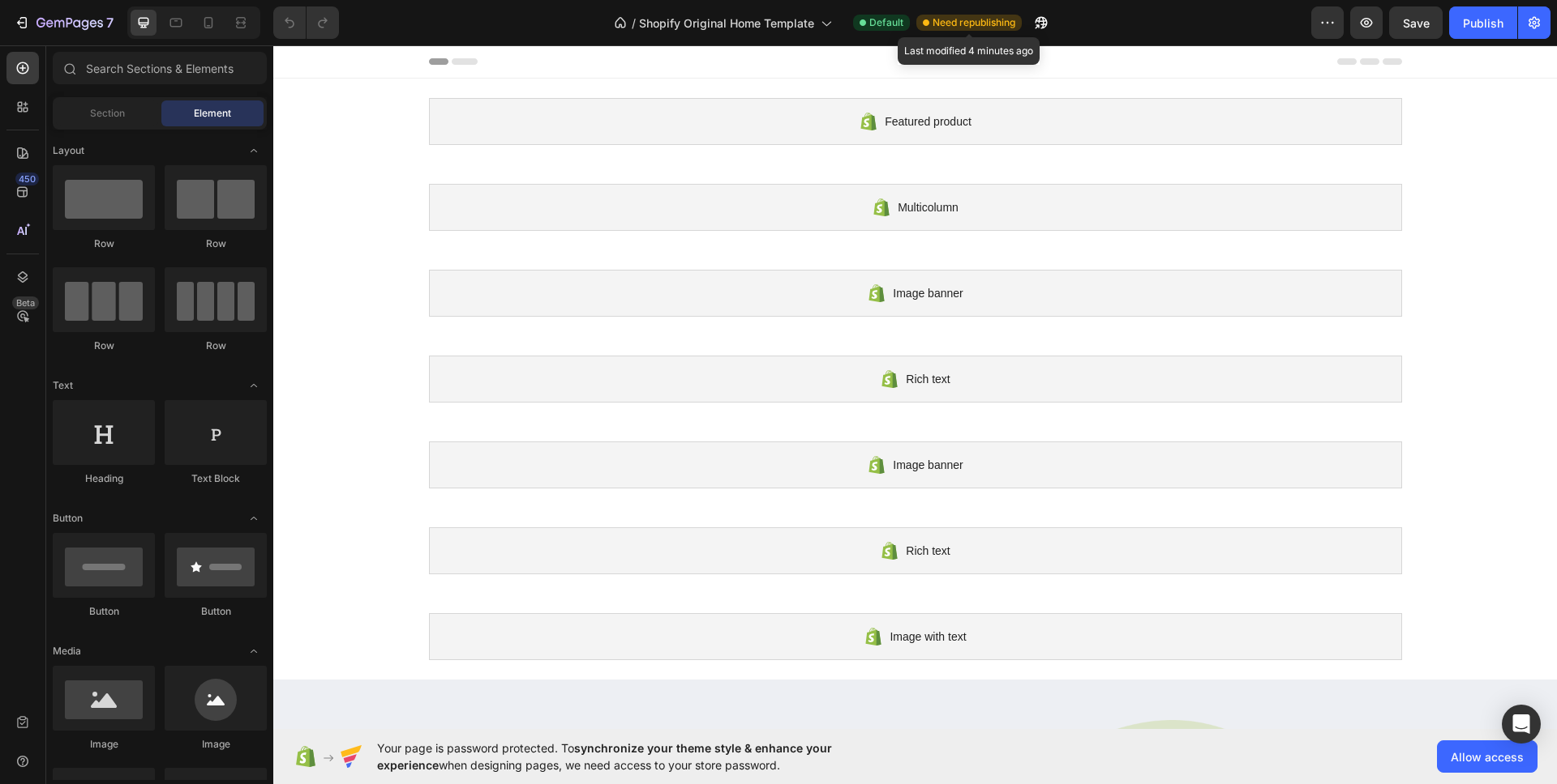
click at [978, 16] on span "Need republishing" at bounding box center [973, 22] width 83 height 15
click at [617, 757] on span "Your page is password protected. To synchronize your theme style & enhance your…" at bounding box center [636, 757] width 518 height 34
click at [1538, 24] on icon "button" at bounding box center [1533, 23] width 11 height 12
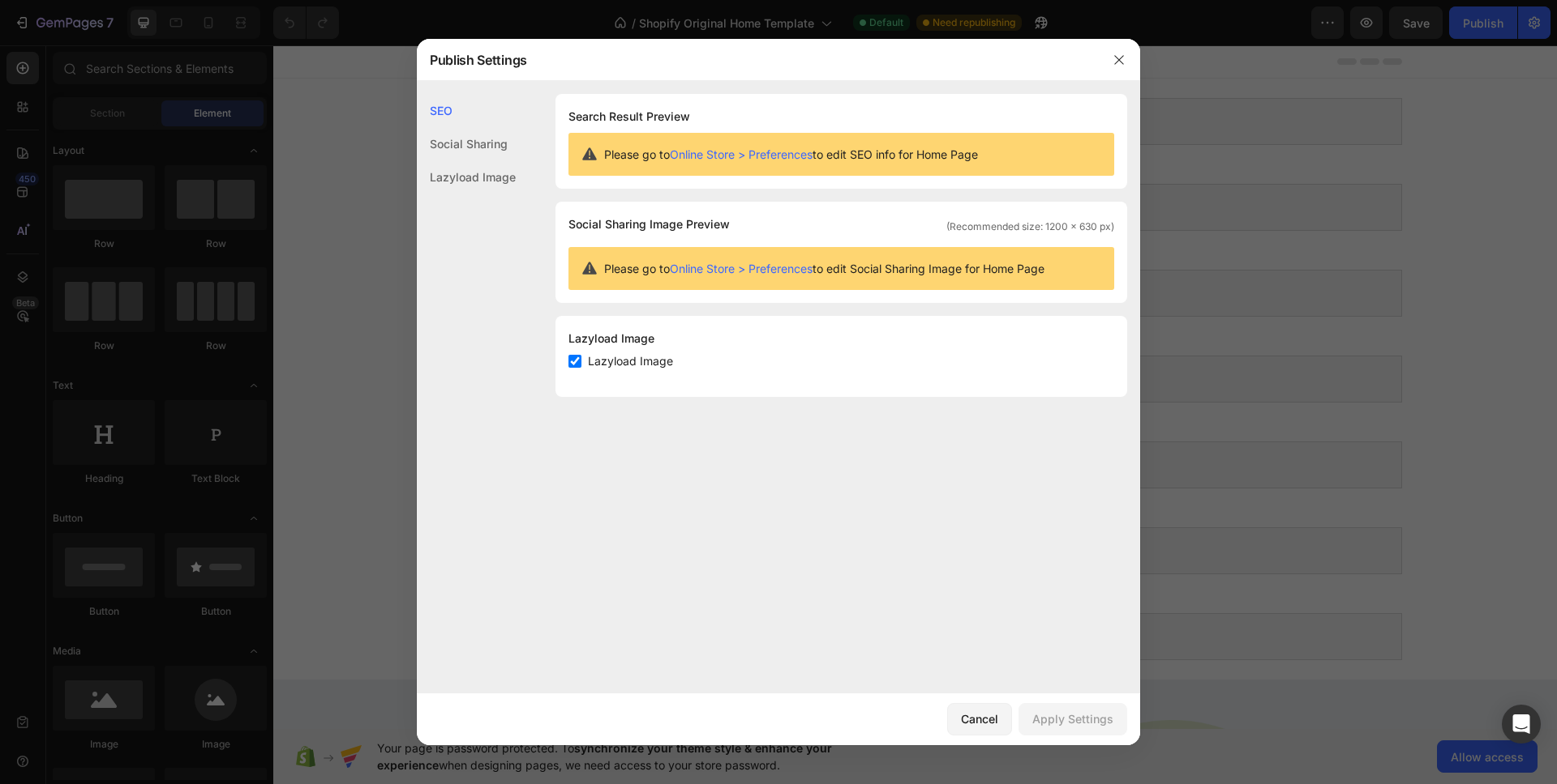
click at [459, 151] on div "Social Sharing" at bounding box center [466, 143] width 99 height 33
click at [760, 147] on link "Online Store > Preferences" at bounding box center [741, 154] width 143 height 14
click at [1116, 63] on icon "button" at bounding box center [1118, 60] width 13 height 13
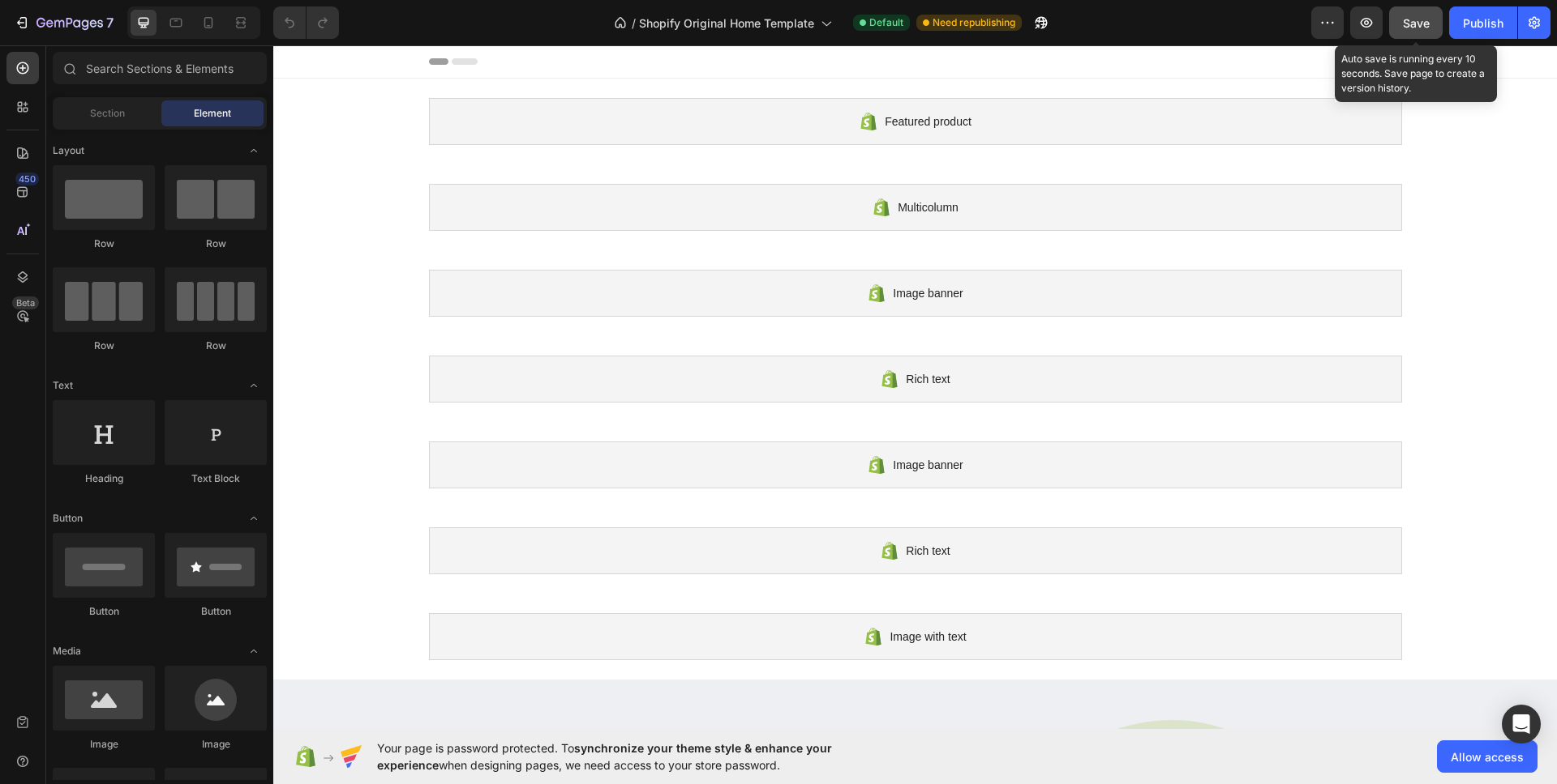
click at [1419, 25] on span "Save" at bounding box center [1415, 23] width 27 height 14
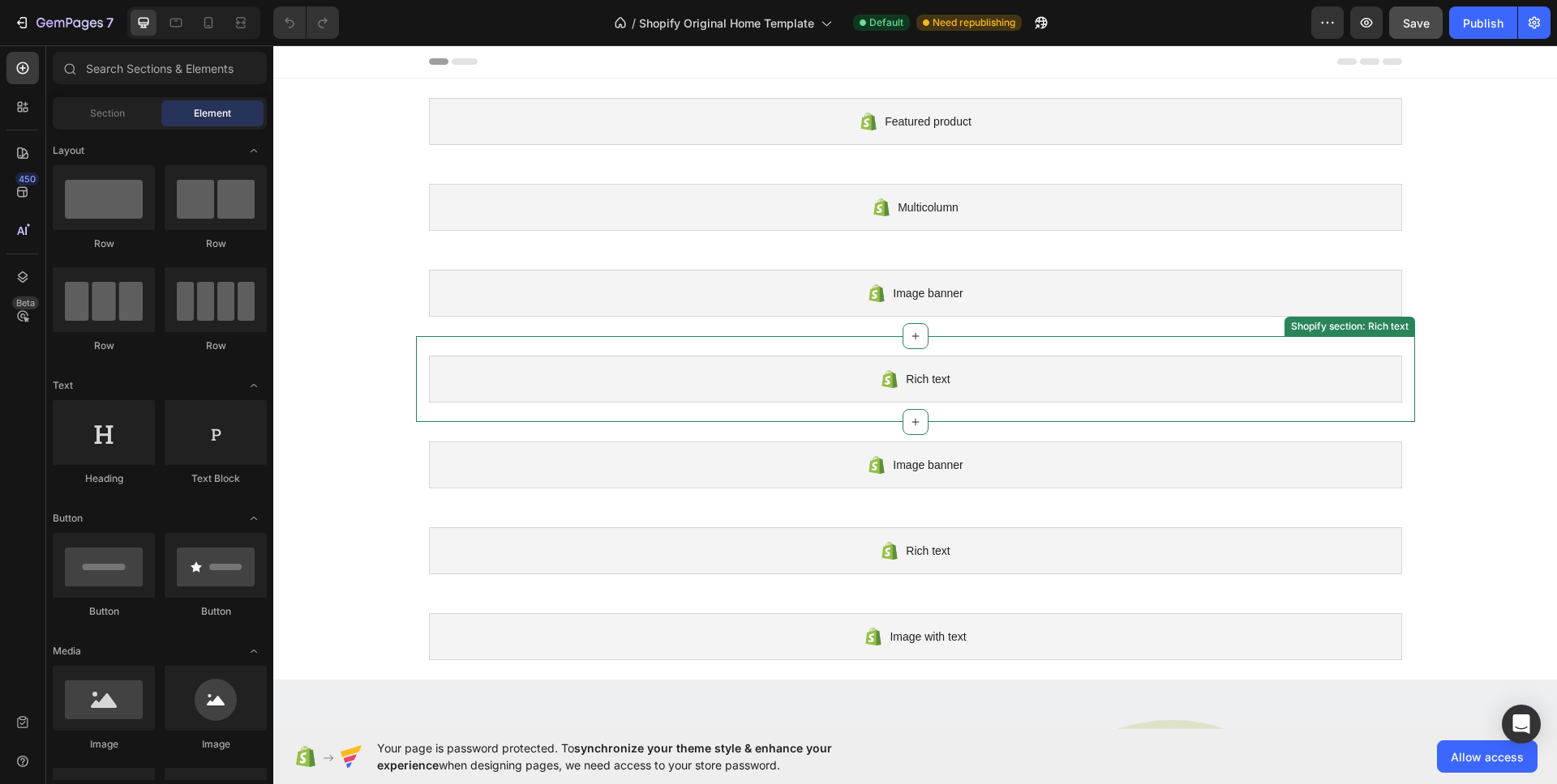
click at [1003, 383] on div "Rich text" at bounding box center [915, 379] width 973 height 47
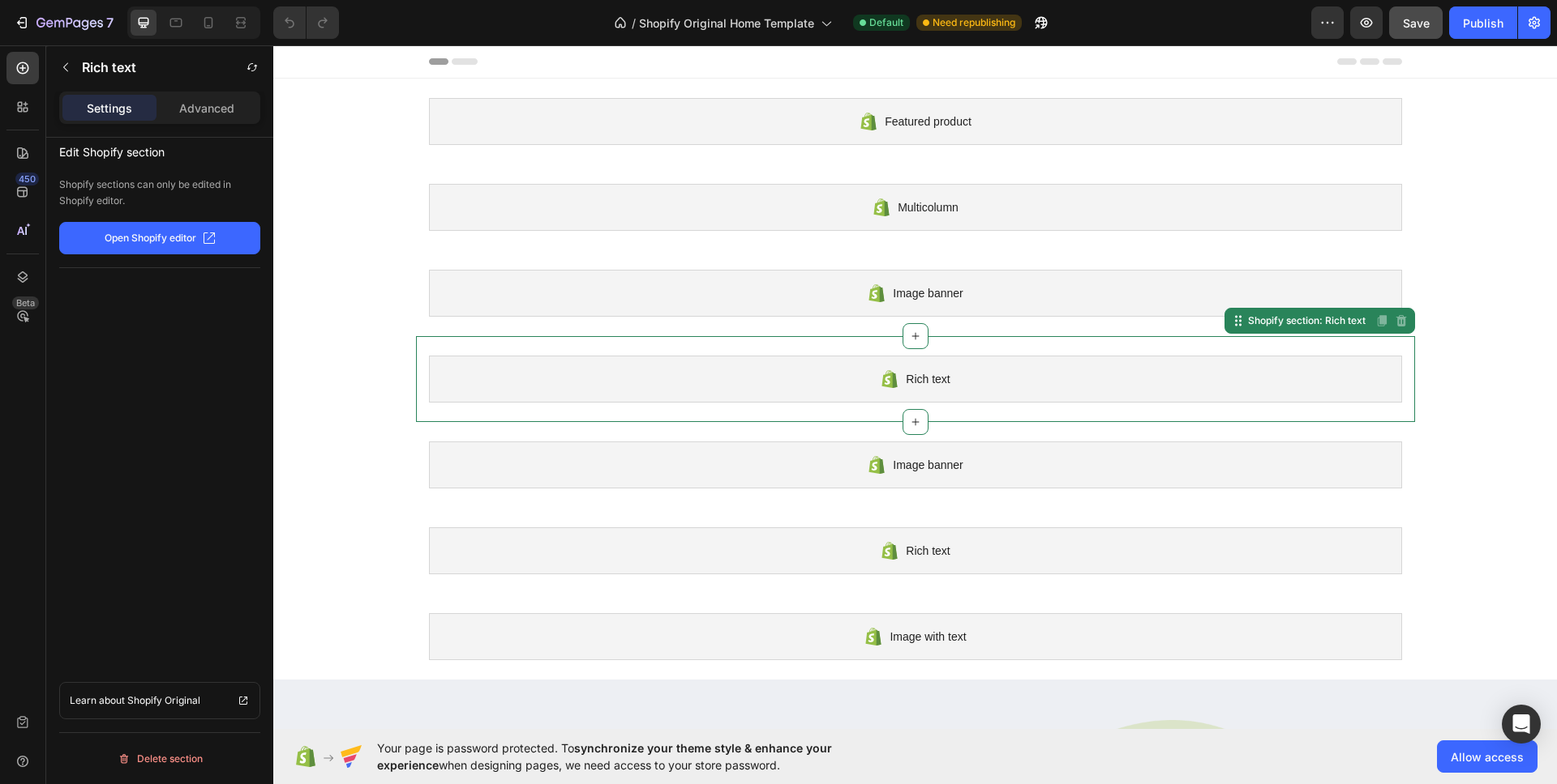
click at [191, 241] on p "Open Shopify editor" at bounding box center [151, 238] width 92 height 15
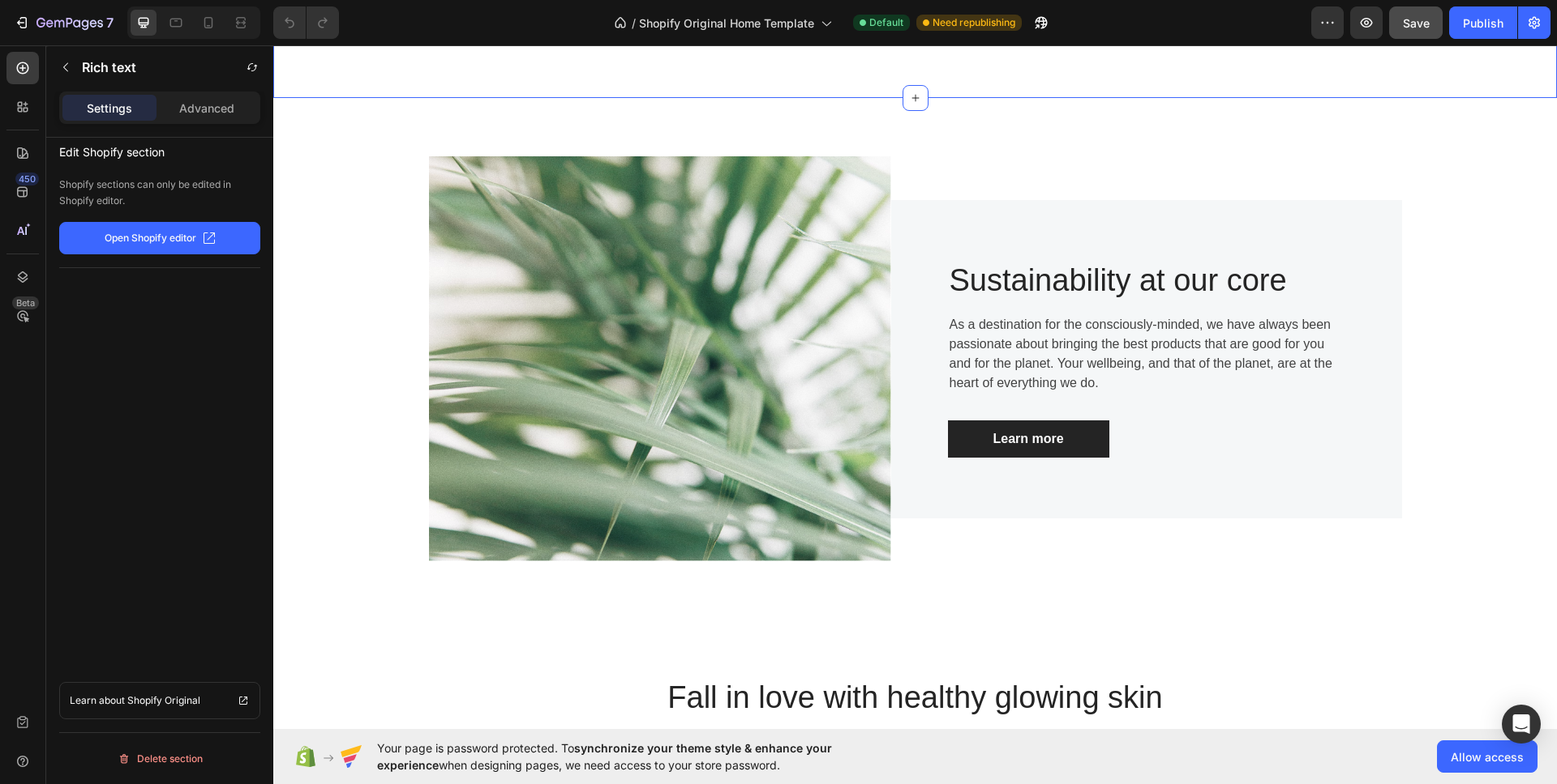
scroll to position [1185, 0]
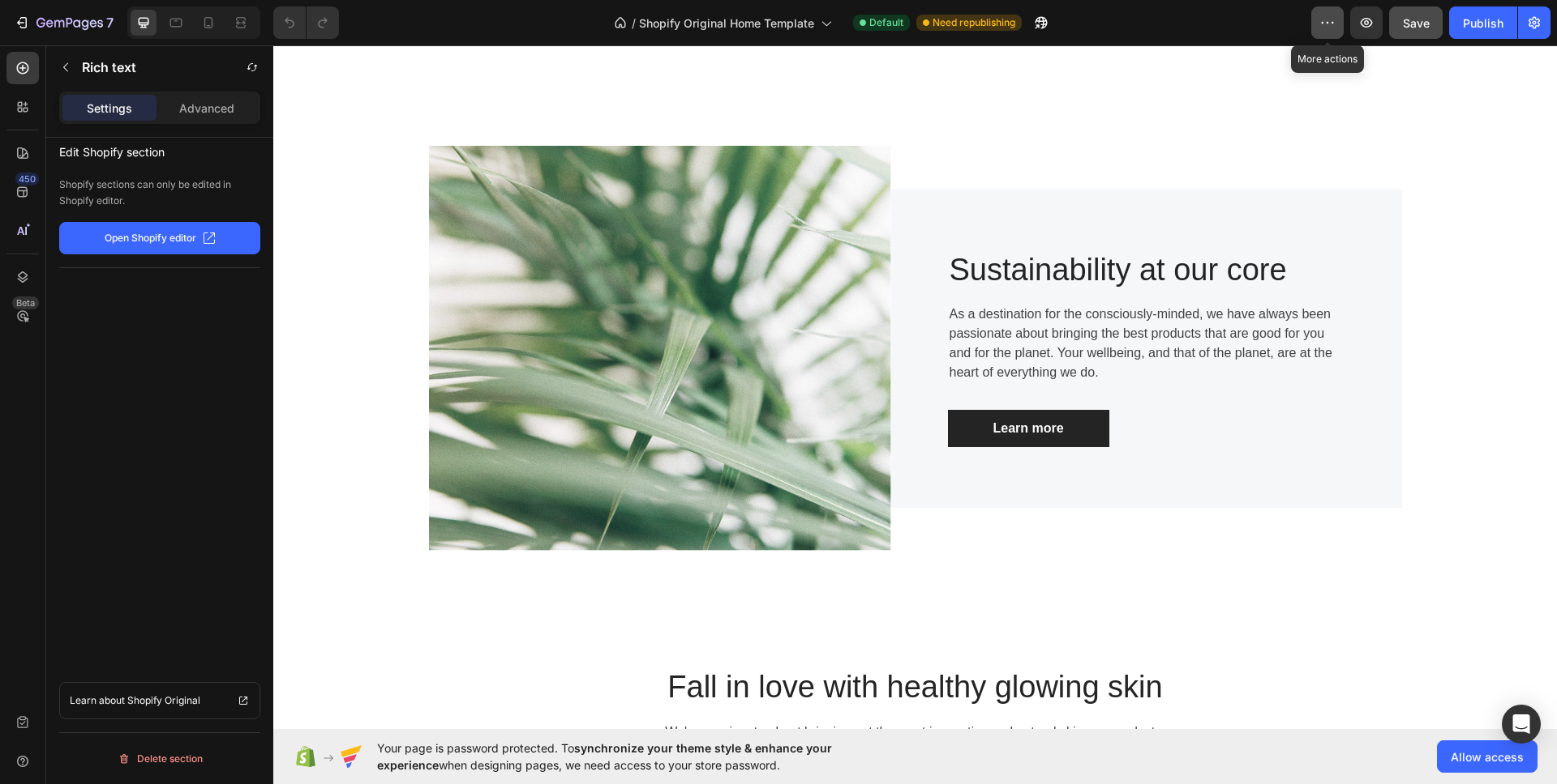
click at [1333, 28] on icon "button" at bounding box center [1327, 23] width 16 height 16
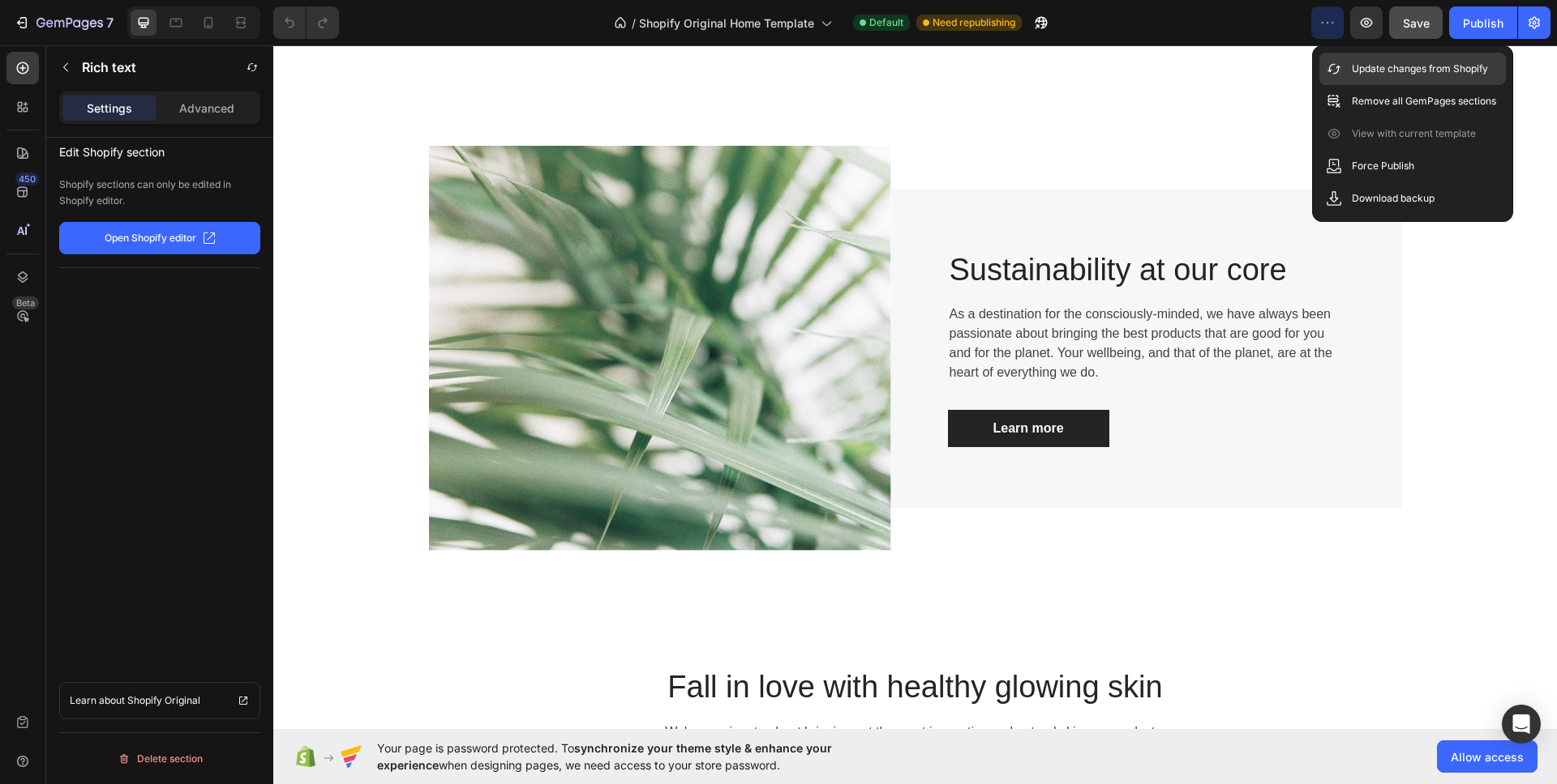
click at [1392, 68] on p "Update changes from Shopify" at bounding box center [1419, 69] width 137 height 16
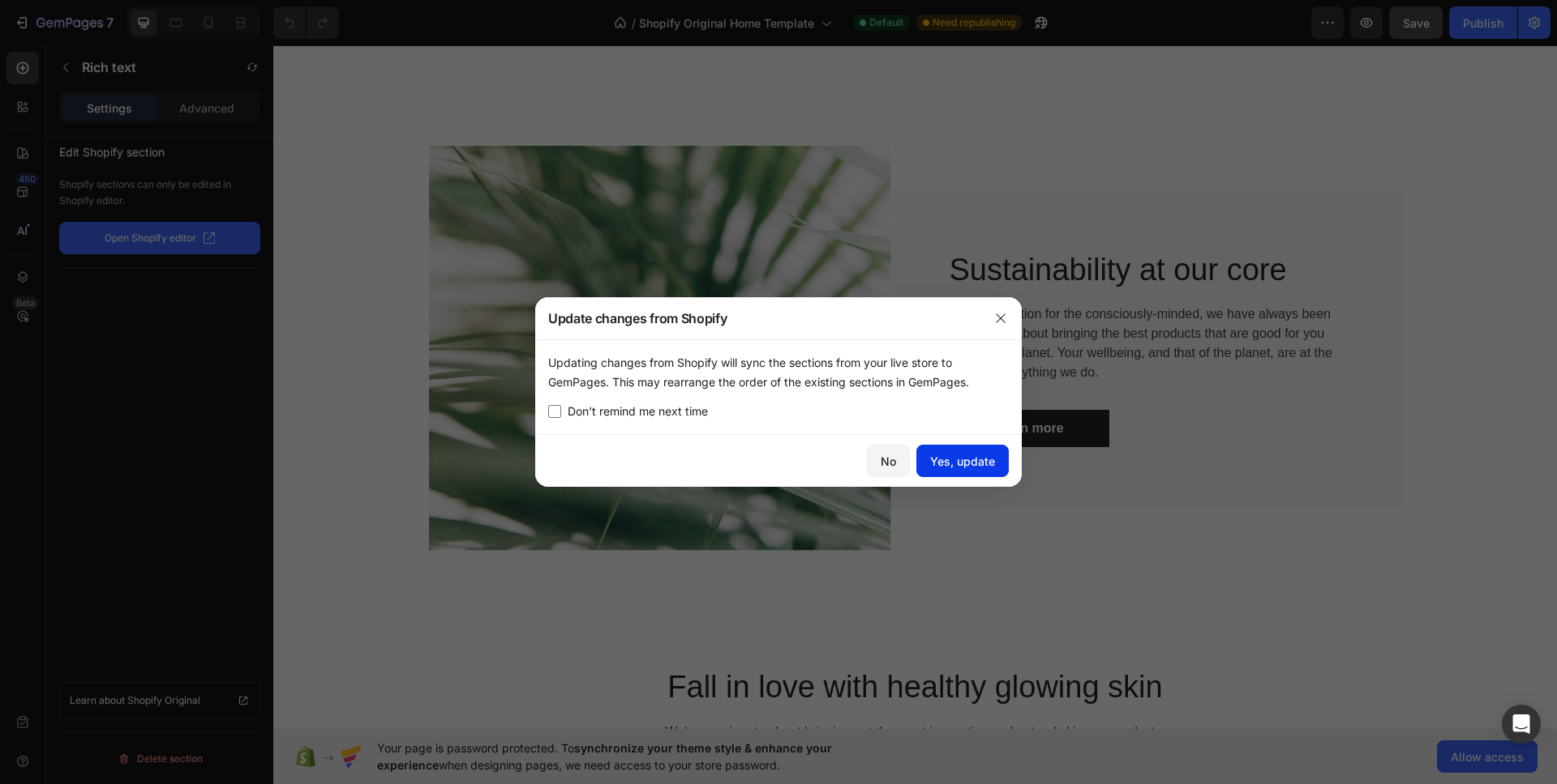
click at [961, 459] on div "Yes, update" at bounding box center [962, 461] width 65 height 17
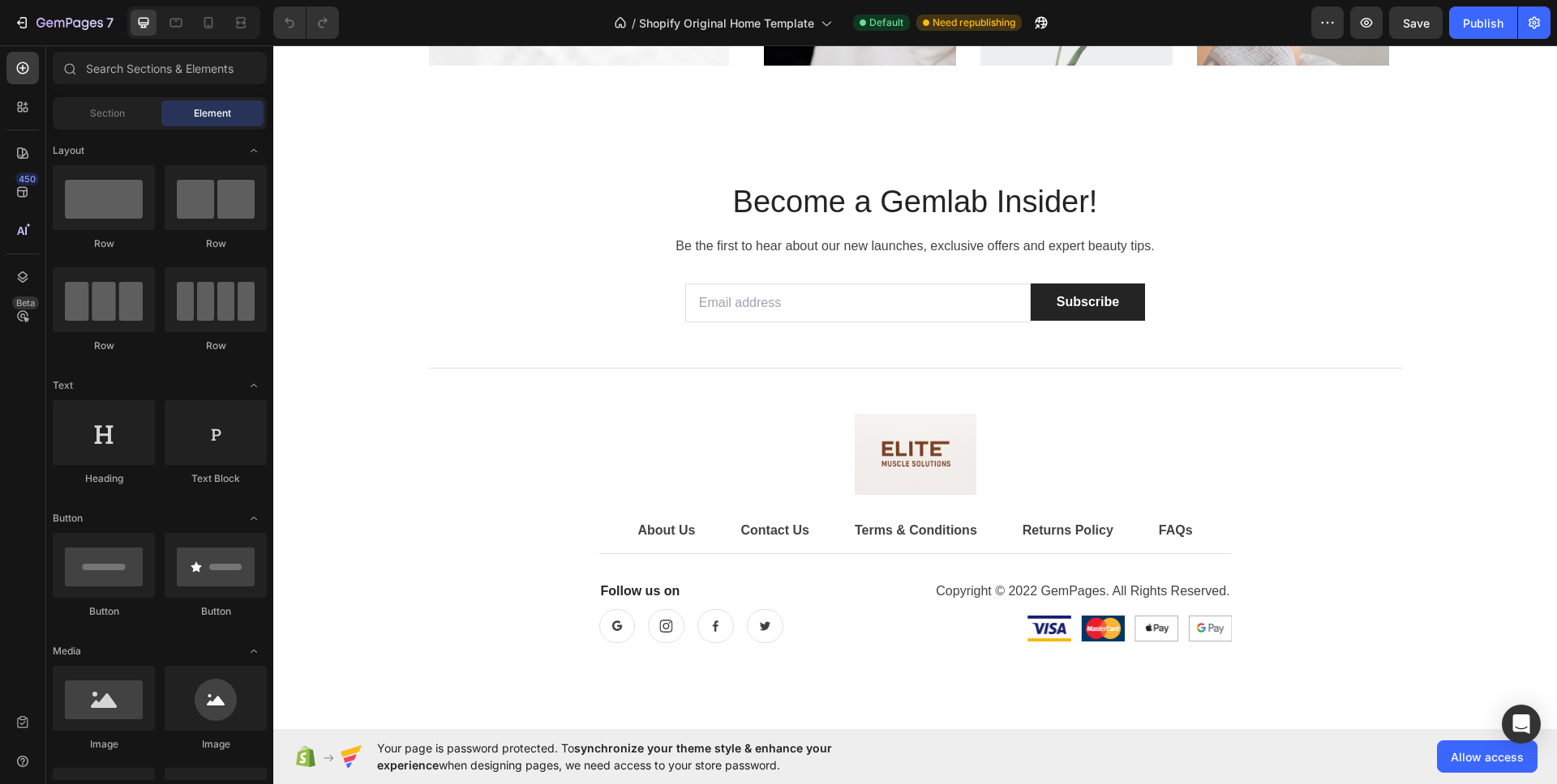
scroll to position [5753, 0]
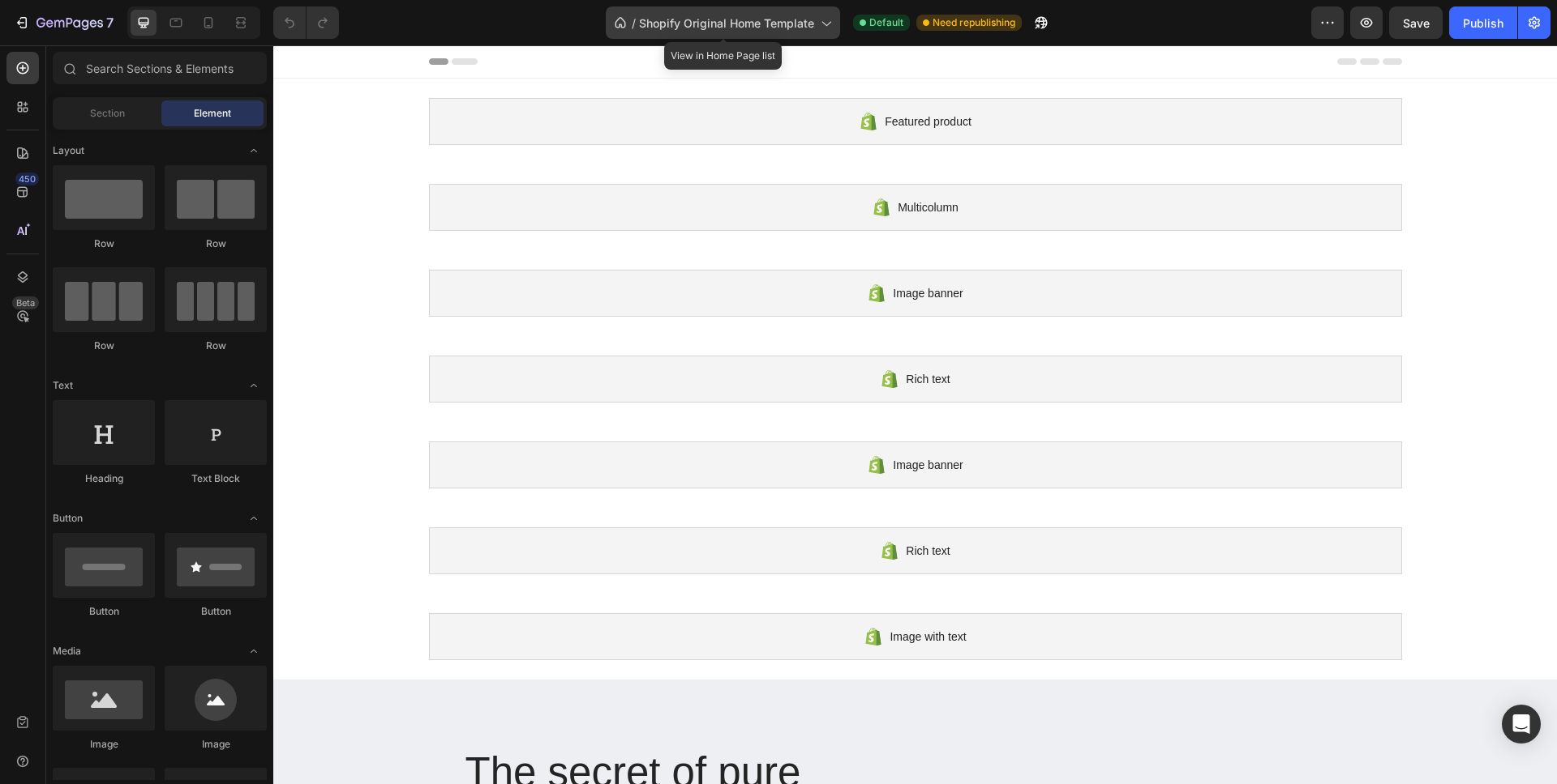
click at [652, 28] on span "Shopify Original Home Template" at bounding box center [727, 23] width 175 height 17
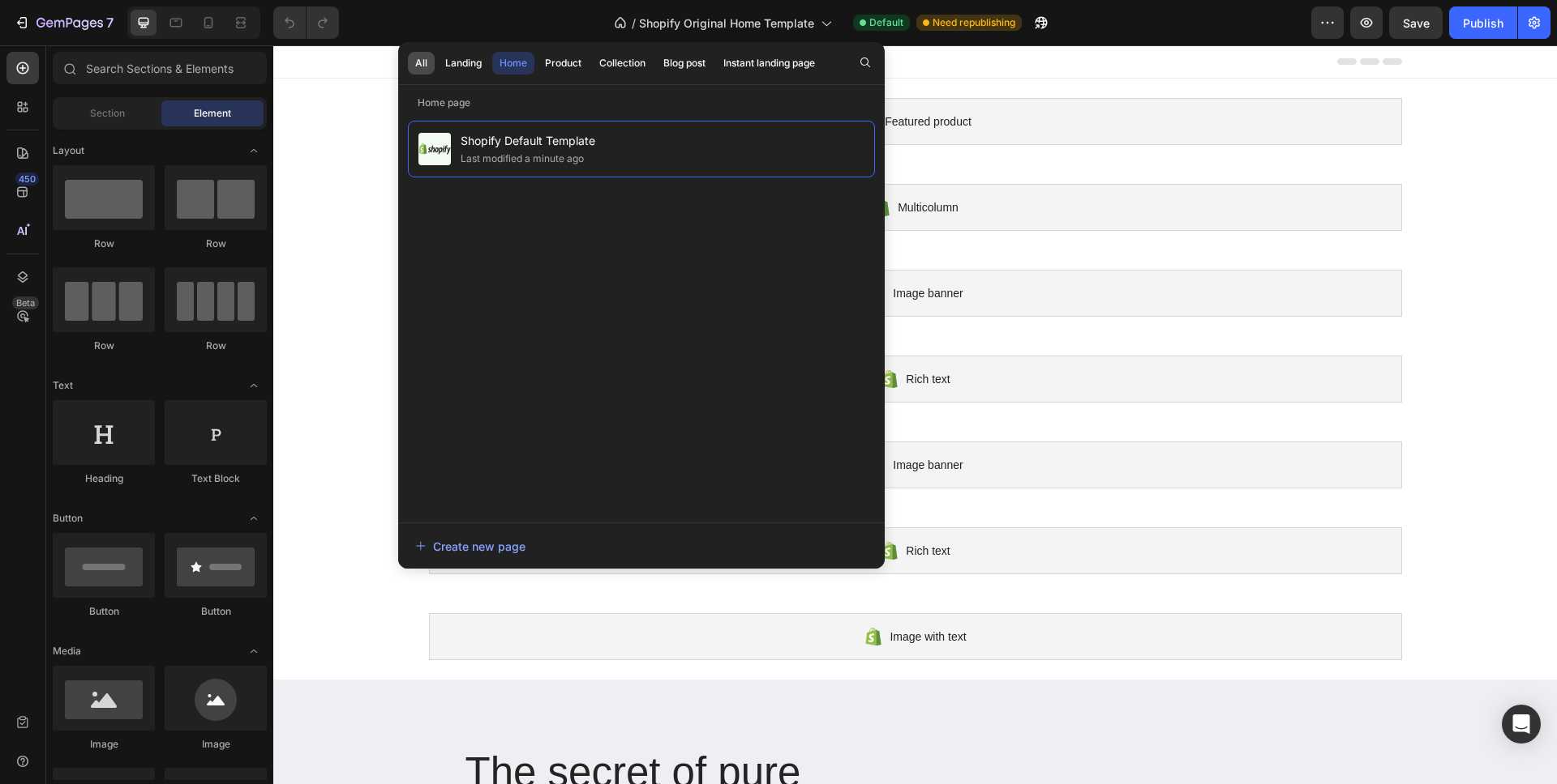
click at [420, 63] on div "All" at bounding box center [421, 63] width 12 height 15
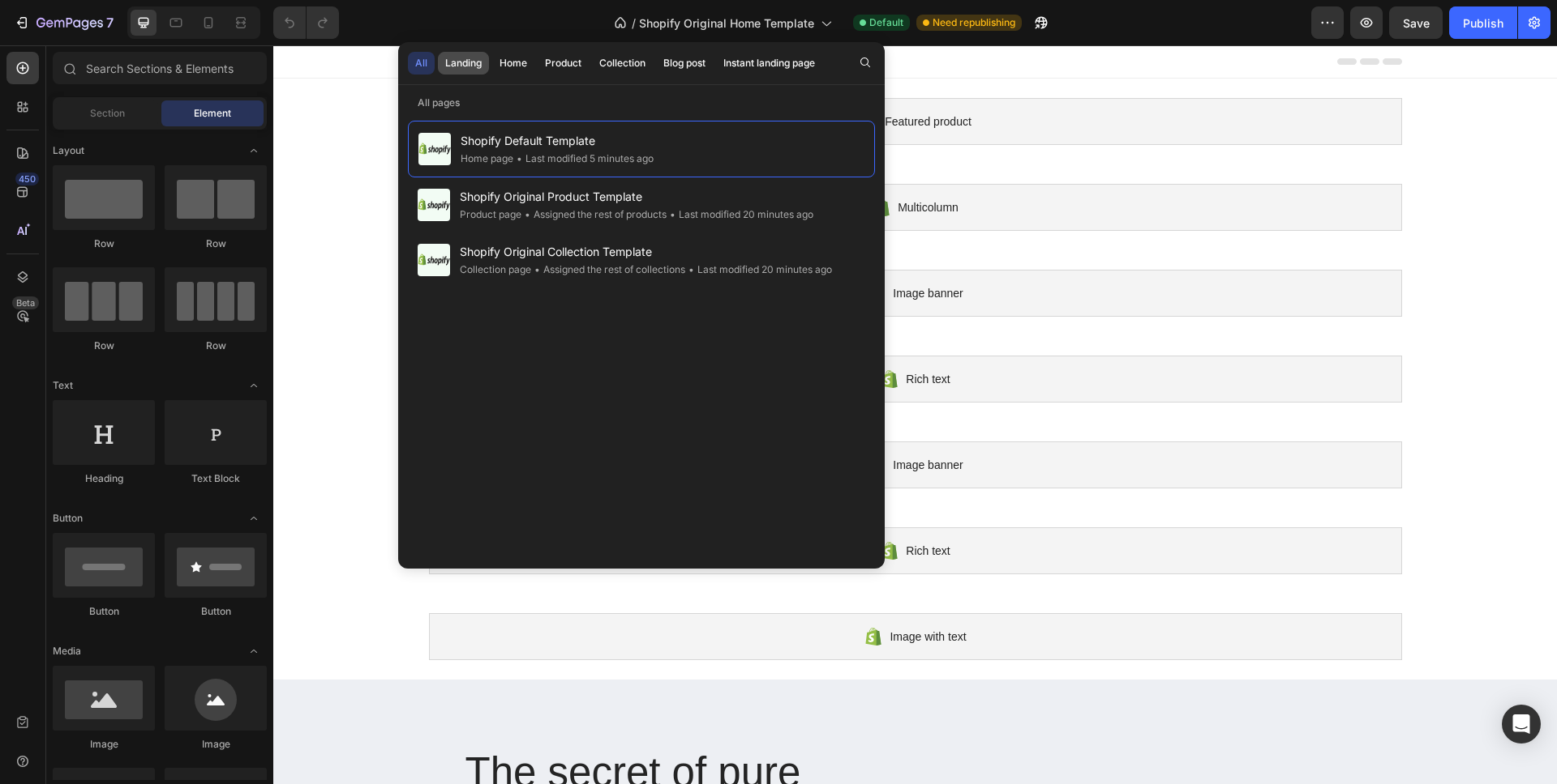
click at [478, 62] on div "Landing" at bounding box center [464, 63] width 37 height 15
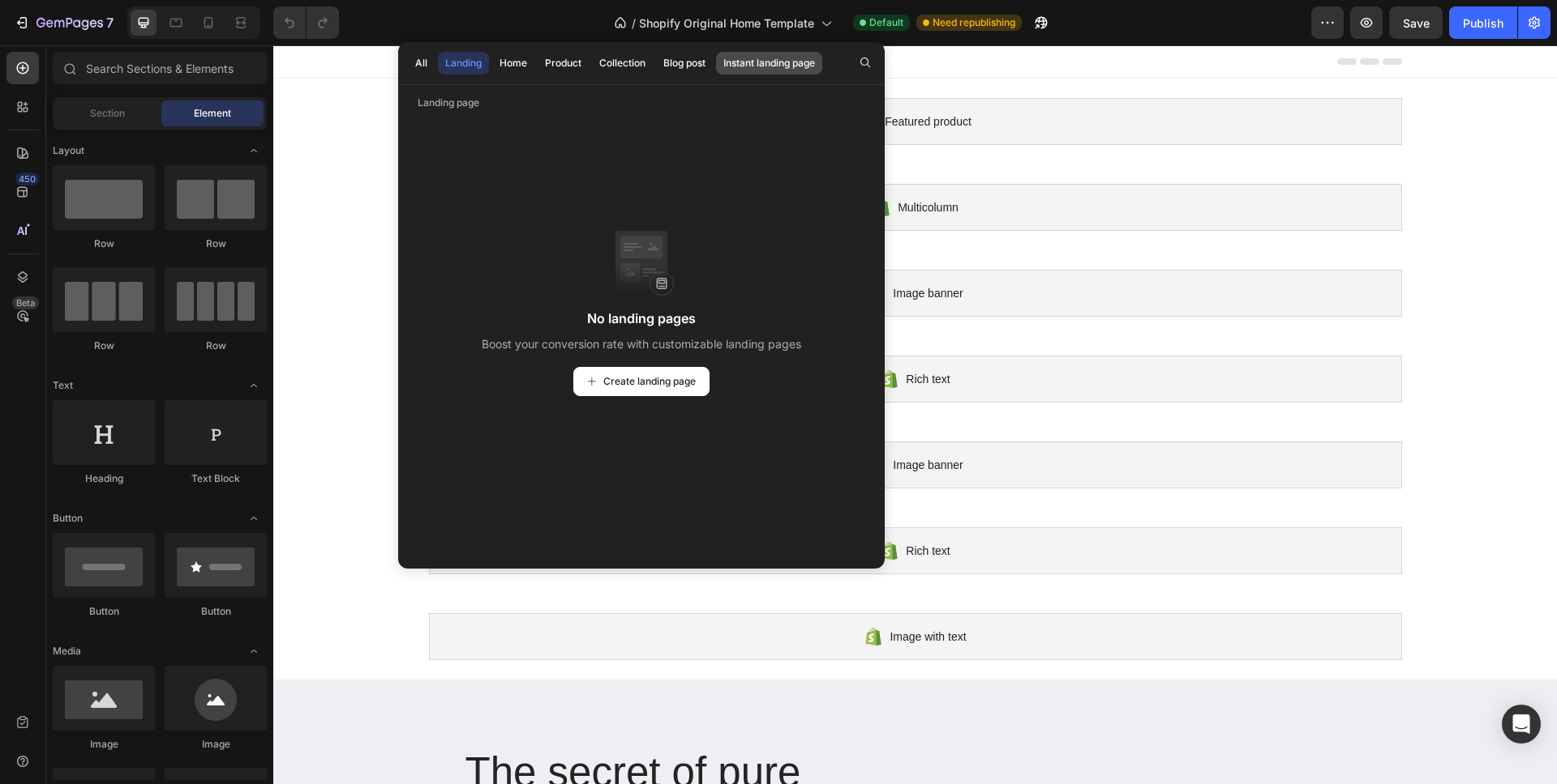
click at [804, 64] on div "Instant landing page" at bounding box center [769, 63] width 92 height 15
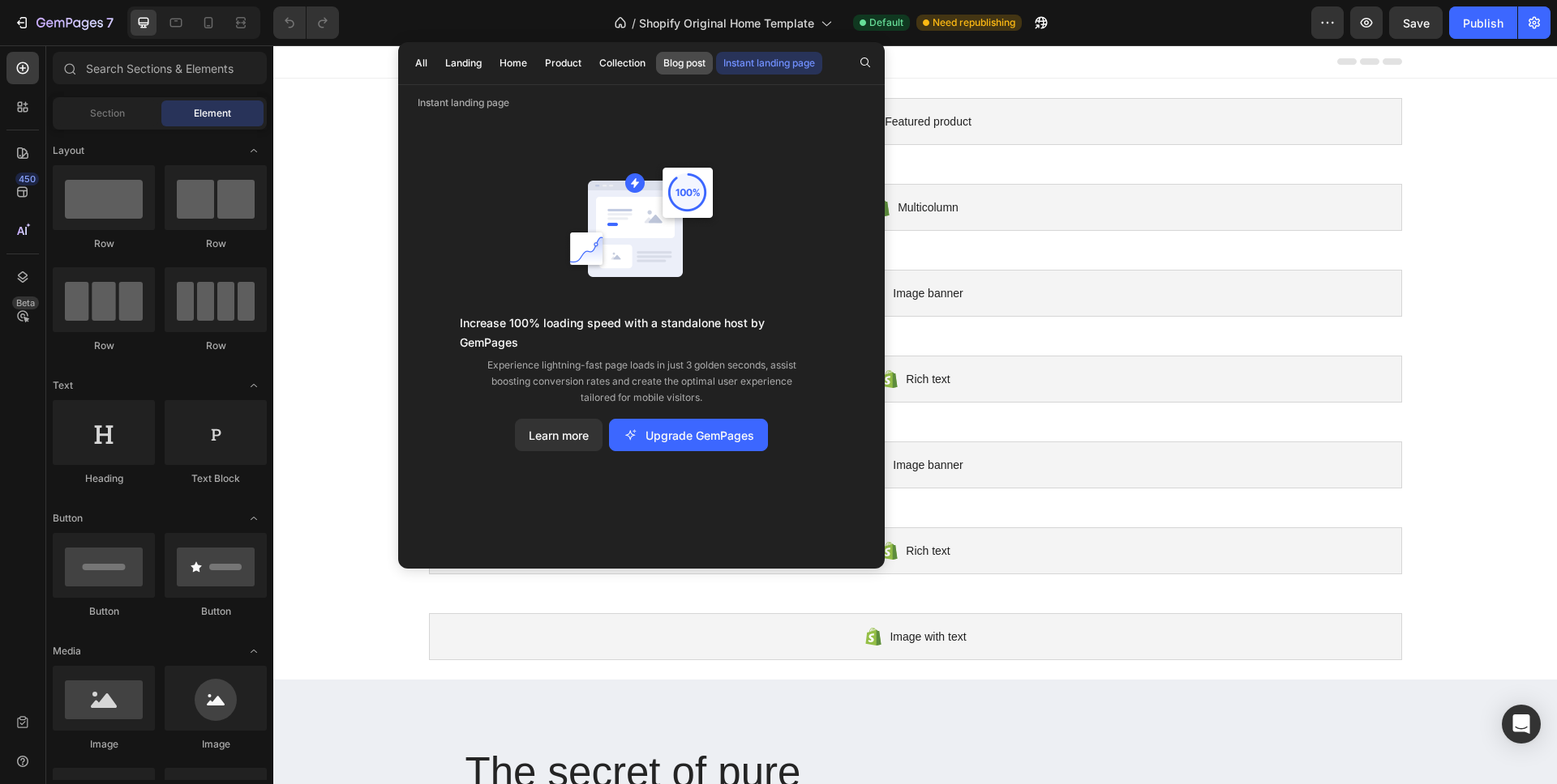
click at [665, 63] on div "Blog post" at bounding box center [684, 63] width 42 height 15
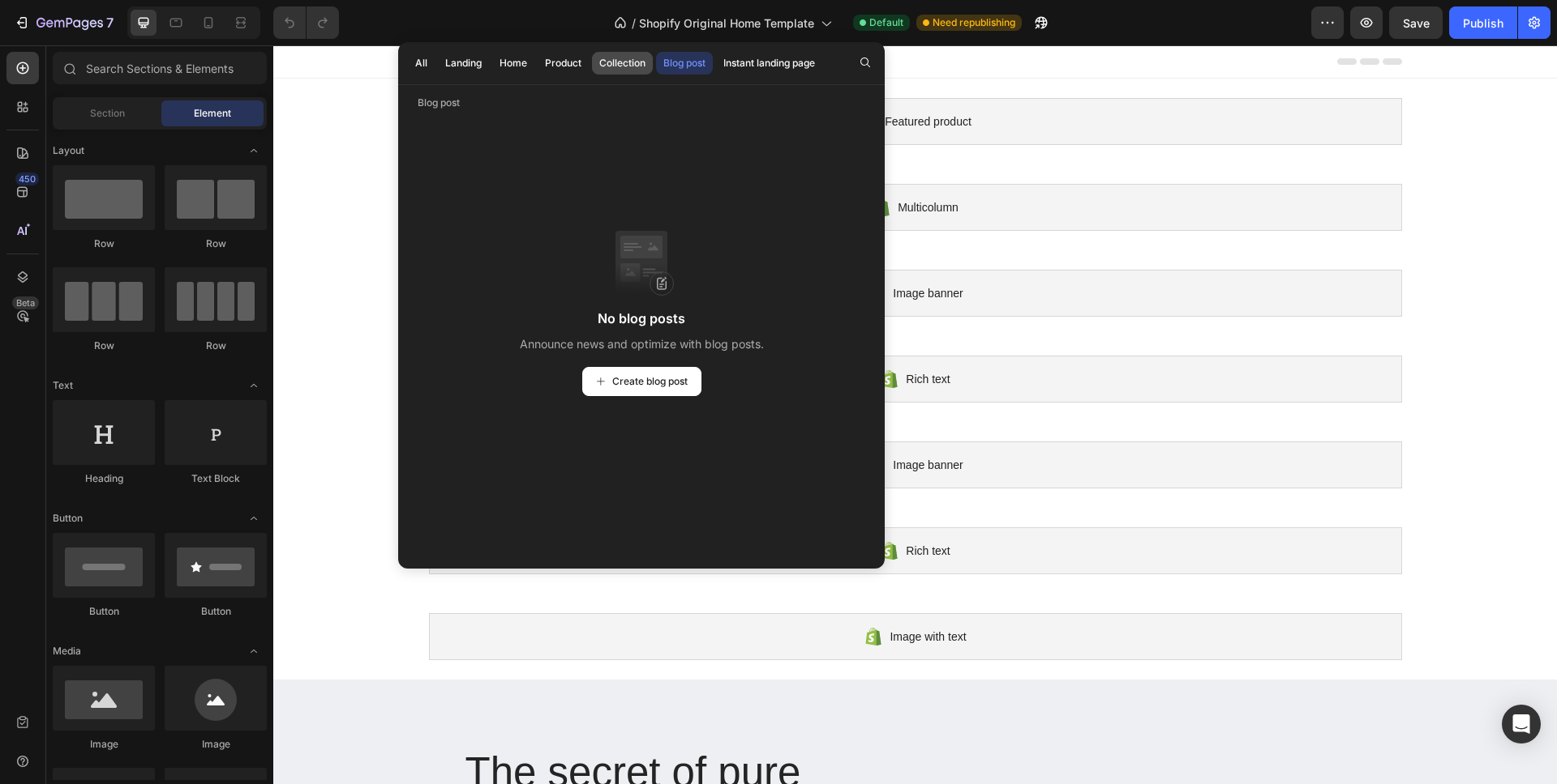
click at [622, 64] on div "Collection" at bounding box center [622, 63] width 46 height 15
click at [569, 68] on div "Product" at bounding box center [563, 63] width 37 height 15
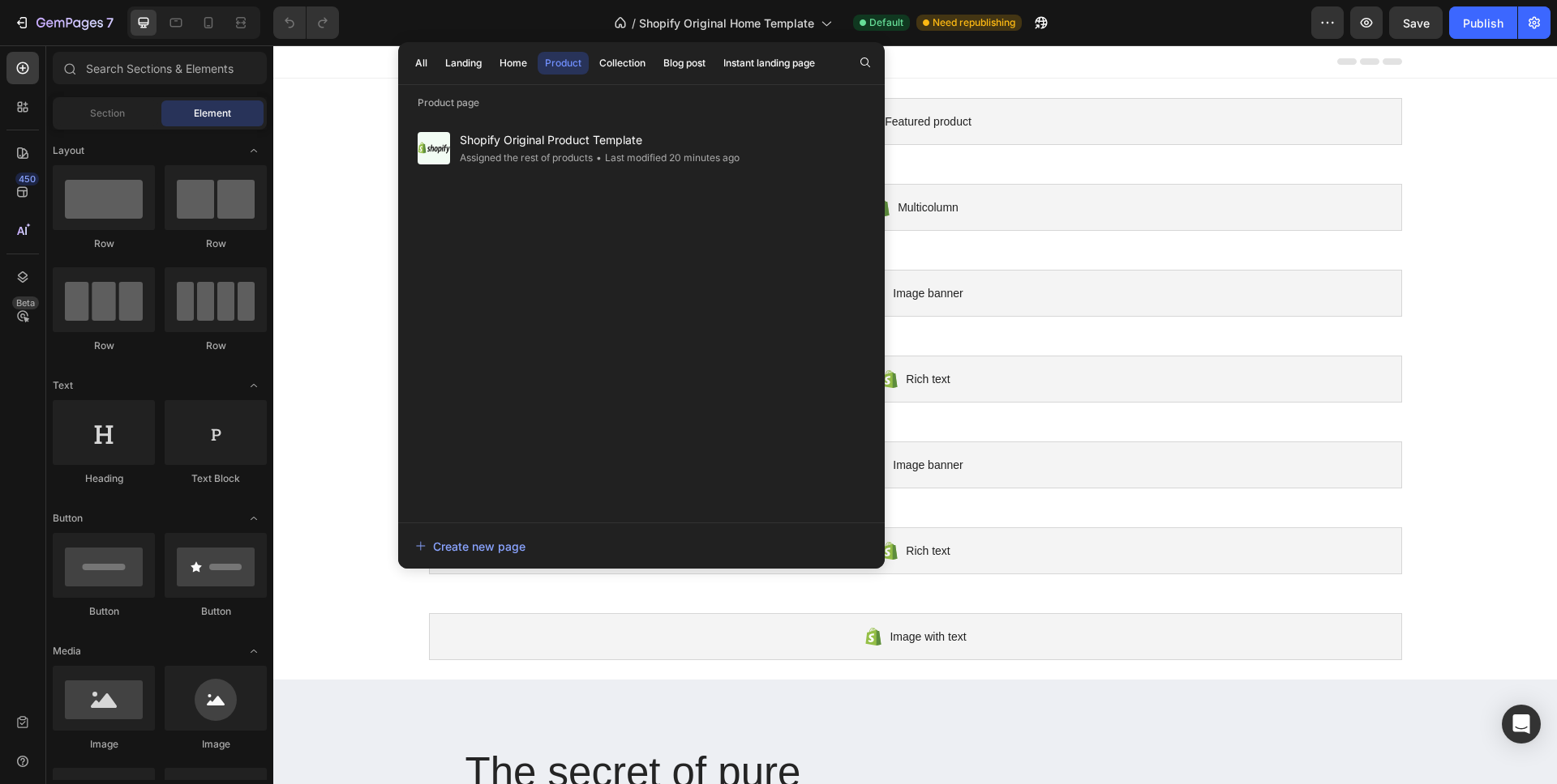
click at [503, 73] on button "Home" at bounding box center [513, 63] width 42 height 23
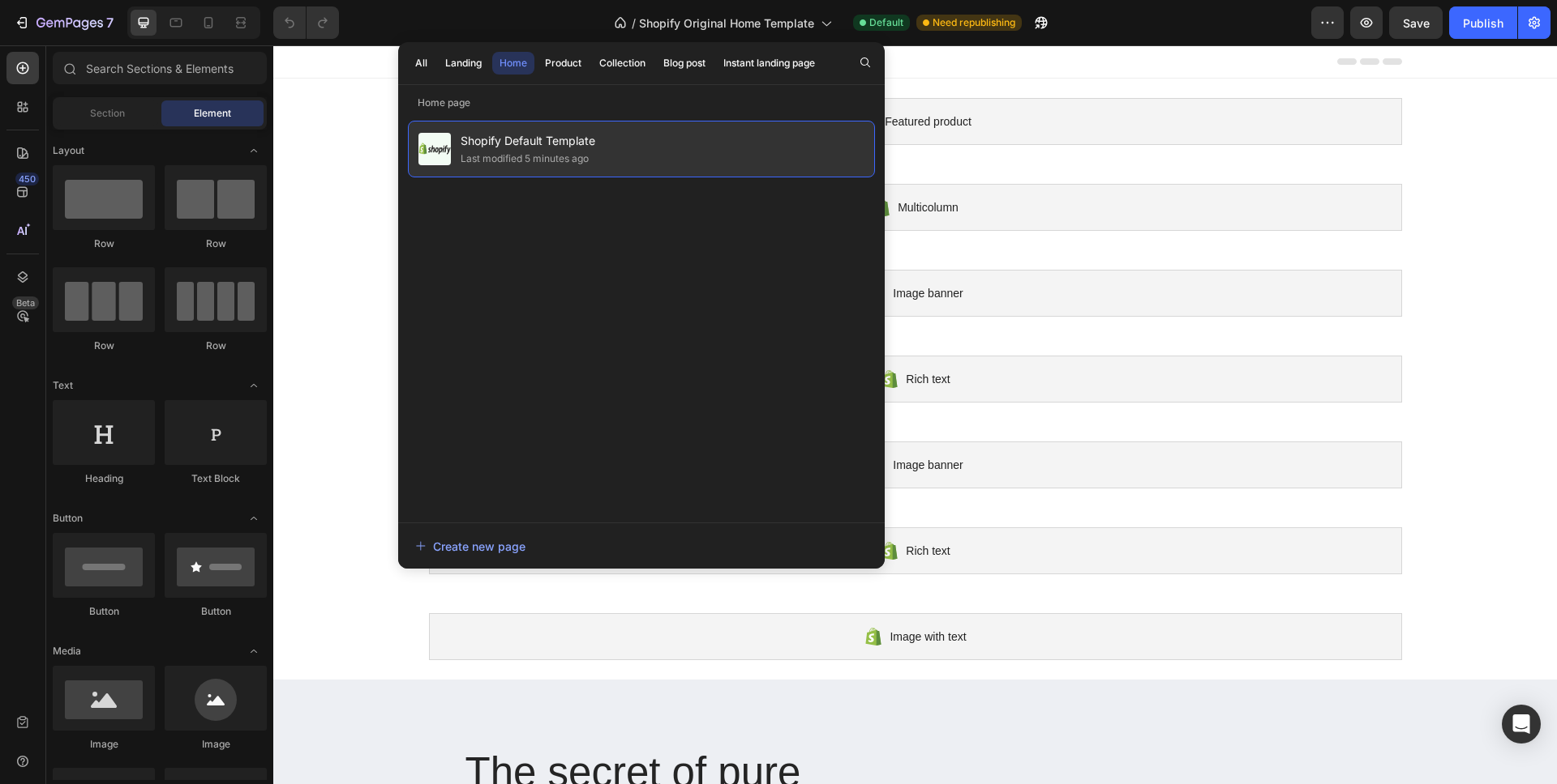
click at [523, 154] on div "Last modified 5 minutes ago" at bounding box center [524, 158] width 129 height 16
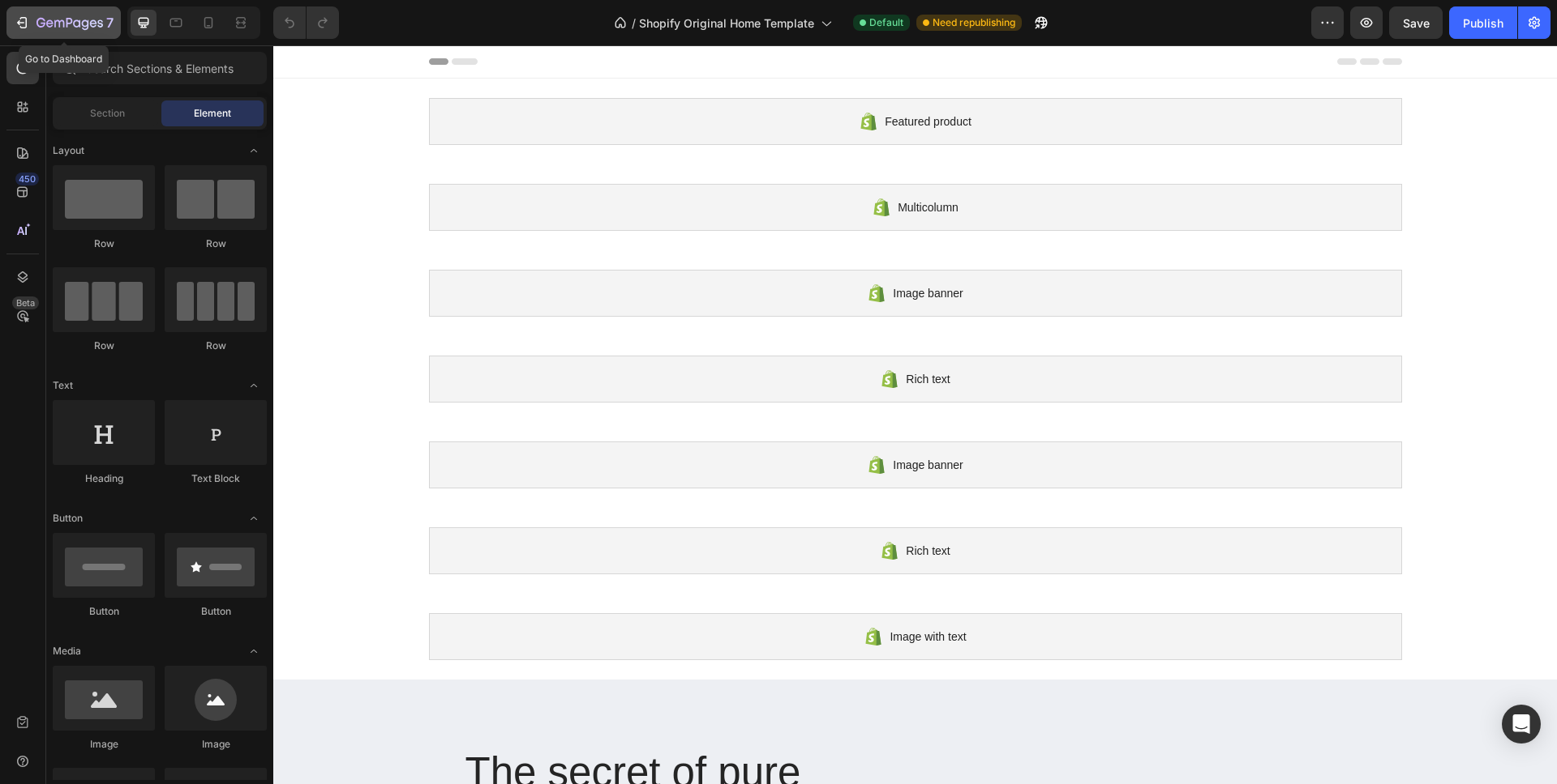
click at [88, 32] on div "7" at bounding box center [75, 23] width 77 height 20
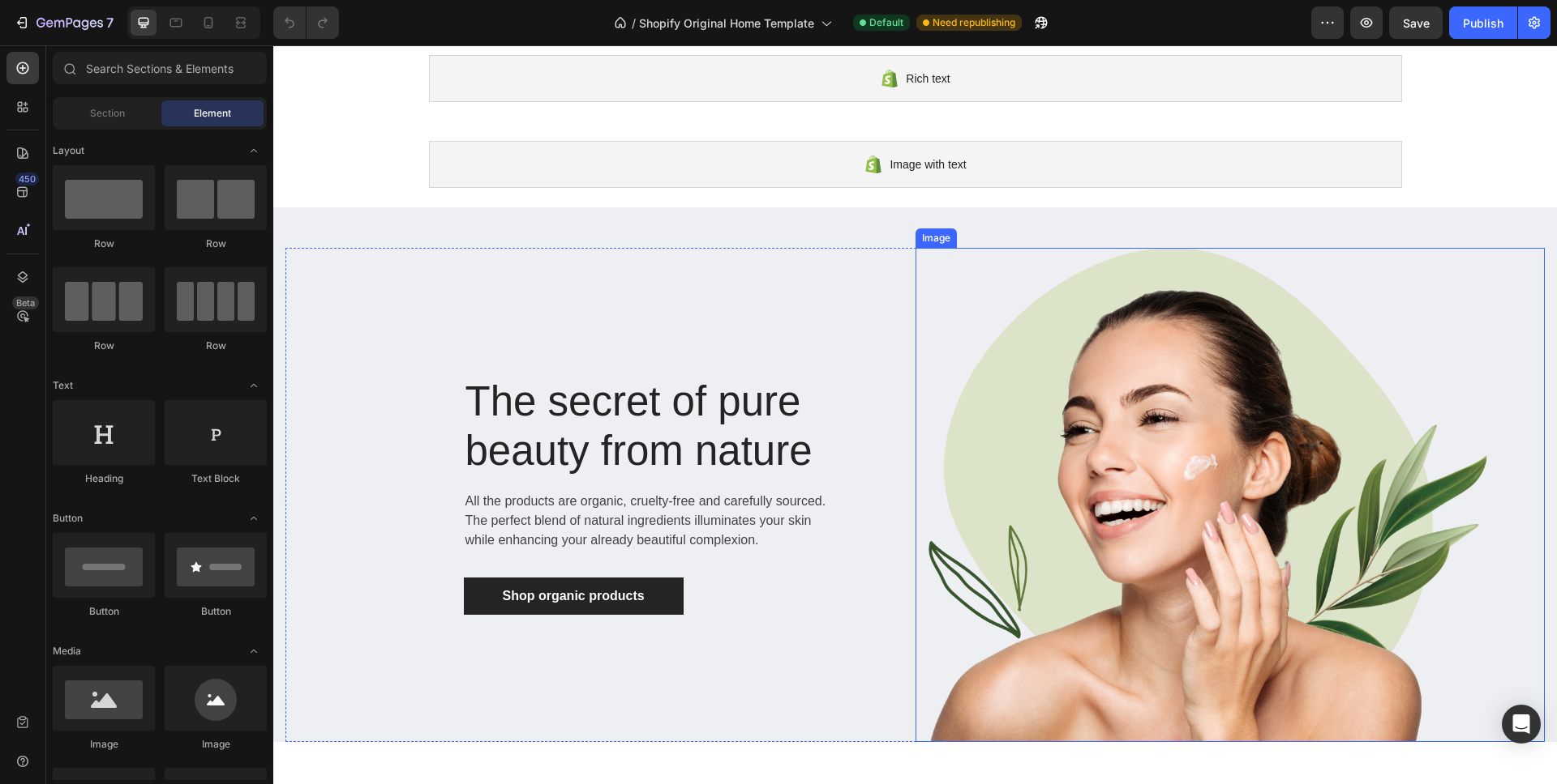
scroll to position [593, 0]
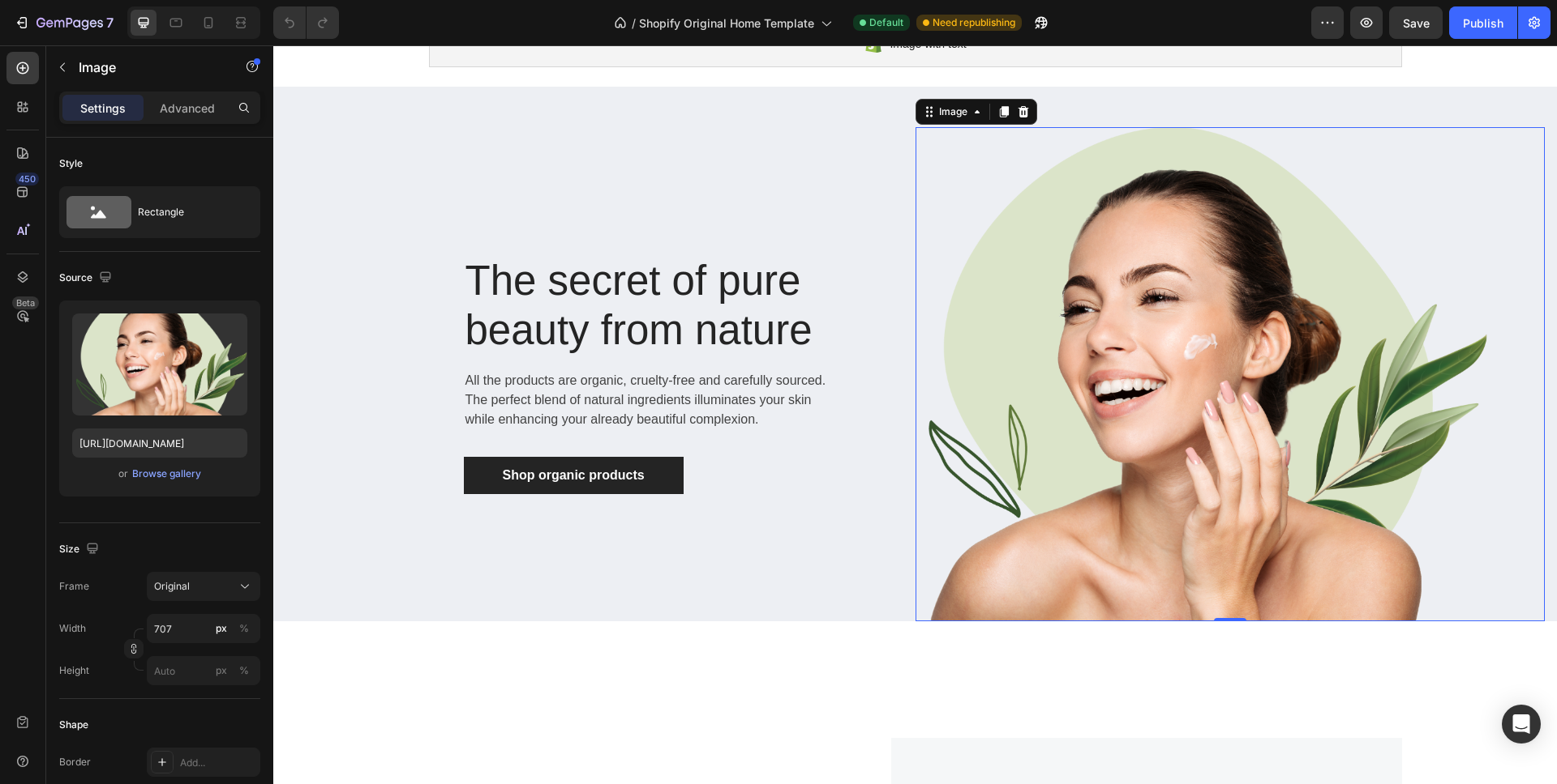
click at [1305, 149] on img at bounding box center [1201, 375] width 573 height 494
click at [1332, 94] on div "The secret of pure beauty from nature Heading All the products are organic, cru…" at bounding box center [914, 354] width 1283 height 535
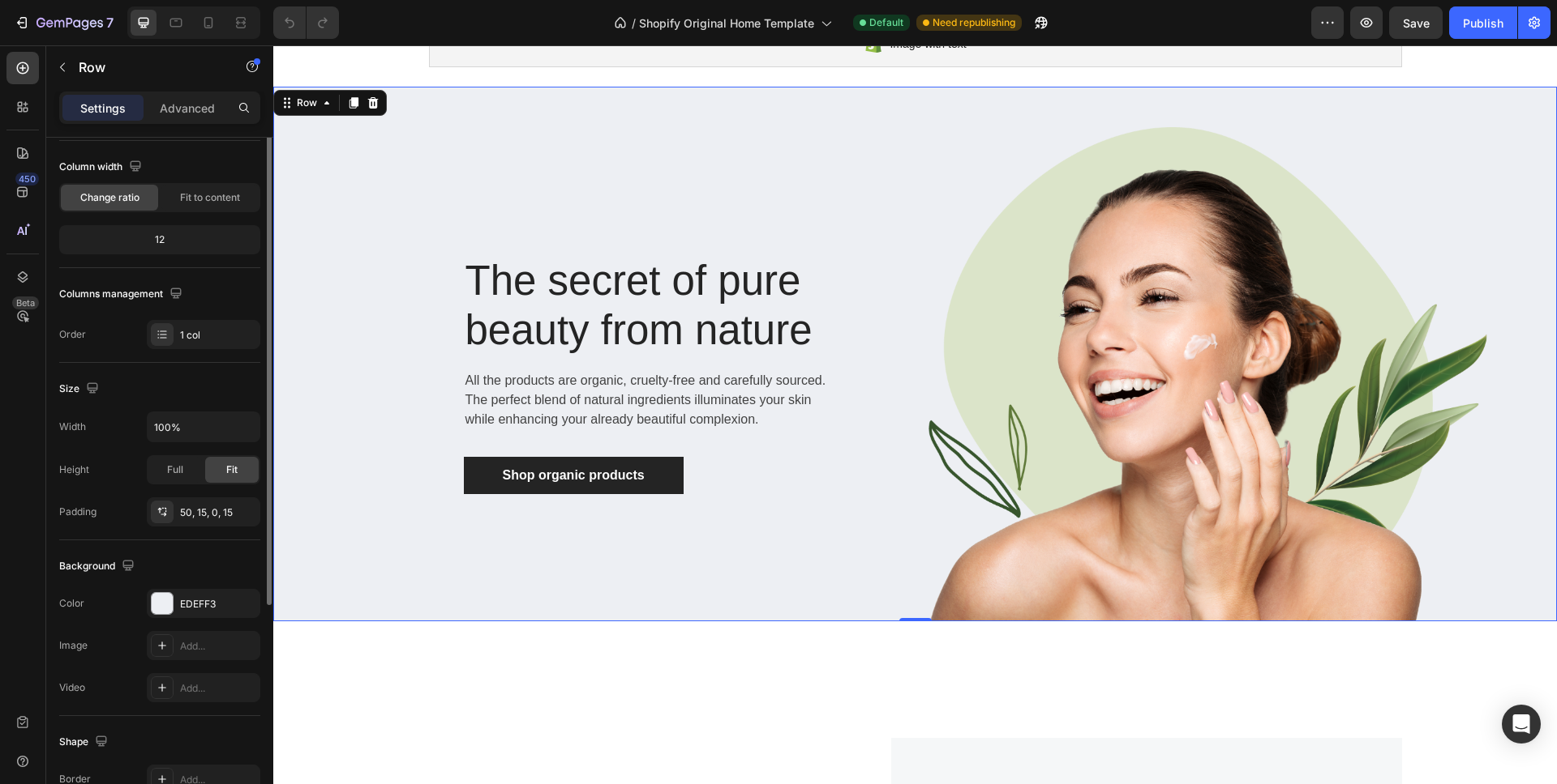
scroll to position [0, 0]
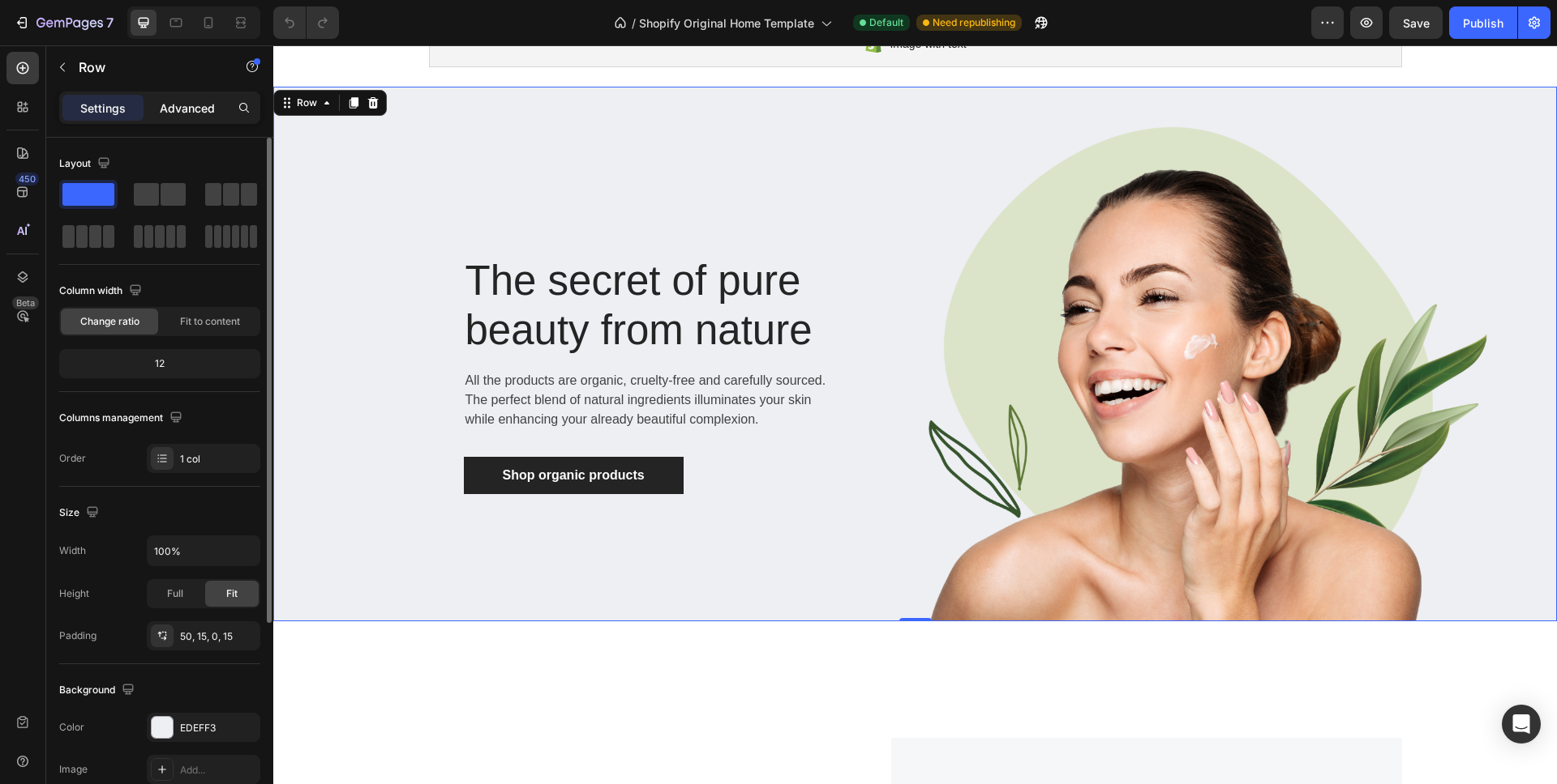
click at [171, 102] on p "Advanced" at bounding box center [186, 108] width 55 height 17
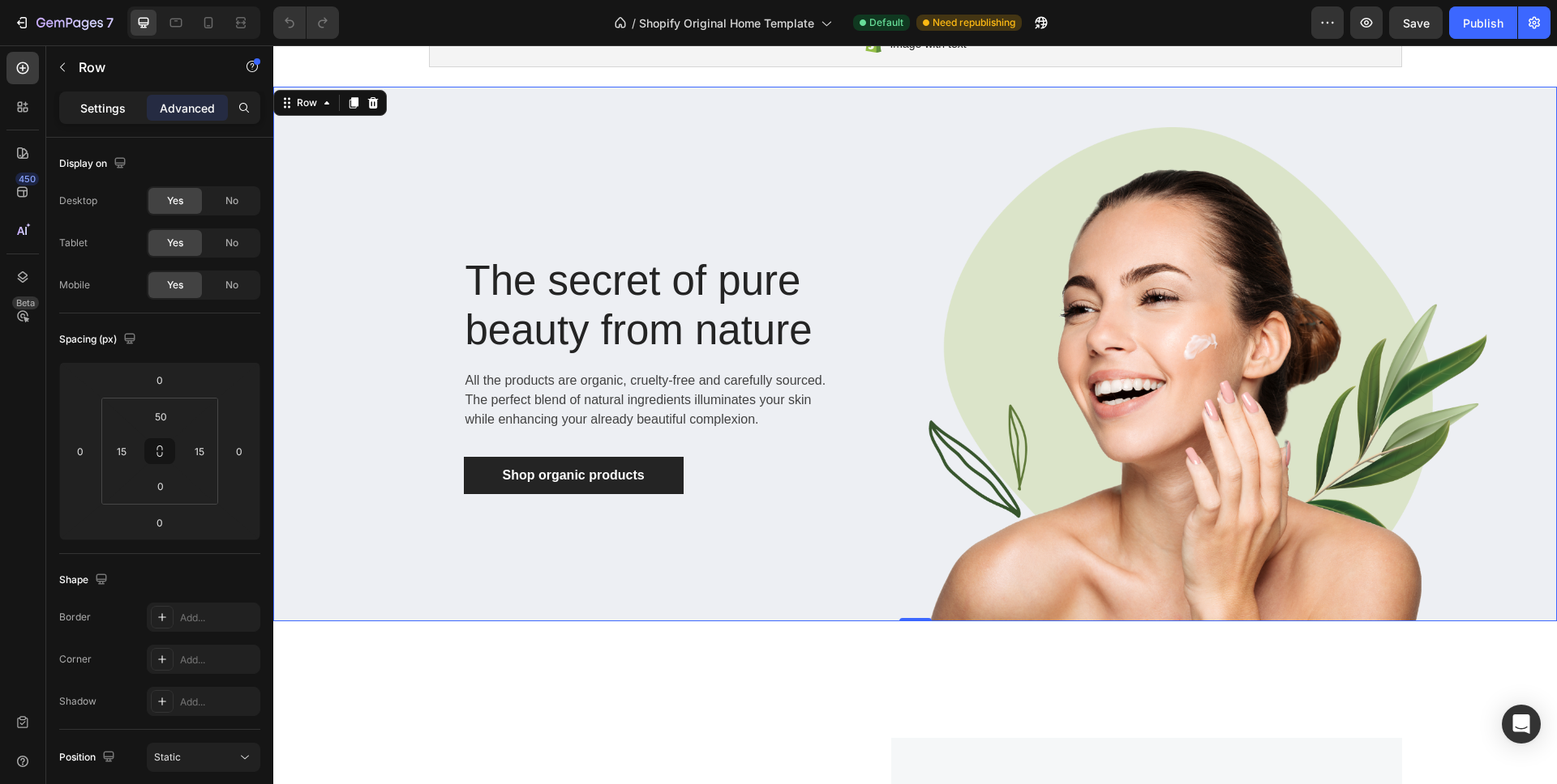
click at [89, 120] on div "Settings" at bounding box center [103, 108] width 81 height 26
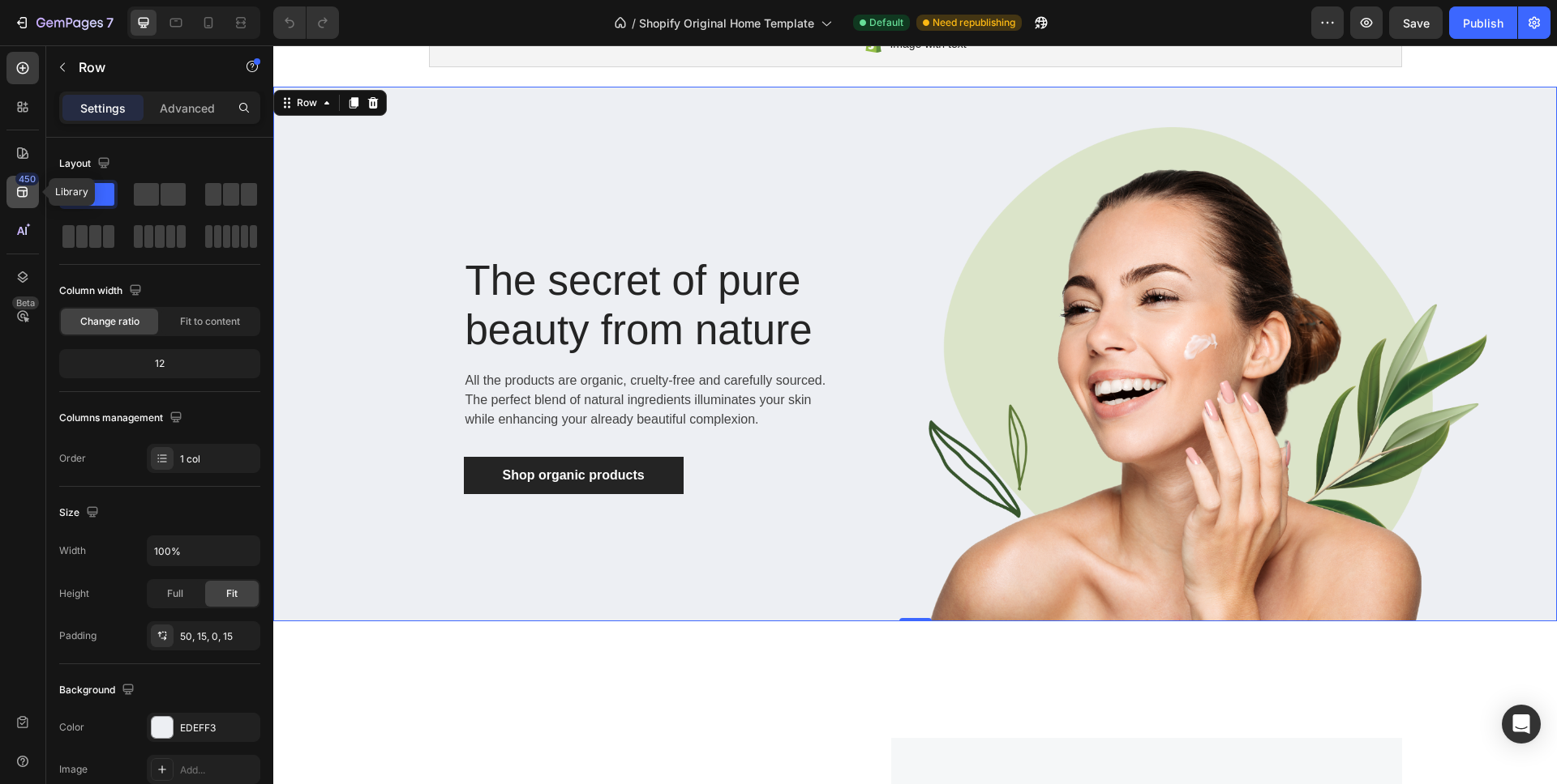
click at [21, 187] on icon at bounding box center [22, 192] width 11 height 11
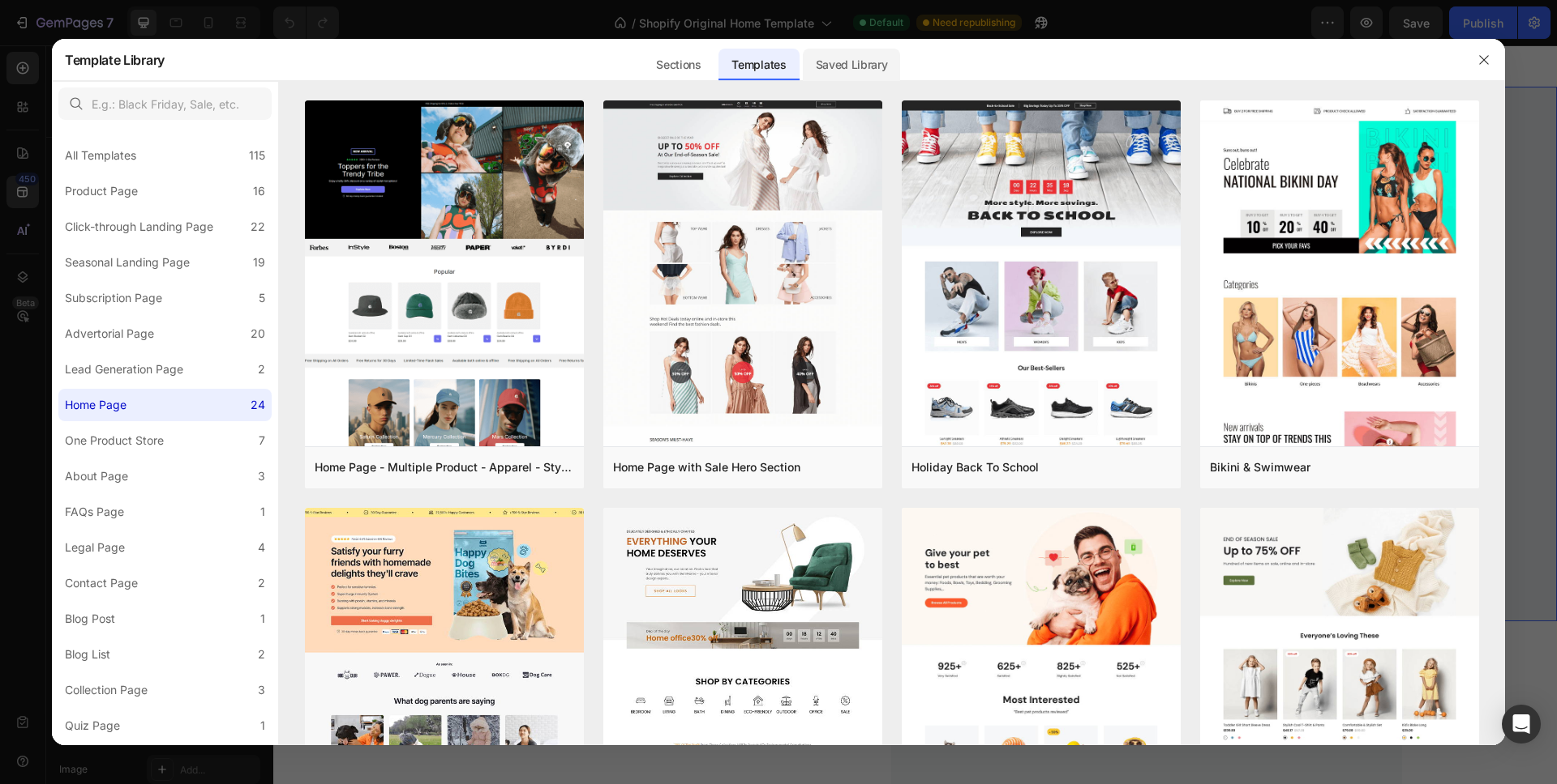
click at [859, 63] on div "Saved Library" at bounding box center [851, 65] width 98 height 33
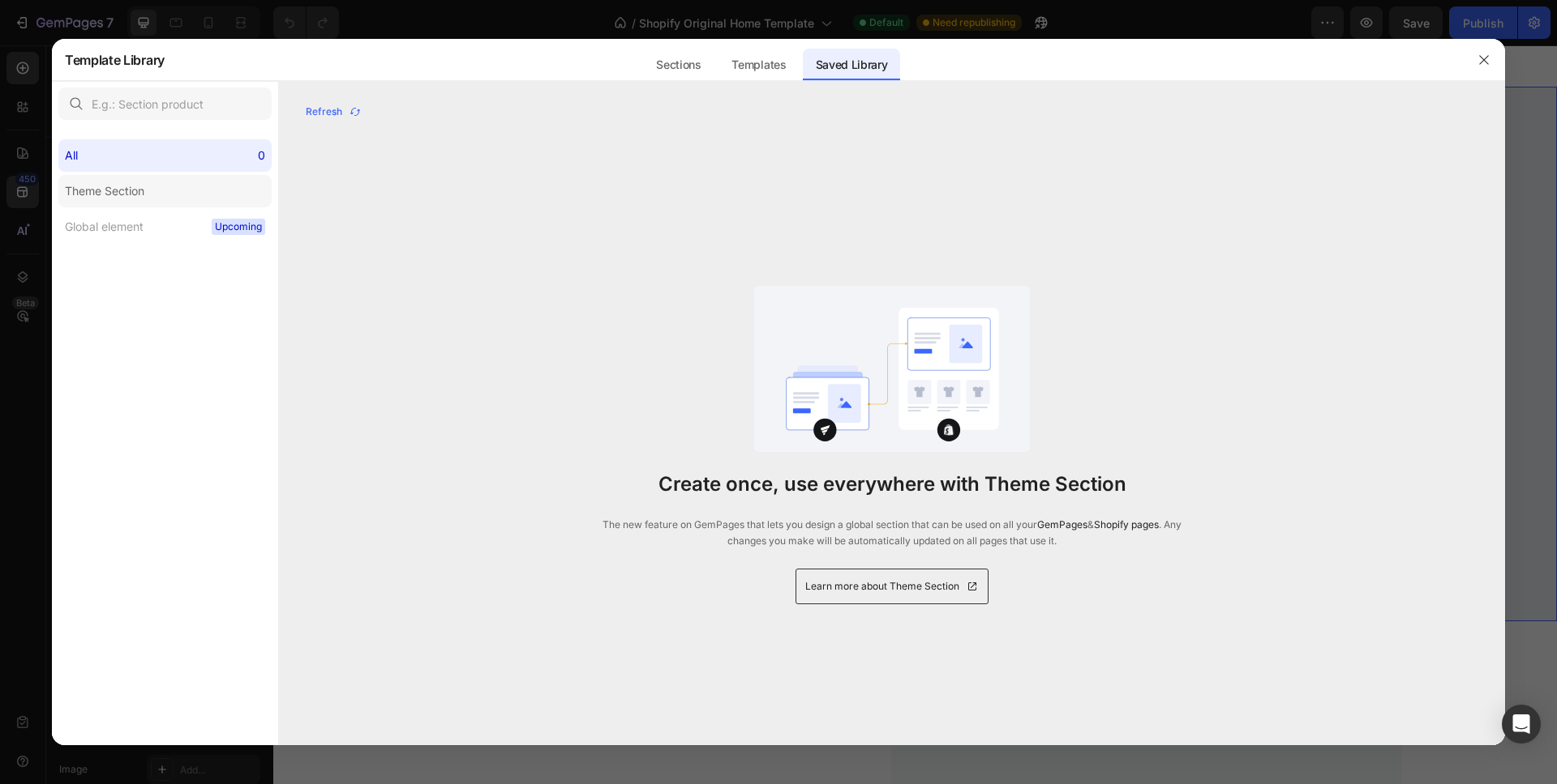
click at [194, 180] on label "Theme Section" at bounding box center [165, 191] width 213 height 33
click at [197, 237] on label "Global element Upcoming" at bounding box center [165, 226] width 213 height 33
click at [1486, 62] on icon "button" at bounding box center [1482, 59] width 9 height 9
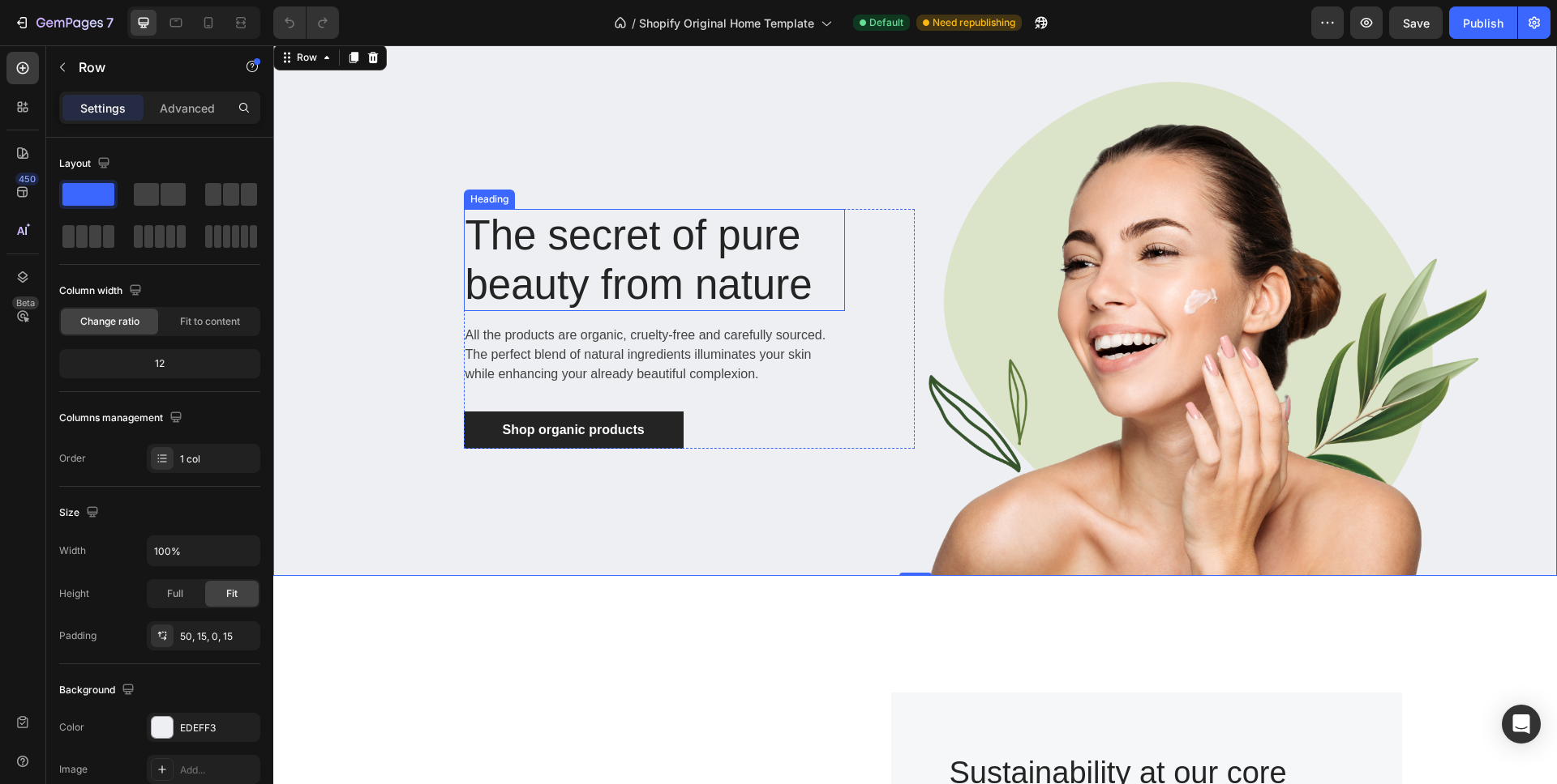
scroll to position [597, 0]
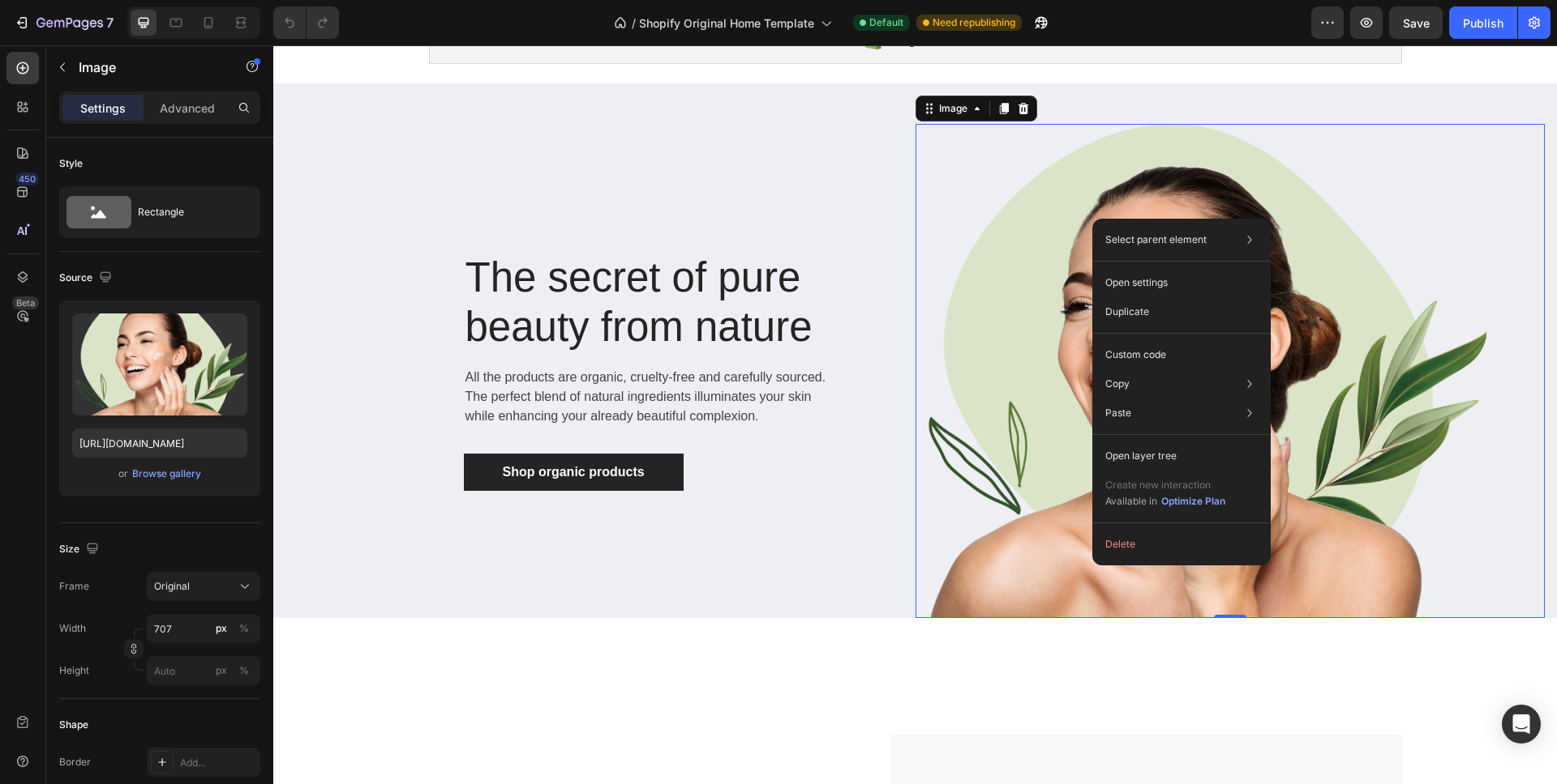
click at [979, 300] on img at bounding box center [1201, 371] width 573 height 494
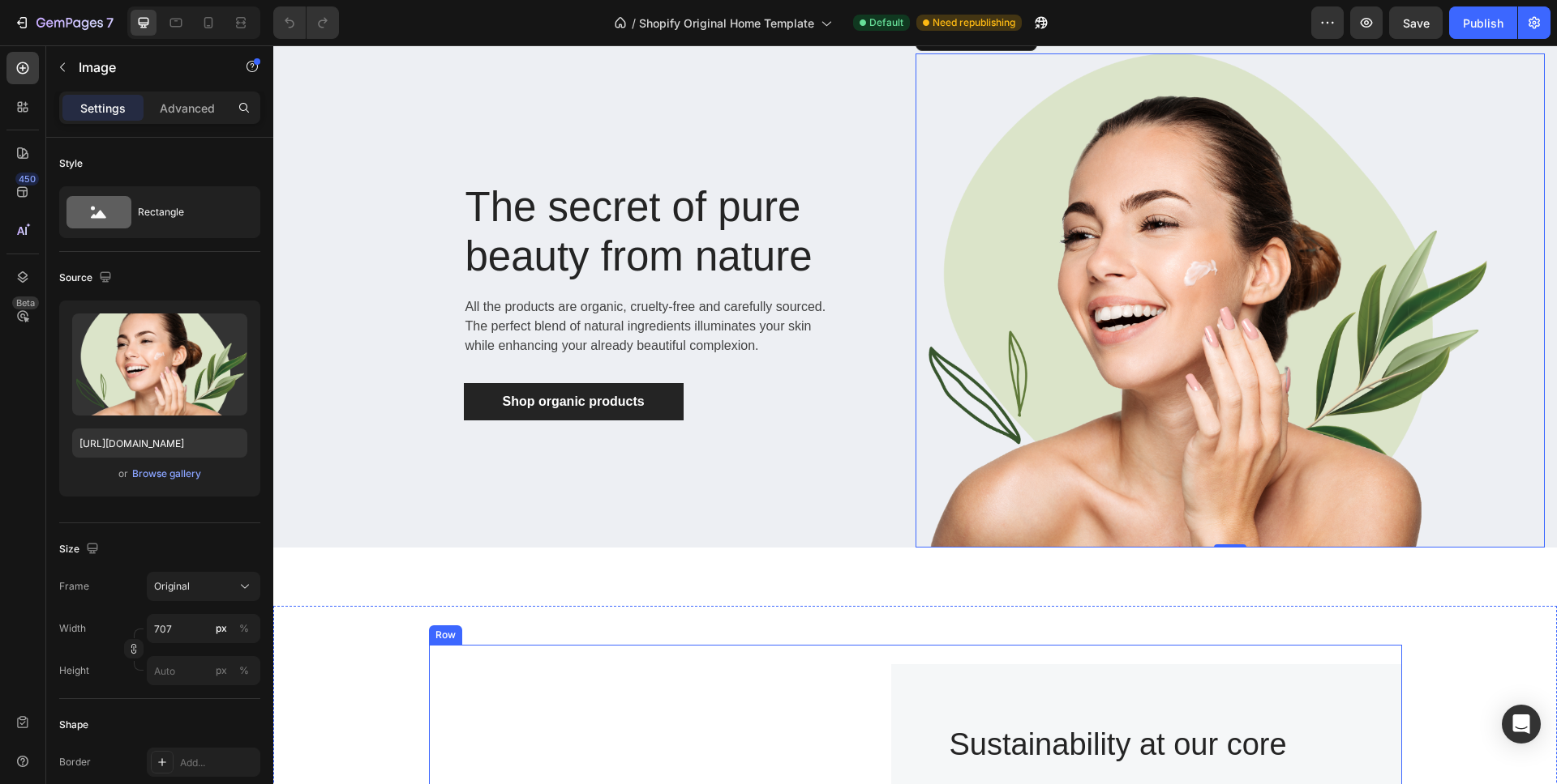
scroll to position [276, 0]
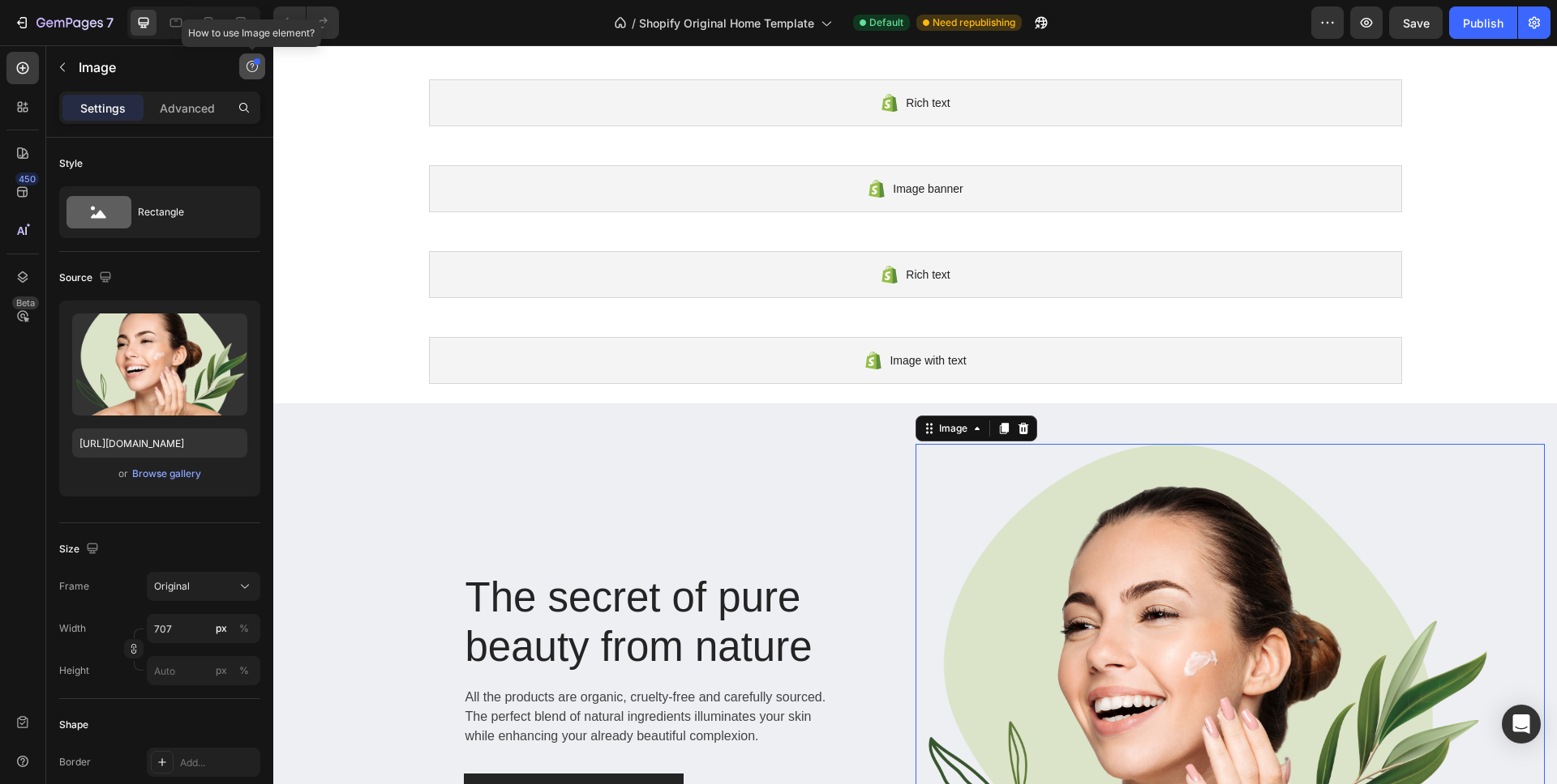
click at [242, 64] on button "button" at bounding box center [252, 67] width 26 height 26
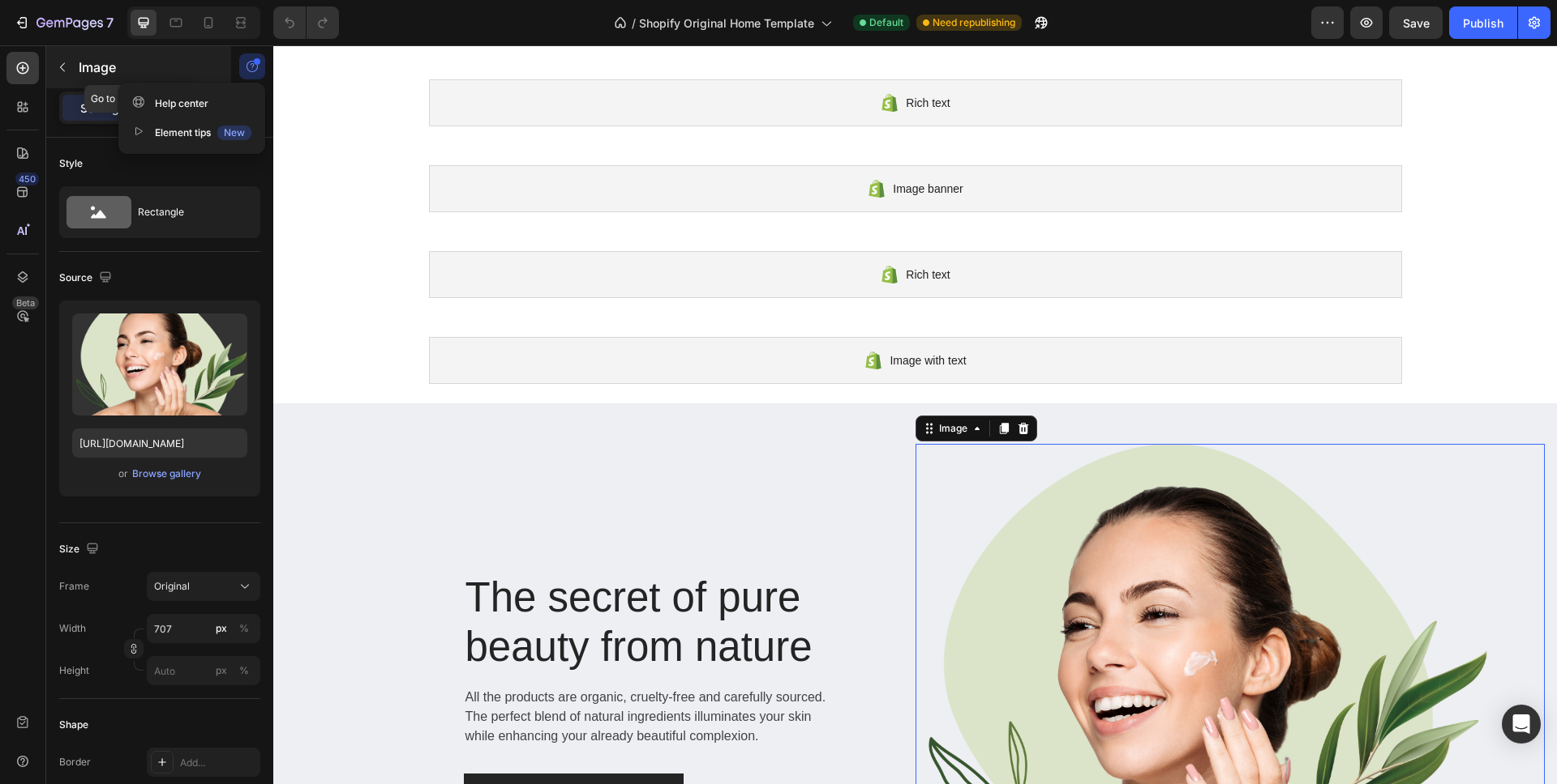
click at [191, 58] on p "Image" at bounding box center [148, 68] width 138 height 20
